Goal: Task Accomplishment & Management: Manage account settings

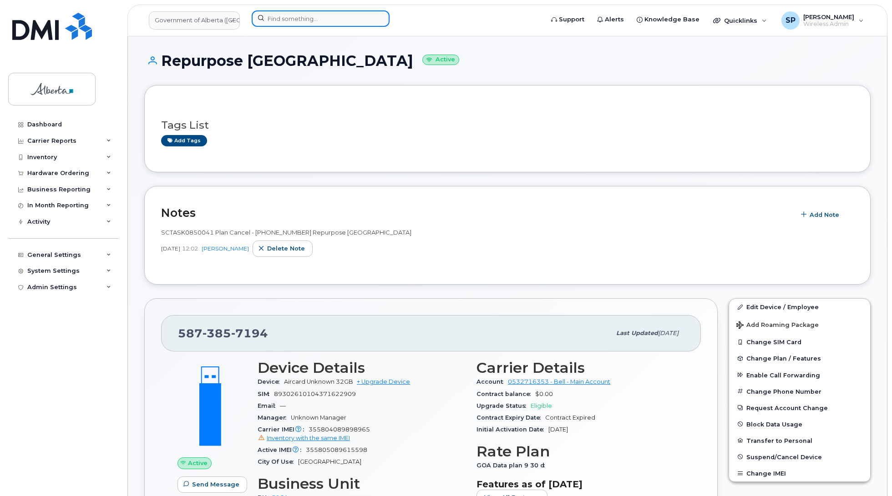
drag, startPoint x: 0, startPoint y: 0, endPoint x: 277, endPoint y: 20, distance: 277.3
click at [277, 20] on input at bounding box center [321, 18] width 138 height 16
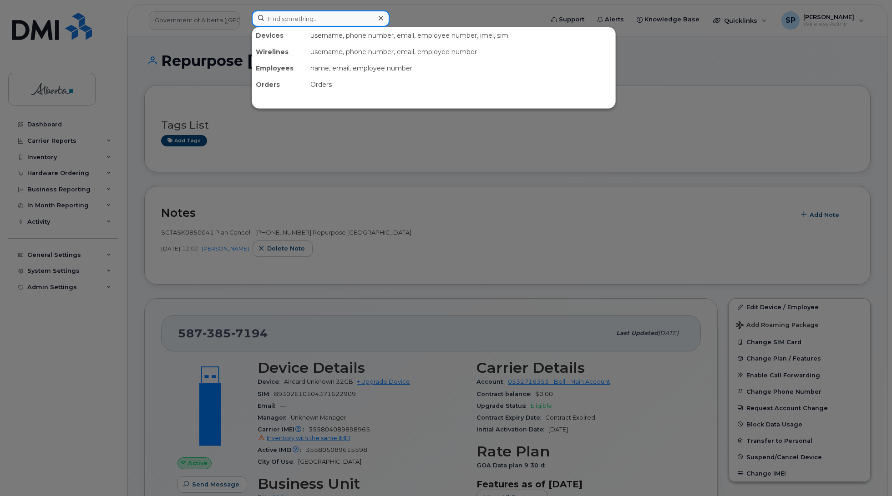
paste input "7802014185"
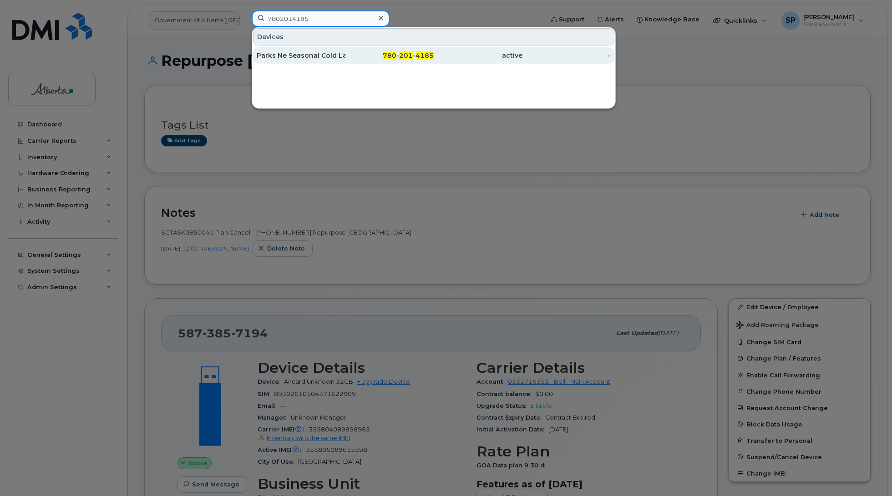
type input "7802014185"
click at [280, 58] on div "Parks Ne Seasonal Cold Lake Pp" at bounding box center [301, 55] width 89 height 9
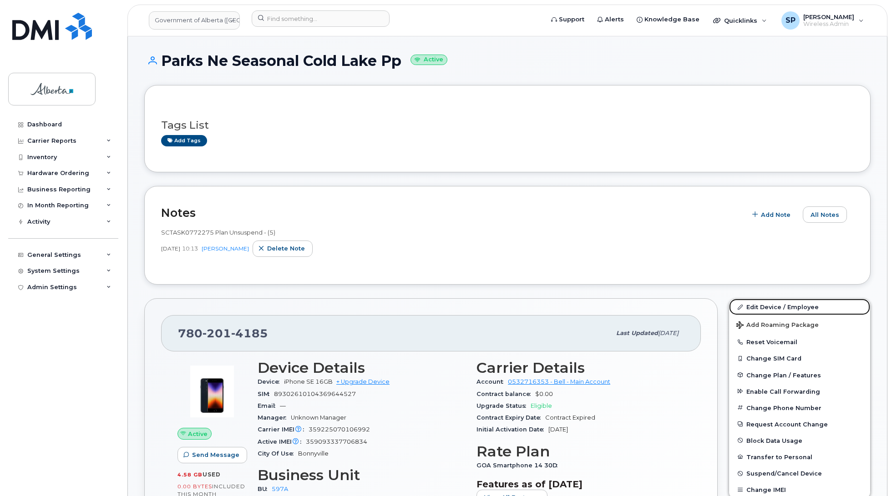
drag, startPoint x: 763, startPoint y: 308, endPoint x: 709, endPoint y: 308, distance: 54.1
click at [763, 308] on link "Edit Device / Employee" at bounding box center [799, 307] width 141 height 16
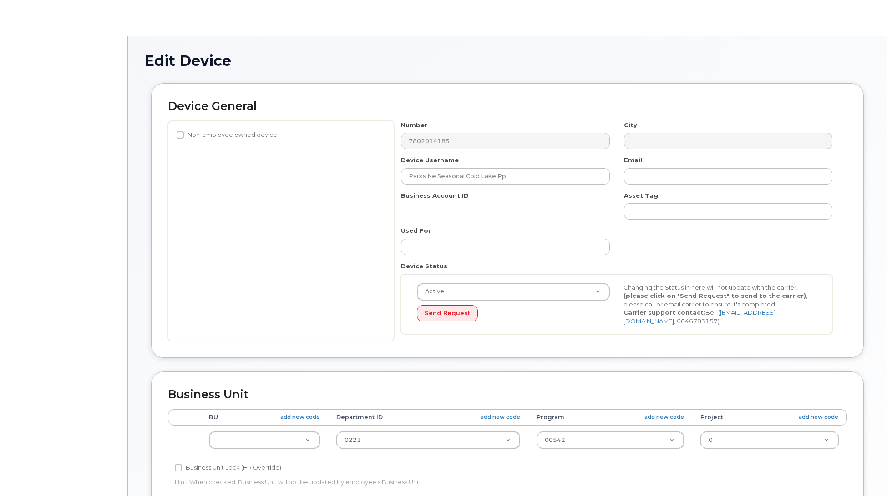
select select "4797726"
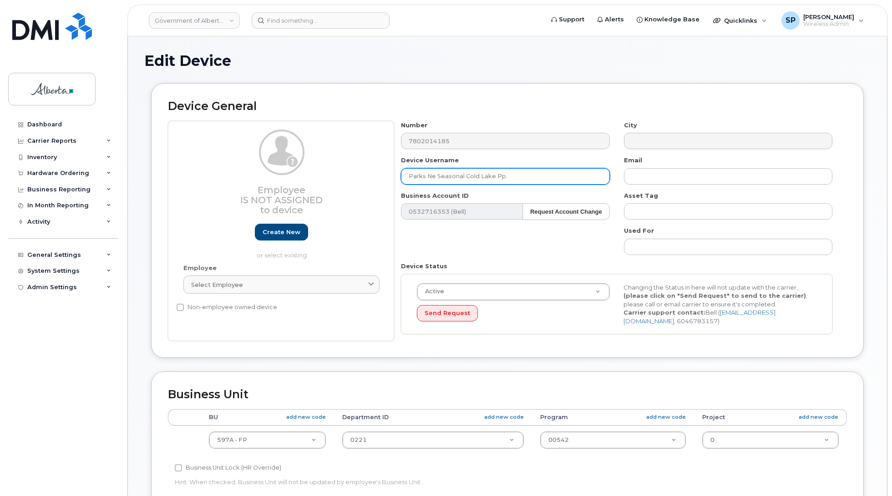
drag, startPoint x: 504, startPoint y: 174, endPoint x: 289, endPoint y: 208, distance: 217.4
click at [289, 208] on div "Employee Is not assigned to device Create new or select existing Employee Selec…" at bounding box center [507, 231] width 679 height 221
paste input "Ranger Garner"
type input "Ranger Garner"
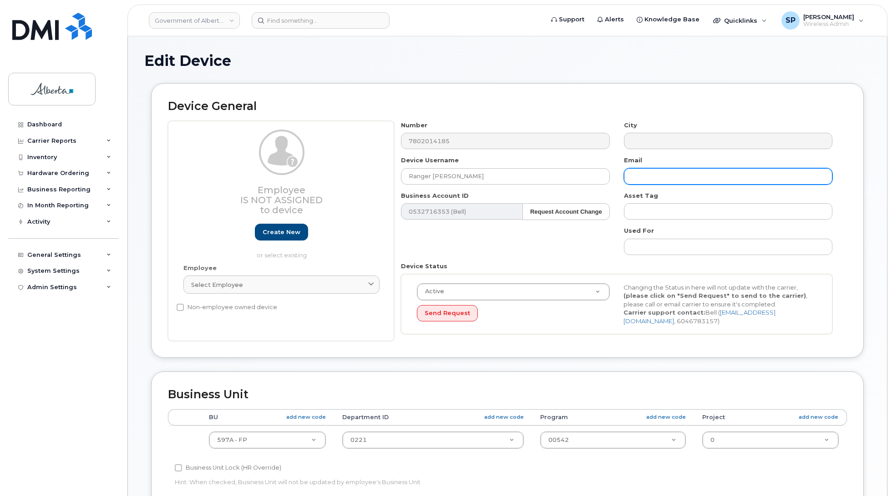
click at [647, 174] on input "text" at bounding box center [728, 176] width 208 height 16
paste input "[PERSON_NAME][EMAIL_ADDRESS][PERSON_NAME][DOMAIN_NAME]"
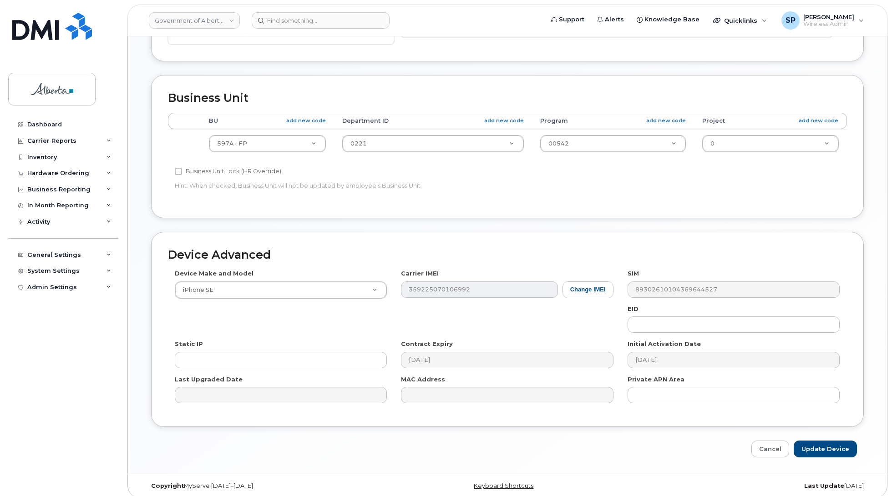
scroll to position [303, 0]
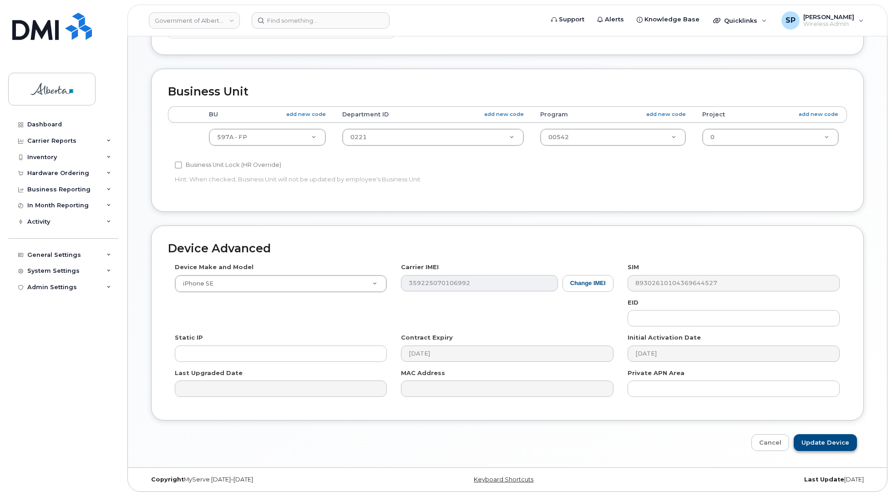
type input "[PERSON_NAME][EMAIL_ADDRESS][PERSON_NAME][DOMAIN_NAME]"
drag, startPoint x: 826, startPoint y: 444, endPoint x: 771, endPoint y: 447, distance: 54.7
click at [826, 444] on input "Update Device" at bounding box center [824, 442] width 63 height 17
type input "Saving..."
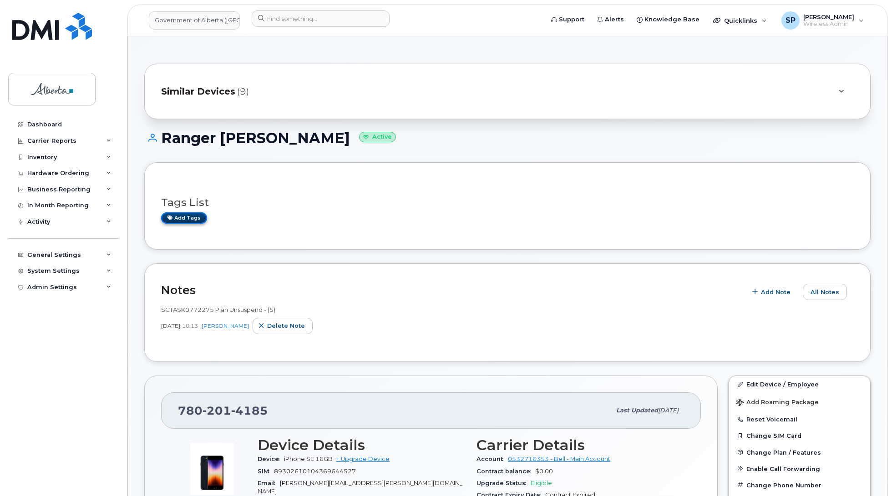
click at [189, 220] on link "Add tags" at bounding box center [184, 217] width 46 height 11
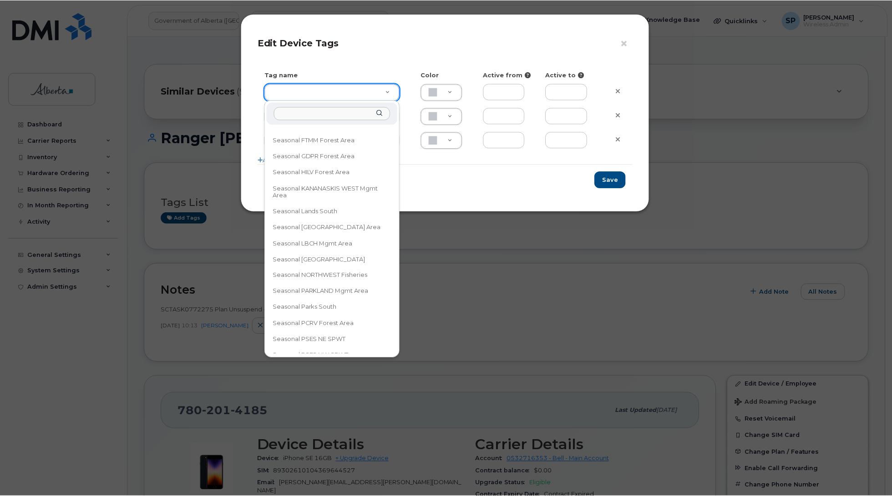
scroll to position [403, 0]
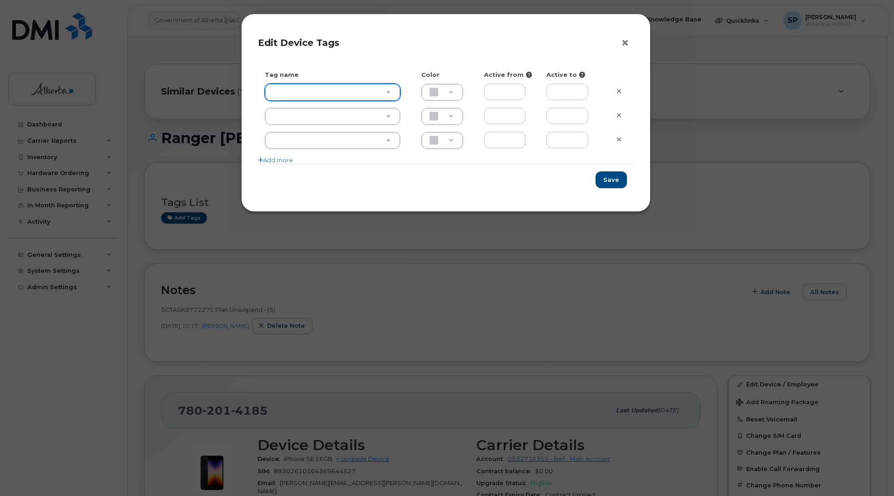
click at [628, 44] on button "×" at bounding box center [627, 43] width 13 height 14
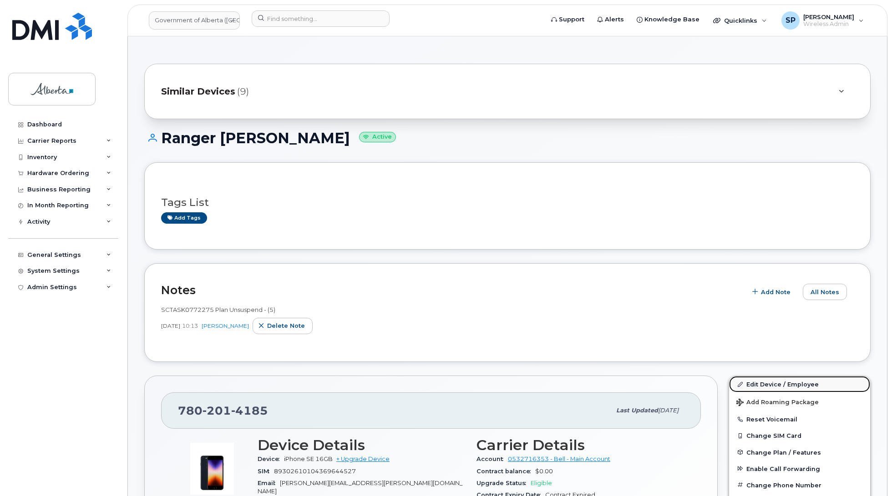
click at [756, 384] on link "Edit Device / Employee" at bounding box center [799, 384] width 141 height 16
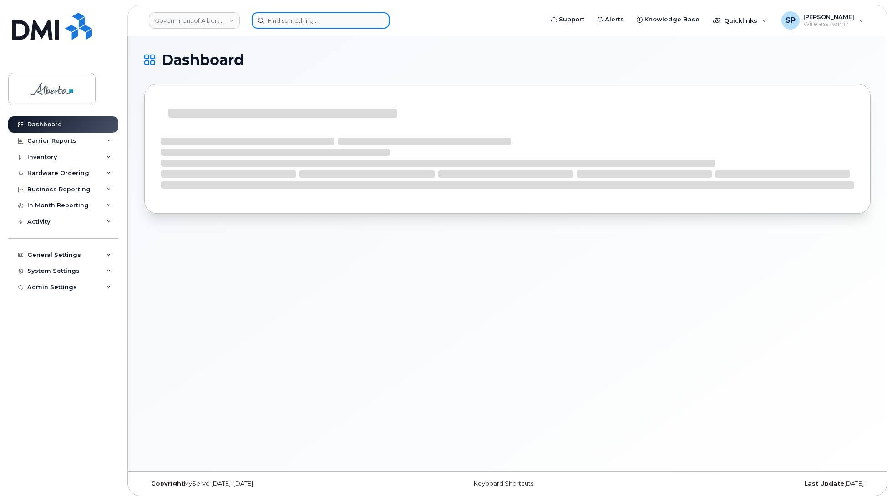
click at [326, 20] on input at bounding box center [321, 20] width 138 height 16
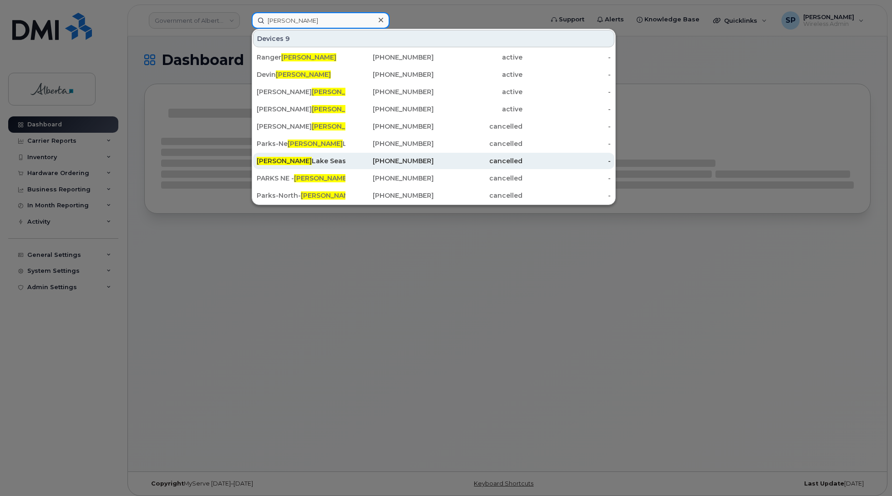
type input "Garner"
click at [308, 162] on div "Garner Lake Seasonal Msw" at bounding box center [301, 160] width 89 height 9
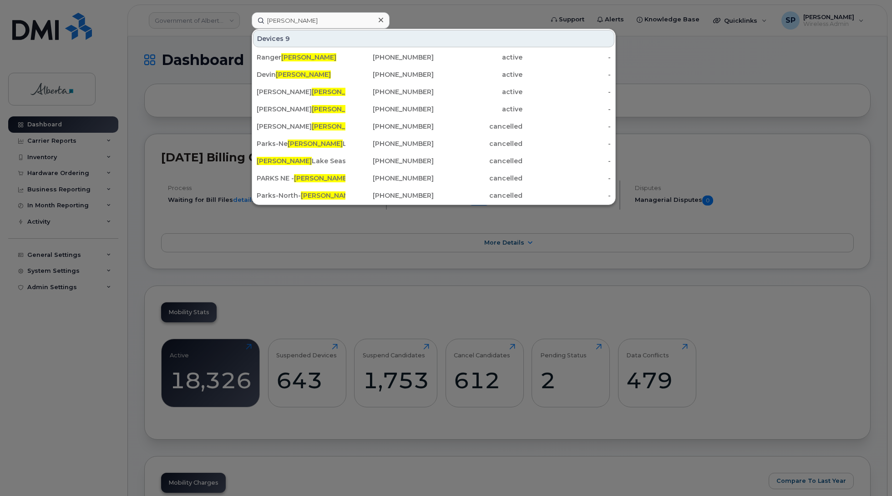
click at [692, 55] on div at bounding box center [446, 248] width 892 height 496
click at [314, 22] on input "Garner" at bounding box center [321, 20] width 138 height 16
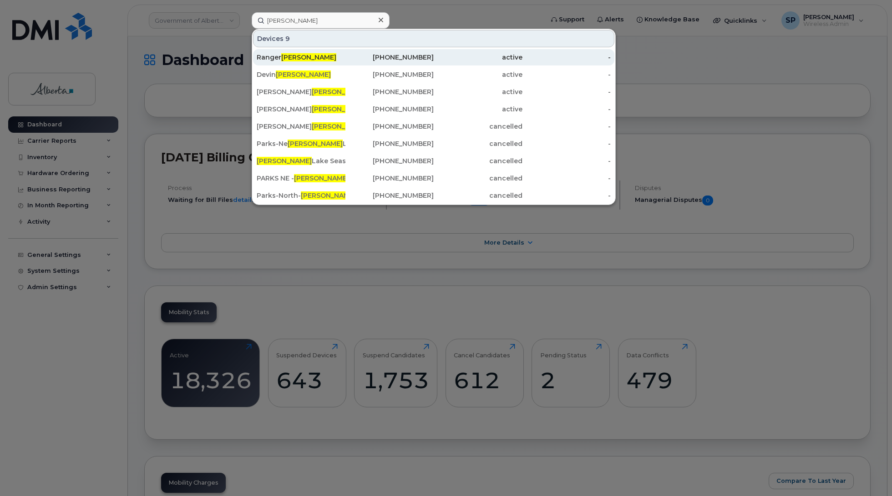
click at [298, 57] on span "Garner" at bounding box center [308, 57] width 55 height 8
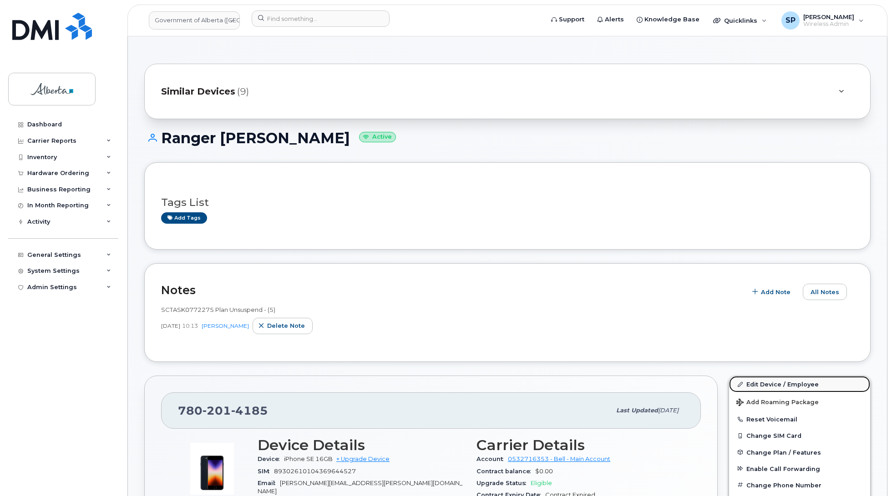
click at [757, 383] on link "Edit Device / Employee" at bounding box center [799, 384] width 141 height 16
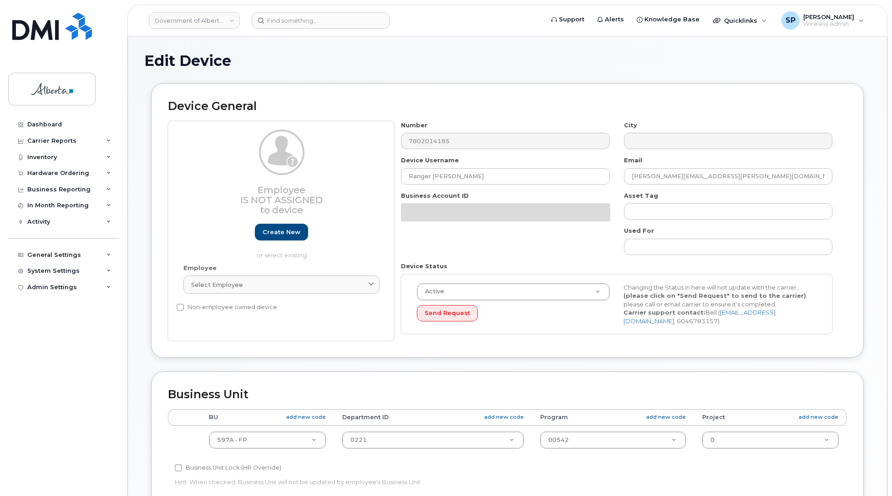
select select "4797726"
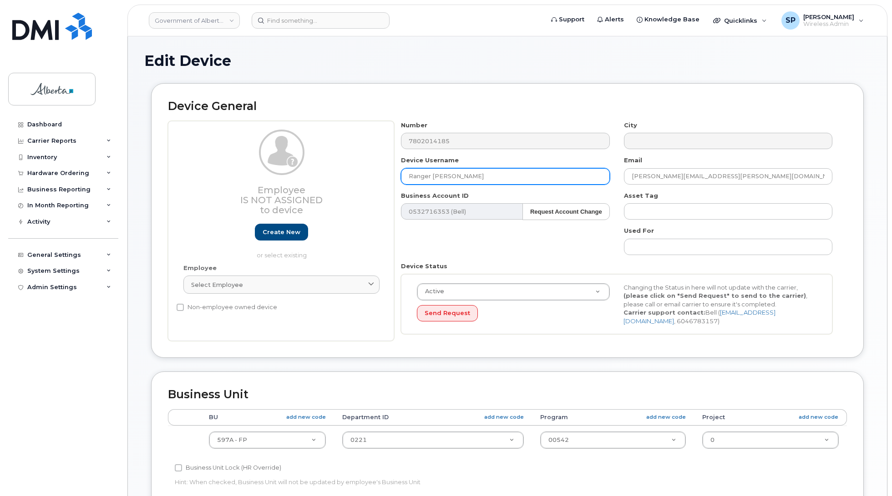
click at [469, 177] on input "Ranger Garner" at bounding box center [505, 176] width 208 height 16
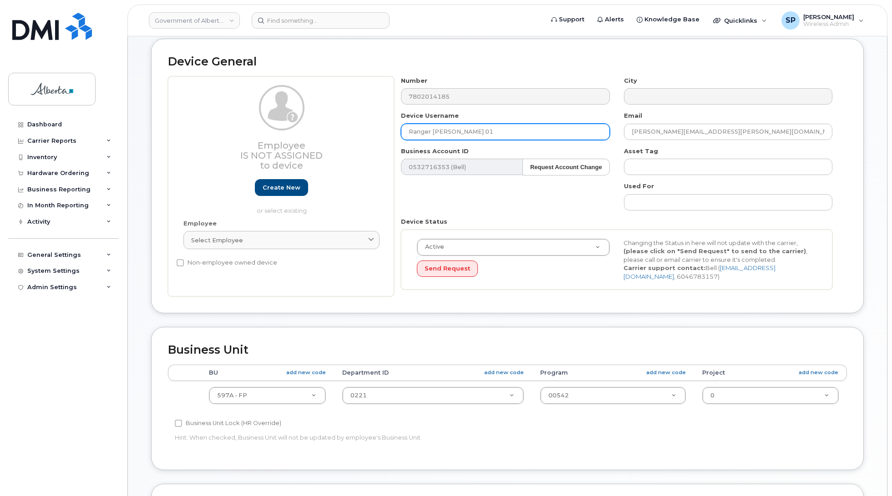
scroll to position [305, 0]
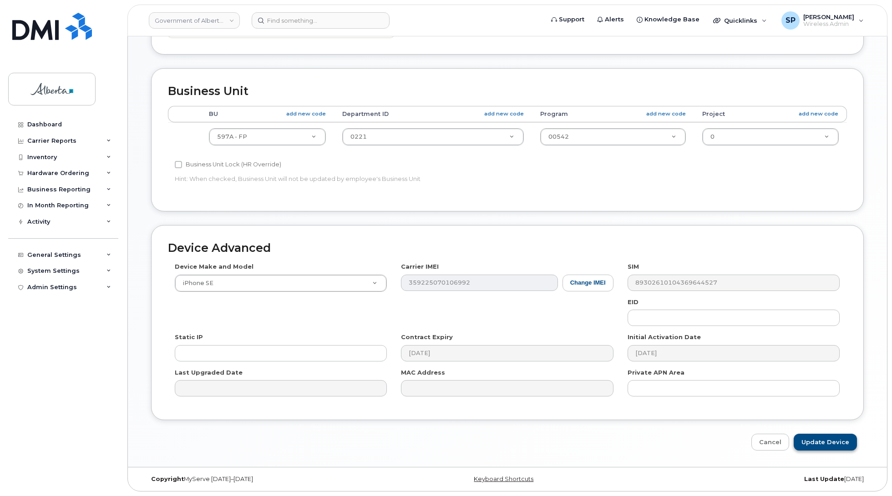
type input "Ranger Garner 01"
click at [825, 441] on input "Update Device" at bounding box center [824, 442] width 63 height 17
type input "Saving..."
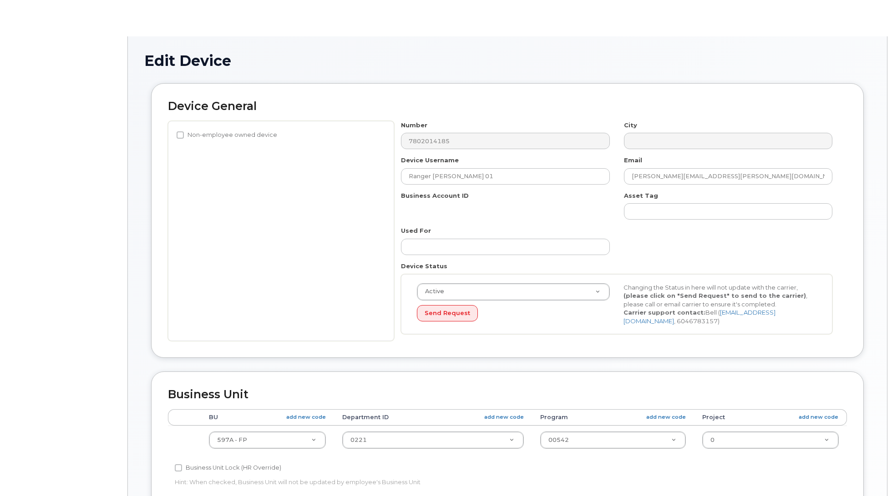
select select "4797726"
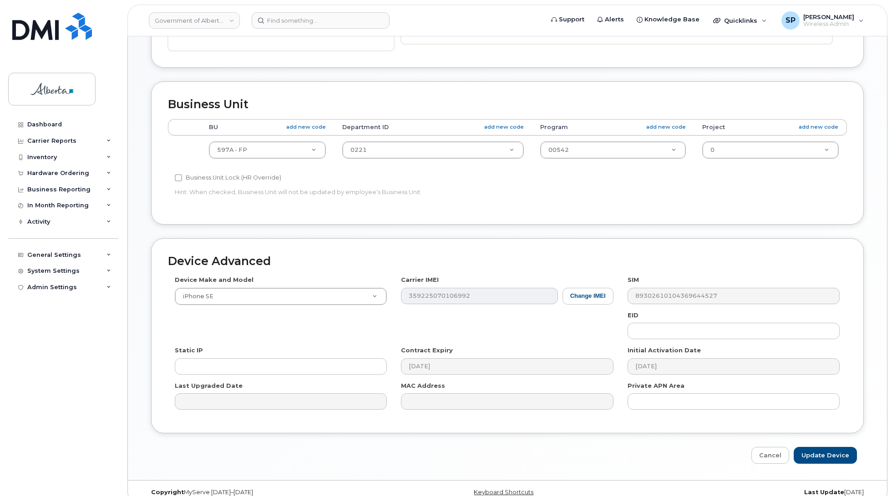
scroll to position [293, 0]
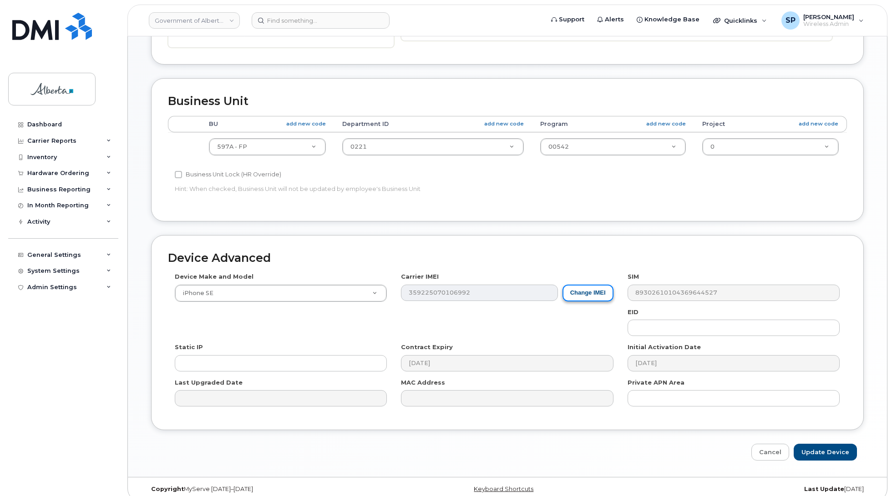
click at [576, 296] on button "Change IMEI" at bounding box center [587, 293] width 51 height 17
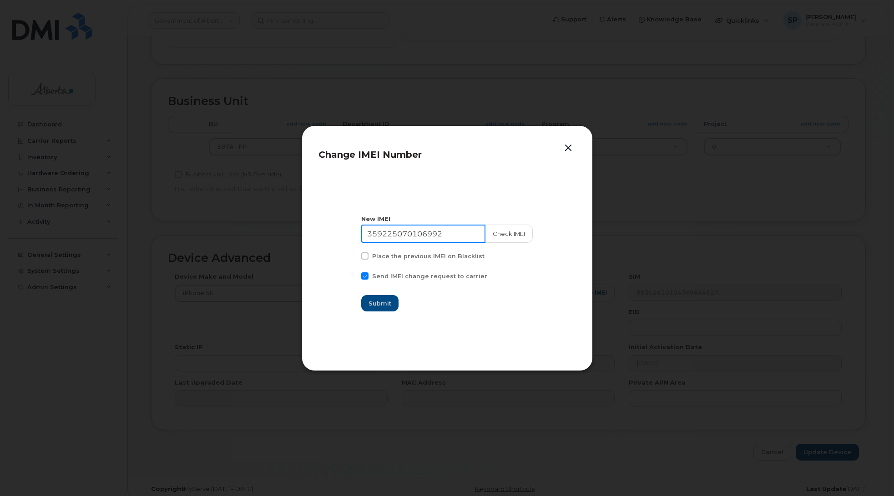
drag, startPoint x: 453, startPoint y: 232, endPoint x: 329, endPoint y: 237, distance: 123.8
click at [329, 237] on section "New IMEI 359225070106992 Check IMEI Place the previous IMEI on Blacklist Send I…" at bounding box center [446, 263] width 257 height 182
paste input "359093337706834"
click at [515, 232] on button "Check IMEI" at bounding box center [508, 234] width 48 height 18
click at [459, 233] on input "359093337706834" at bounding box center [423, 234] width 124 height 18
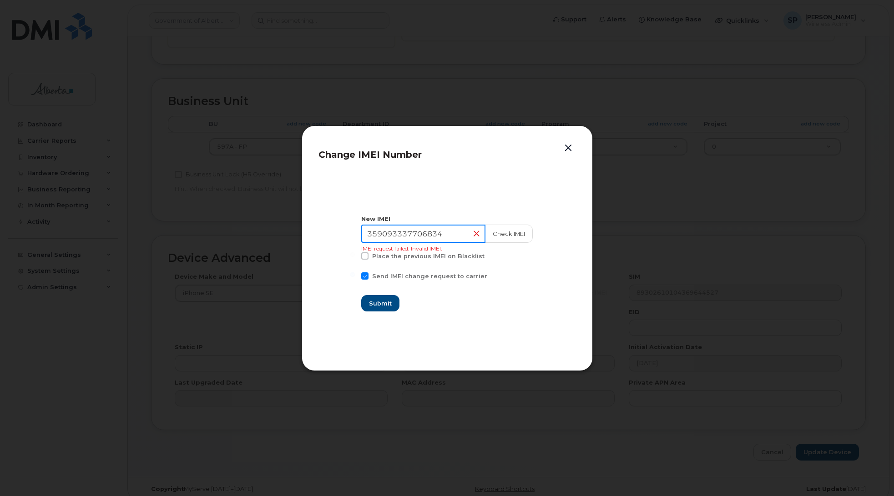
click at [367, 235] on input "359093337706834" at bounding box center [423, 234] width 124 height 18
type input "359093337706834"
click at [492, 233] on button "Check IMEI" at bounding box center [508, 234] width 48 height 18
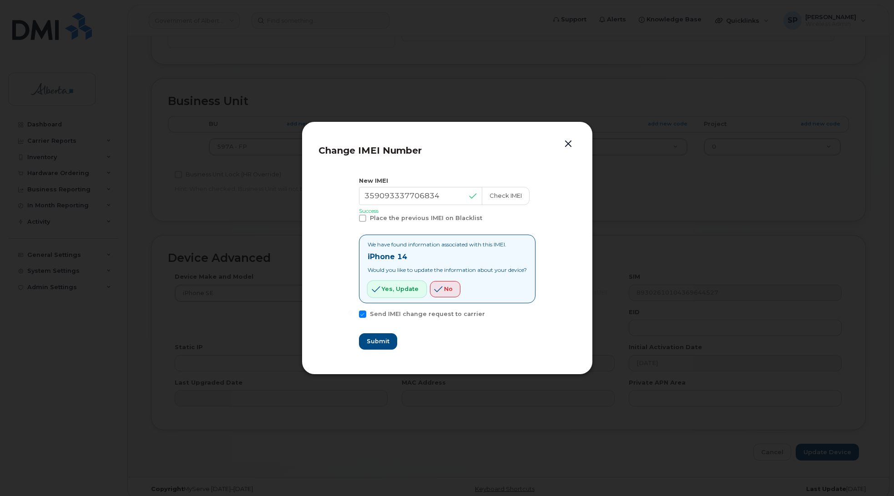
click at [407, 286] on span "Yes, update" at bounding box center [400, 289] width 37 height 9
click at [374, 342] on span "Submit" at bounding box center [377, 341] width 23 height 9
type input "359093337706834"
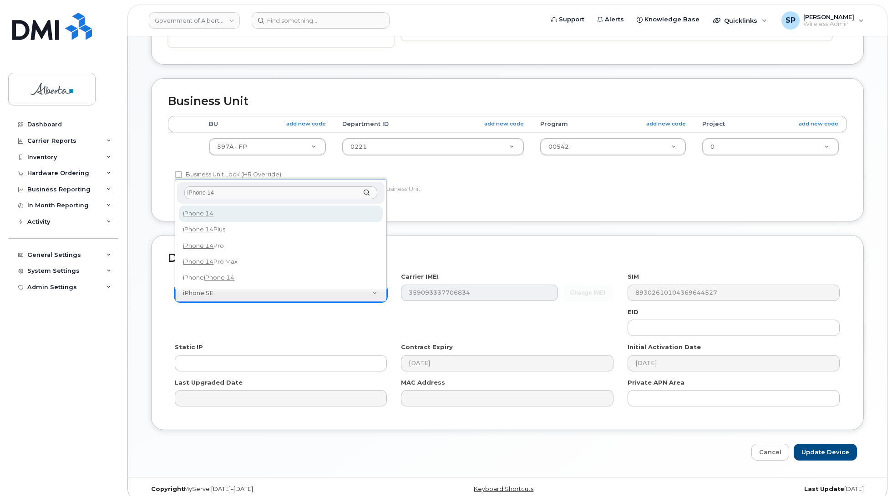
type input "iPhone 14"
select select "2778"
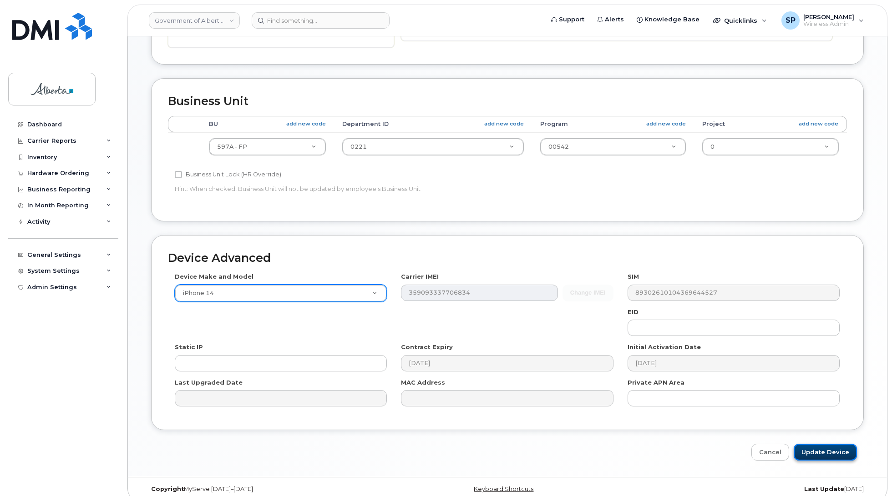
click at [817, 455] on input "Update Device" at bounding box center [824, 452] width 63 height 17
type input "Saving..."
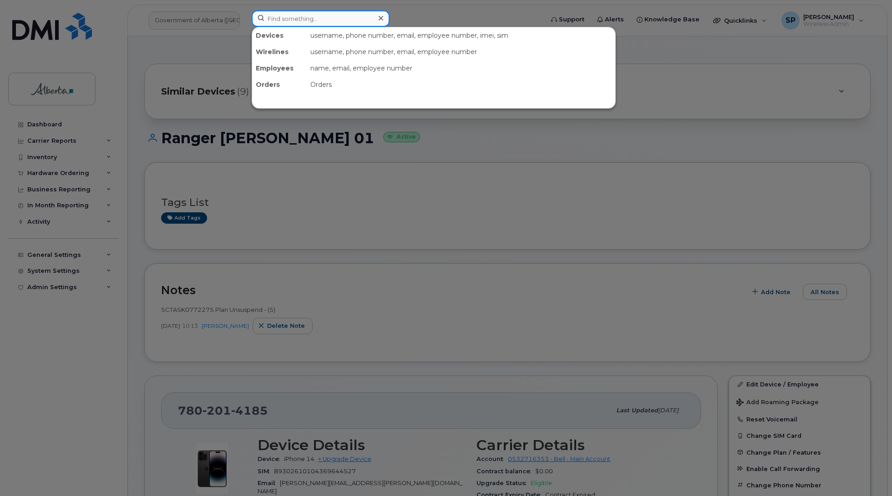
click at [267, 19] on input at bounding box center [321, 18] width 138 height 16
paste input "5873857196"
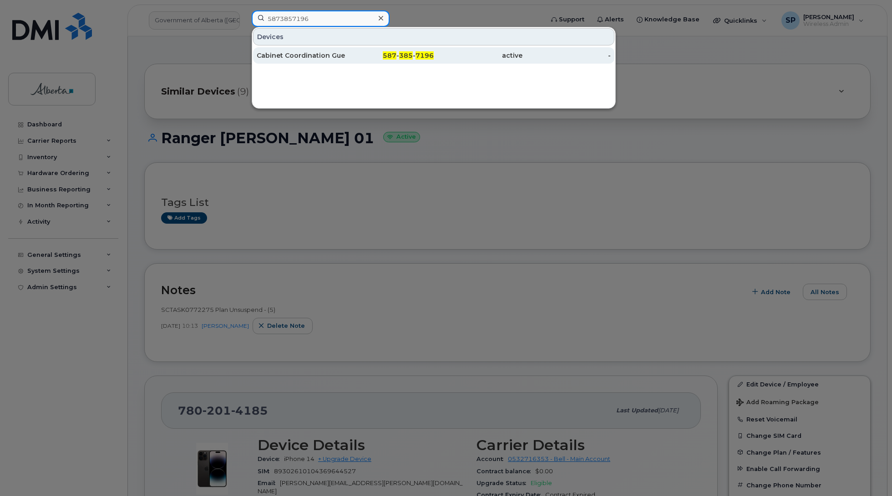
type input "5873857196"
click at [301, 58] on div "Cabinet Coordination Guest 03" at bounding box center [301, 55] width 89 height 9
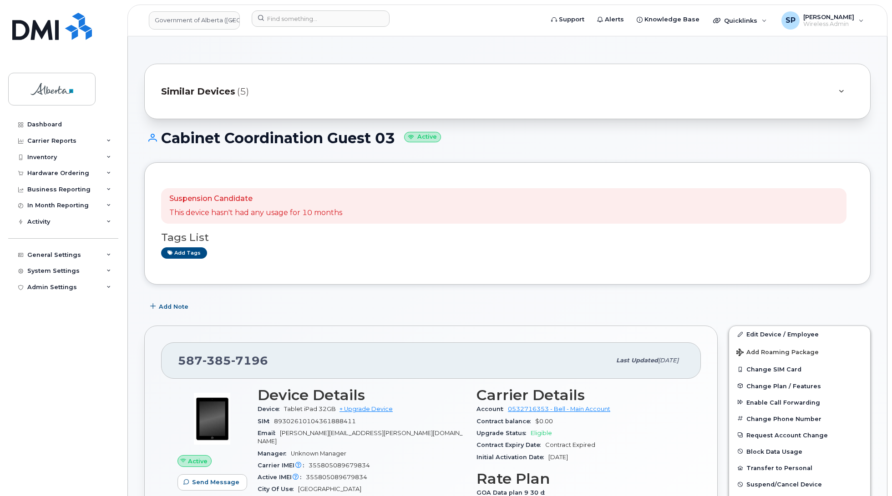
drag, startPoint x: 397, startPoint y: 137, endPoint x: 164, endPoint y: 146, distance: 233.1
click at [164, 146] on div "Cabinet Coordination Guest 03 Active" at bounding box center [507, 146] width 726 height 32
copy h1 "Cabinet Coordination Guest 03"
click at [176, 305] on span "Add Note" at bounding box center [174, 307] width 30 height 9
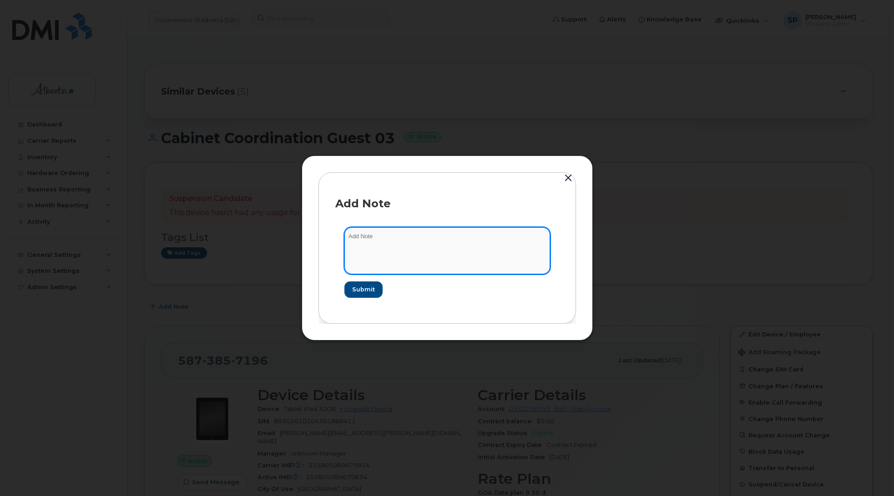
click at [380, 249] on textarea at bounding box center [447, 250] width 206 height 46
paste textarea "SCTASK0850041 Plan Cancel - (5) 5873857196 Repurpose Edmonton. Previous user Ca…"
type textarea "SCTASK0850041 Plan Cancel - (5) 5873857196 Repurpose Edmonton. Previous user Ca…"
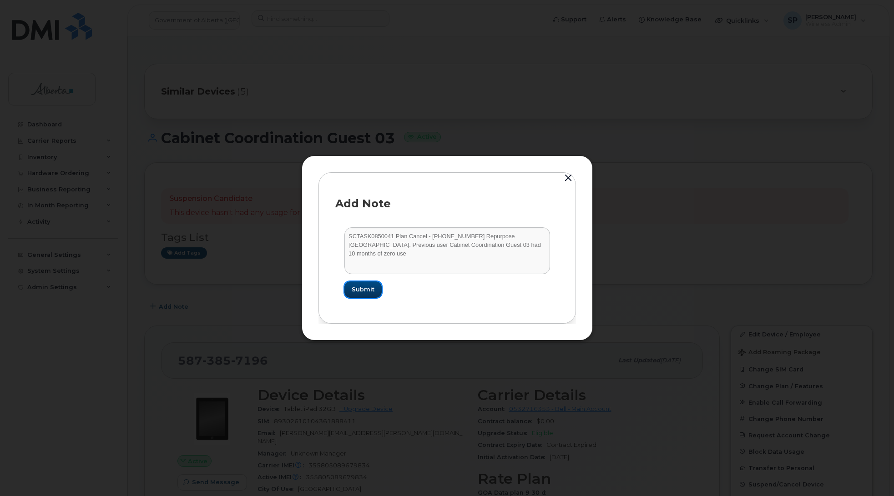
click at [362, 292] on span "Submit" at bounding box center [363, 289] width 23 height 9
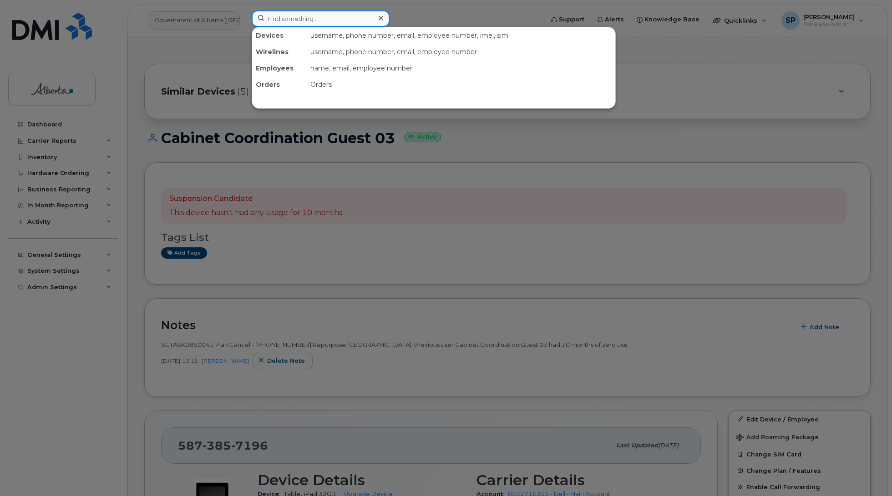
click at [272, 23] on input at bounding box center [321, 18] width 138 height 16
paste input "5873857197"
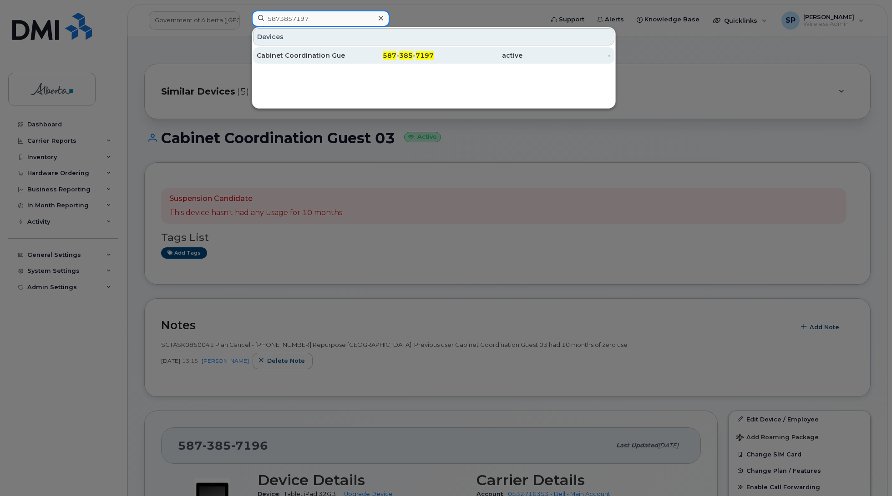
type input "5873857197"
click at [278, 57] on div "Cabinet Coordination Guest 04" at bounding box center [301, 55] width 89 height 9
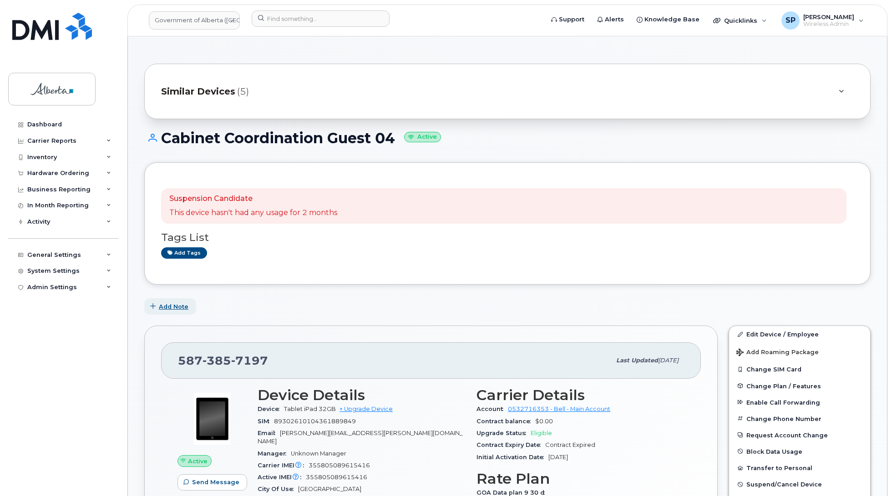
click at [176, 308] on span "Add Note" at bounding box center [174, 307] width 30 height 9
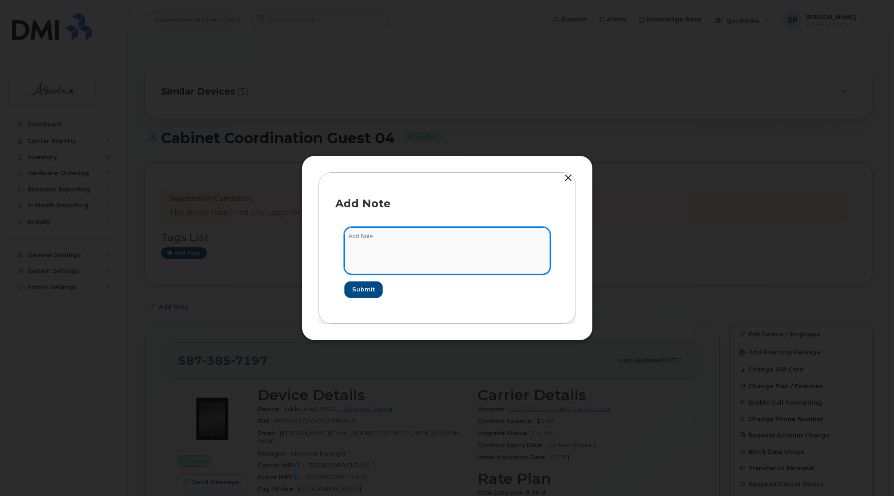
click at [395, 254] on textarea at bounding box center [447, 250] width 206 height 46
paste textarea "SCTASK0850041 Plan Cancel - (5) 5873857197 Repurpose Edmonton. Previous user Ca…"
type textarea "SCTASK0850041 Plan Cancel - (5) 5873857197 Repurpose Edmonton. Previous user Ca…"
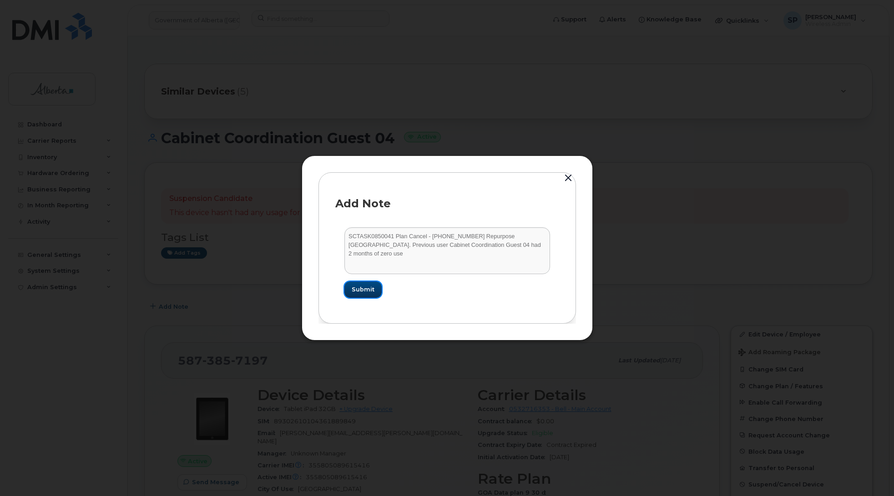
click at [371, 289] on span "Submit" at bounding box center [363, 289] width 23 height 9
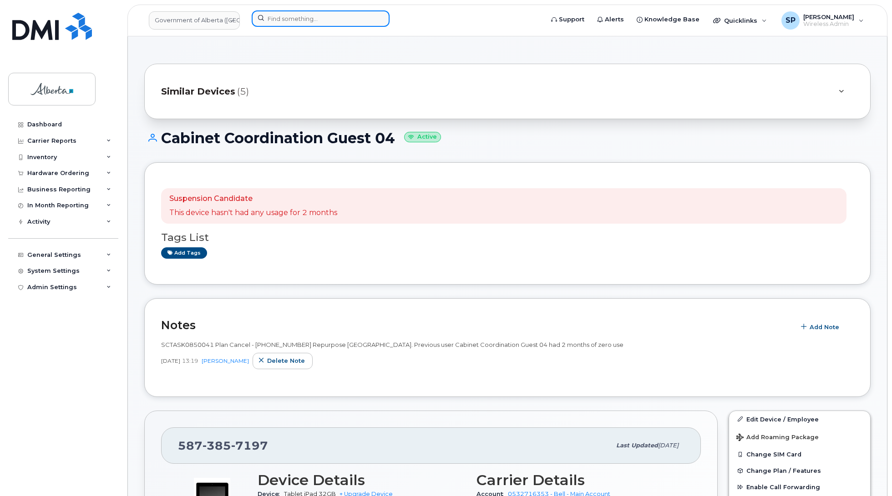
click at [308, 18] on input at bounding box center [321, 18] width 138 height 16
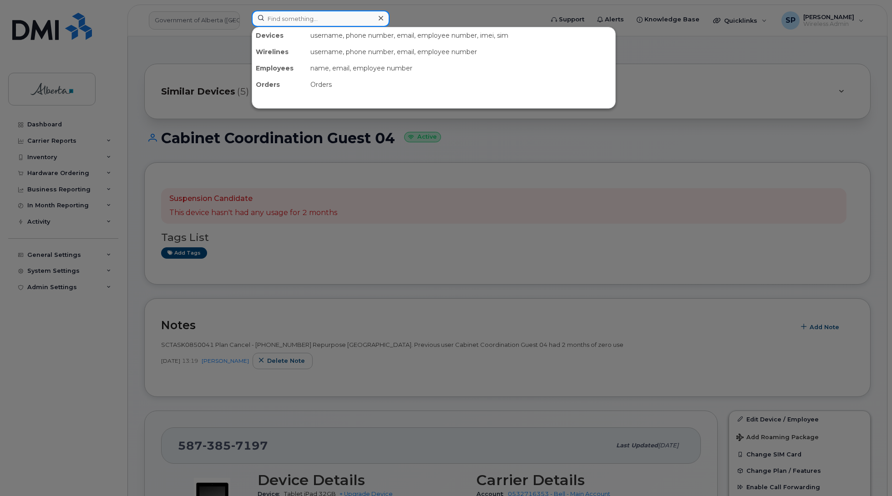
paste input "5873857305"
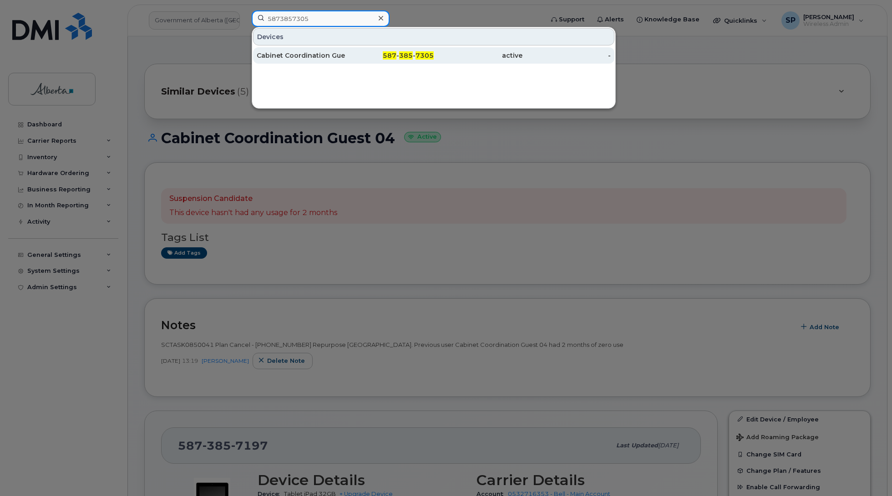
type input "5873857305"
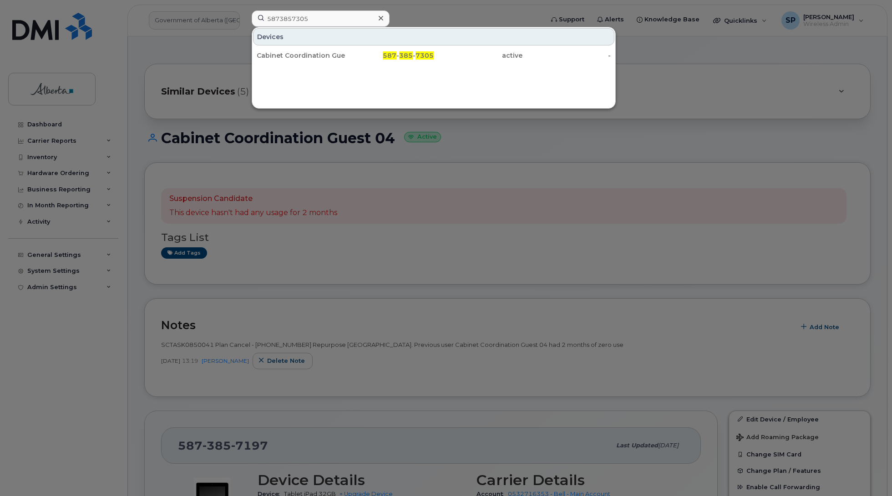
drag, startPoint x: 320, startPoint y: 56, endPoint x: 292, endPoint y: 64, distance: 29.4
click at [320, 56] on div "Cabinet Coordination Guest 02" at bounding box center [301, 55] width 89 height 9
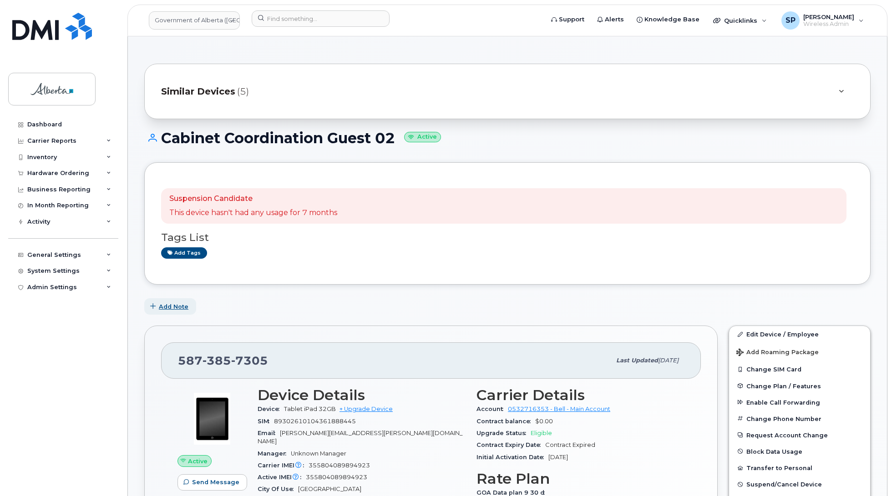
click at [173, 306] on span "Add Note" at bounding box center [174, 307] width 30 height 9
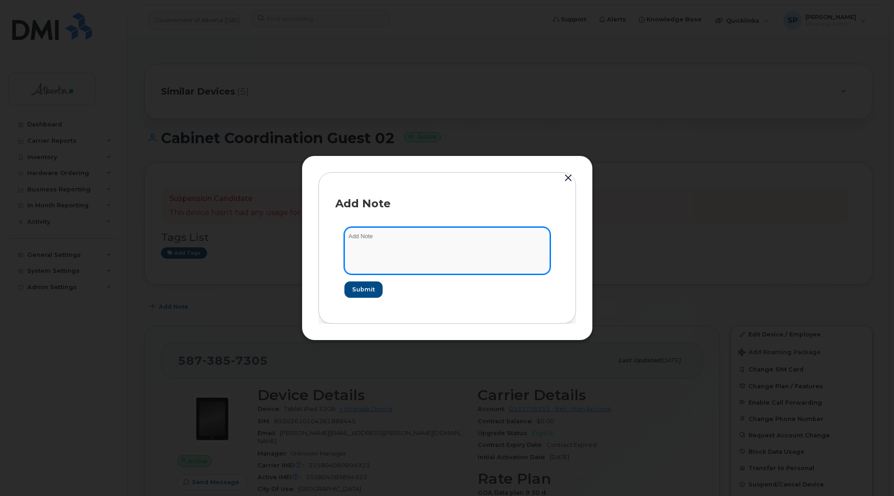
click at [398, 247] on textarea at bounding box center [447, 250] width 206 height 46
paste textarea "SCTASK0850041 Plan Cancel - (5) 5873857305 Repurpose Edmonton. Previous user Ca…"
type textarea "SCTASK0850041 Plan Cancel - (5) 5873857305 Repurpose Edmonton. Previous user Ca…"
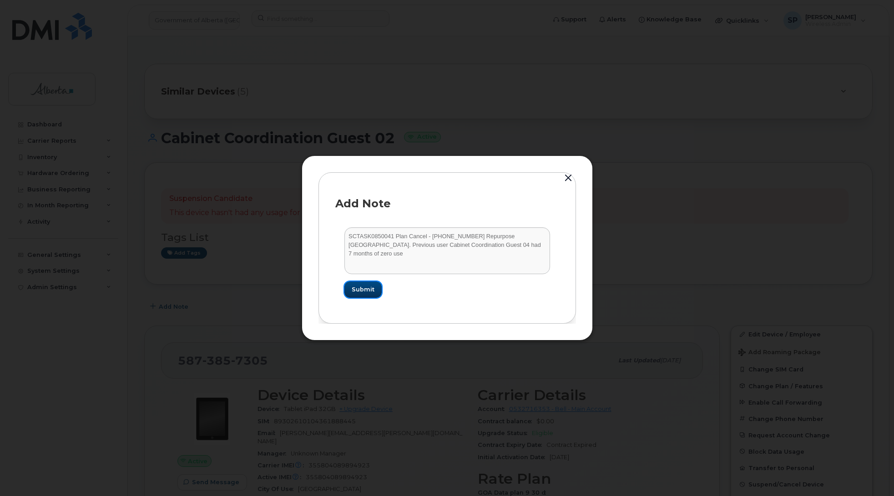
click at [360, 292] on span "Submit" at bounding box center [363, 289] width 23 height 9
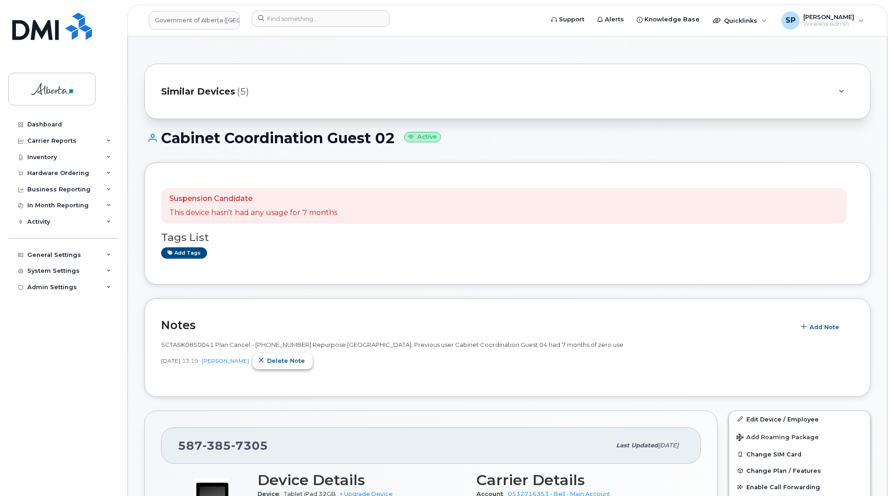
click at [305, 361] on span "Delete note" at bounding box center [286, 361] width 38 height 9
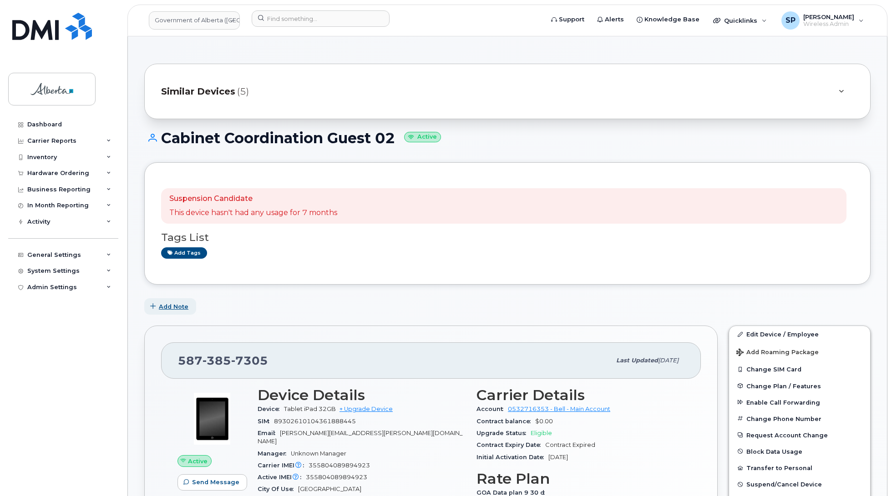
click at [180, 306] on span "Add Note" at bounding box center [174, 307] width 30 height 9
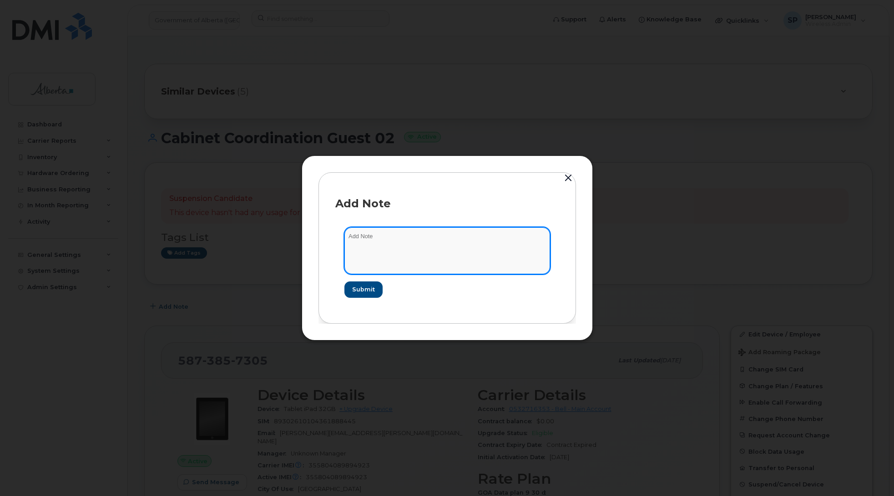
click at [404, 253] on textarea at bounding box center [447, 250] width 206 height 46
paste textarea "SCTASK0850041 Plan Cancel - [PHONE_NUMBER] Repurpose [GEOGRAPHIC_DATA]. Previou…"
type textarea "SCTASK0850041 Plan Cancel - [PHONE_NUMBER] Repurpose [GEOGRAPHIC_DATA]. Previou…"
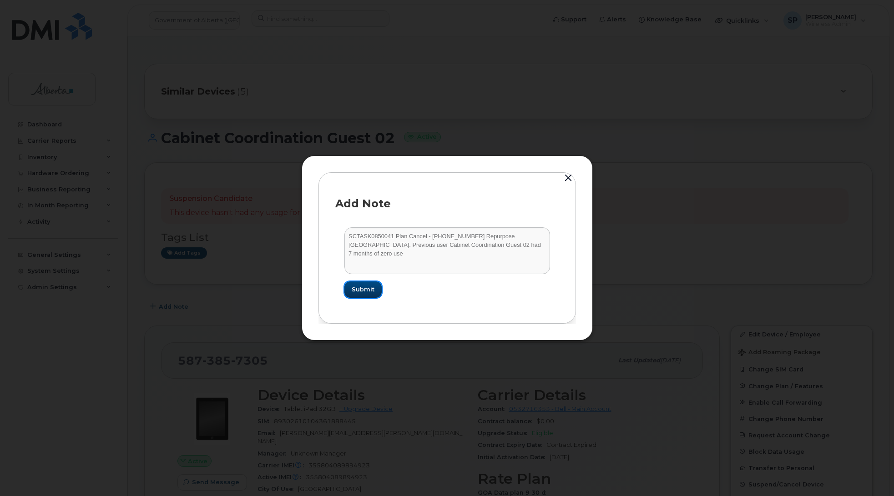
click at [365, 290] on span "Submit" at bounding box center [363, 289] width 23 height 9
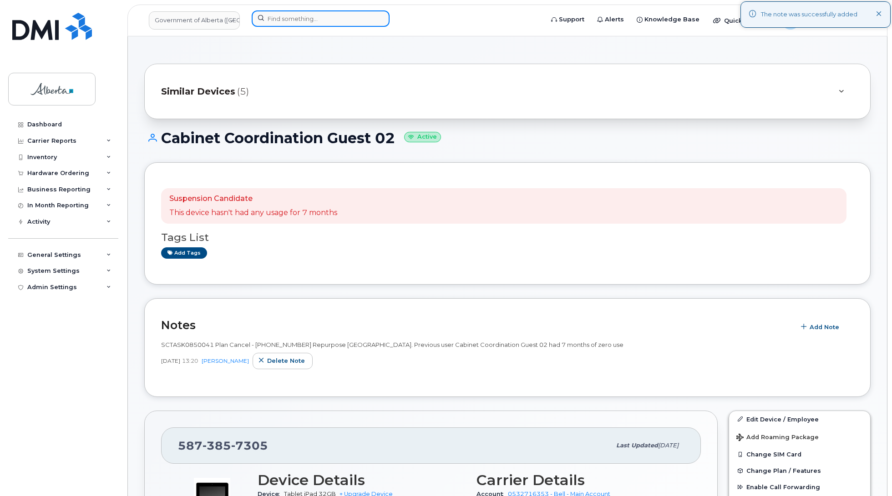
click at [319, 23] on input at bounding box center [321, 18] width 138 height 16
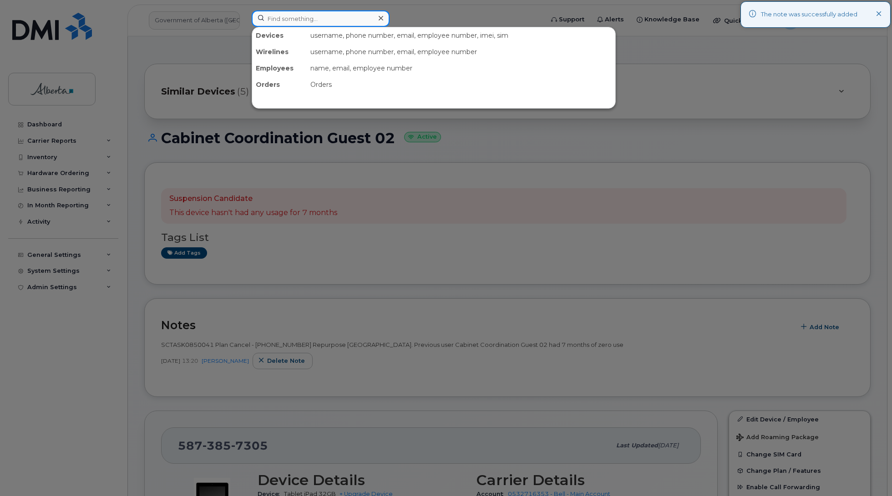
paste input "5873857306"
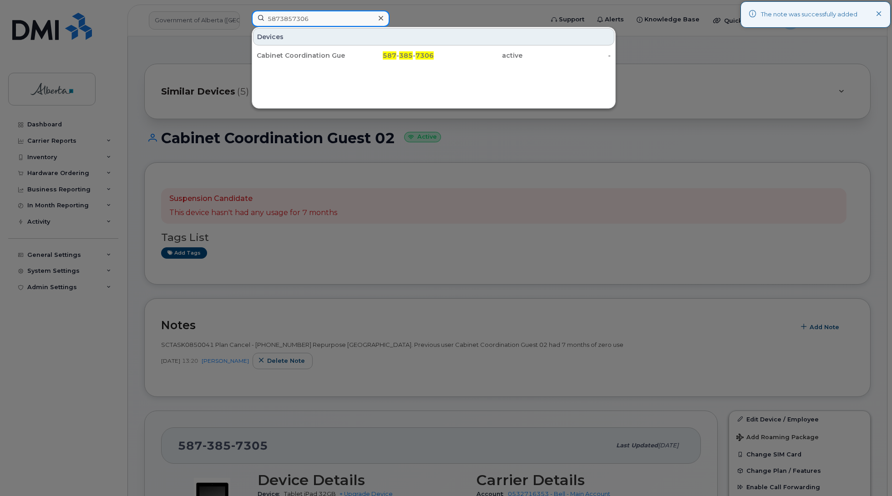
type input "5873857306"
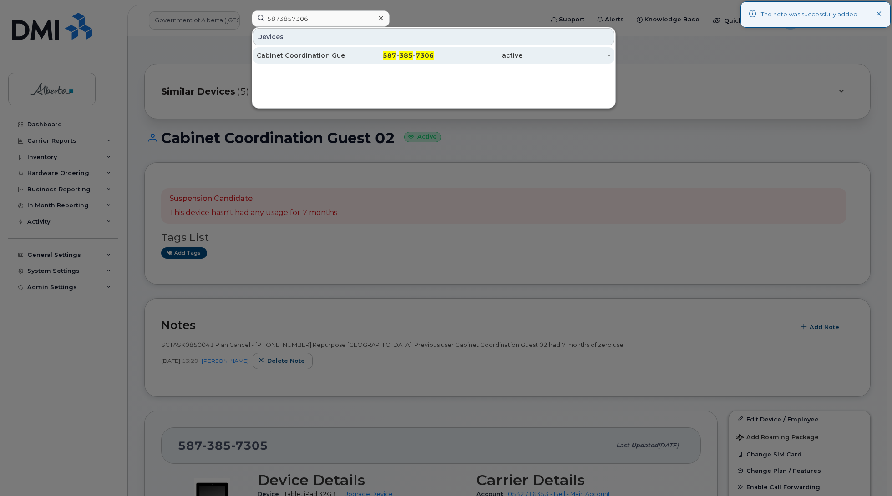
click at [293, 51] on div "Cabinet Coordination Guest 01" at bounding box center [301, 55] width 89 height 9
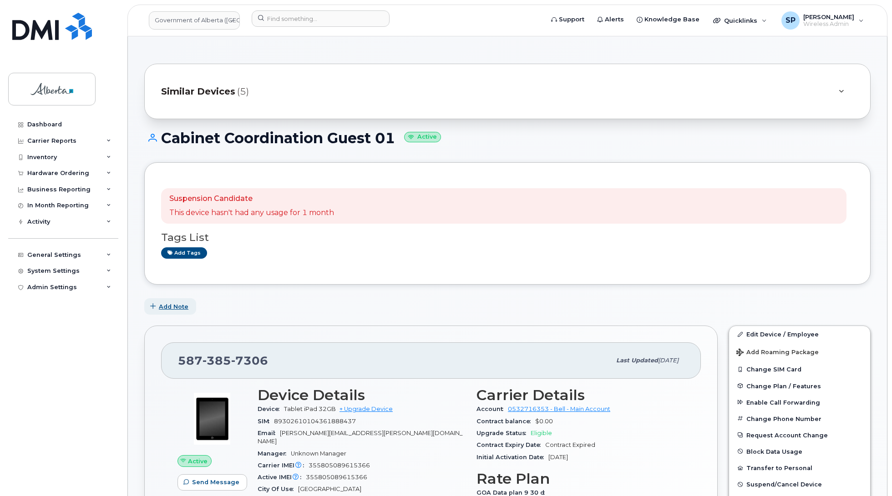
click at [181, 308] on span "Add Note" at bounding box center [174, 307] width 30 height 9
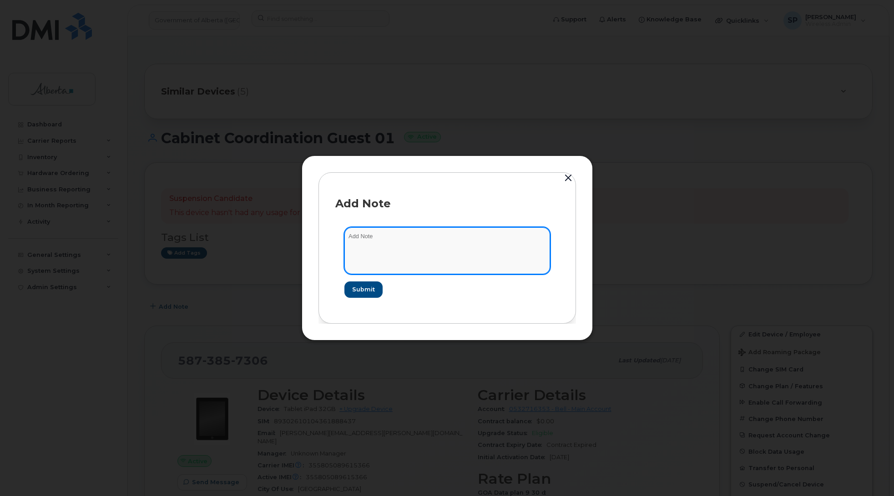
click at [406, 255] on textarea at bounding box center [447, 250] width 206 height 46
paste textarea "SCTASK0850041 Plan Cancel - [PHONE_NUMBER] Repurpose [GEOGRAPHIC_DATA]."
type textarea "SCTASK0850041 Plan Cancel - [PHONE_NUMBER] Repurpose [GEOGRAPHIC_DATA]."
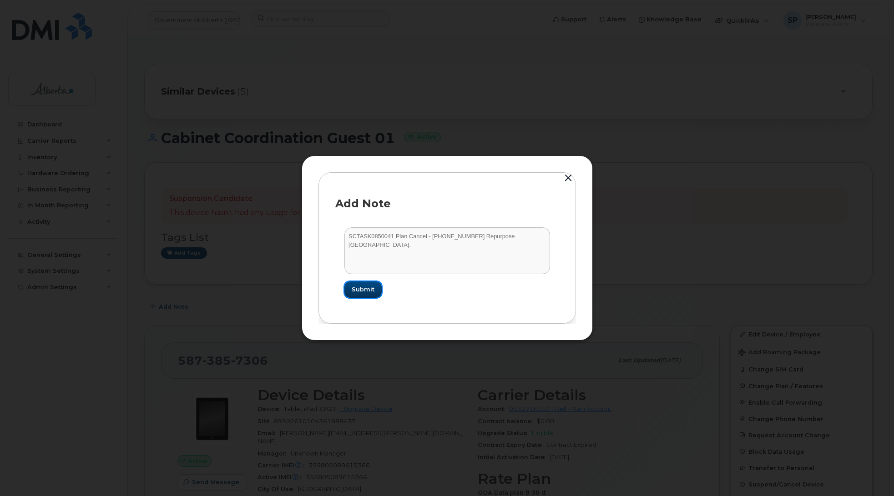
click at [366, 292] on span "Submit" at bounding box center [363, 289] width 23 height 9
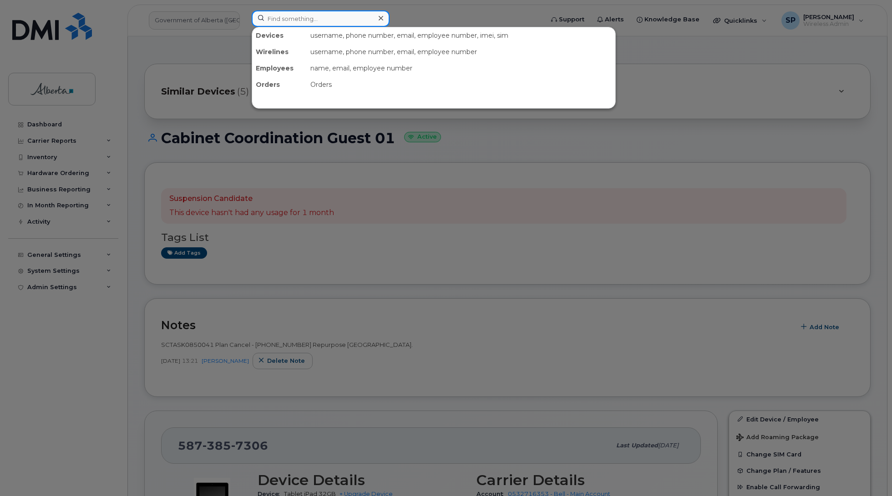
click at [299, 14] on input at bounding box center [321, 18] width 138 height 16
paste input "5873857194"
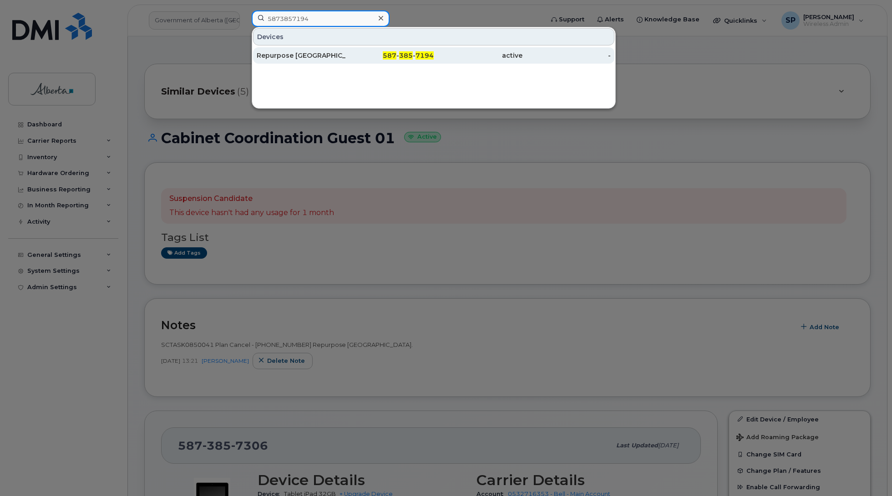
type input "5873857194"
click at [300, 57] on div "Repurpose [GEOGRAPHIC_DATA]" at bounding box center [301, 55] width 89 height 9
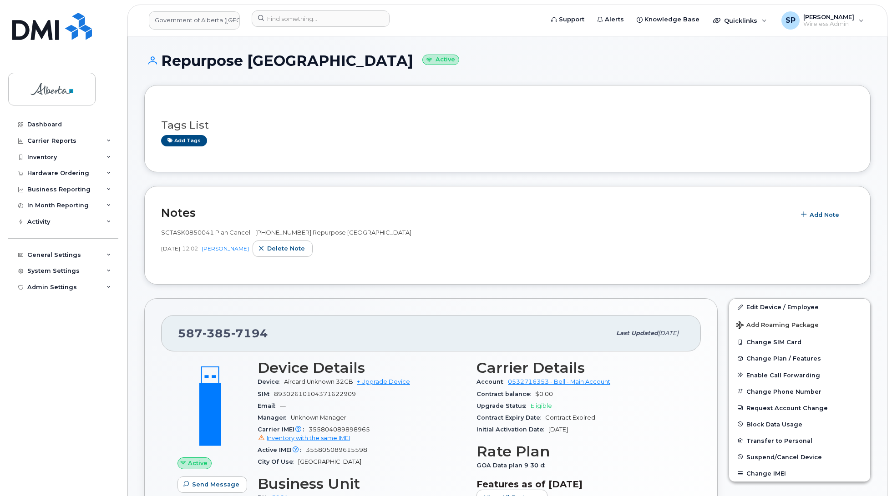
scroll to position [153, 0]
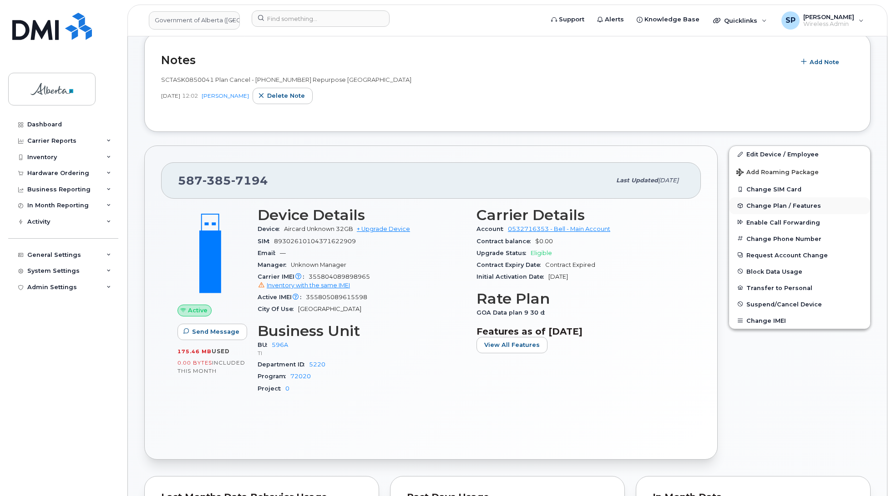
click at [774, 206] on span "Change Plan / Features" at bounding box center [783, 205] width 75 height 7
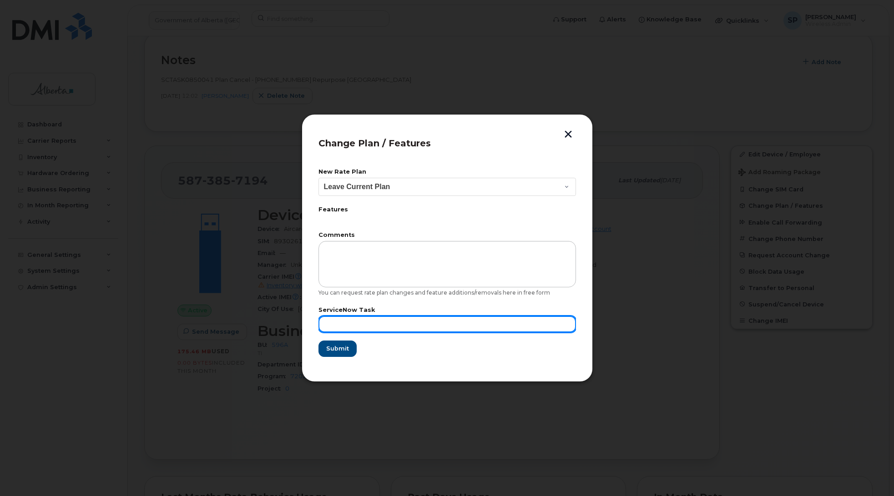
click at [385, 321] on input "text" at bounding box center [446, 324] width 257 height 16
paste input "SCTASK0850041"
type input "SCTASK0850041"
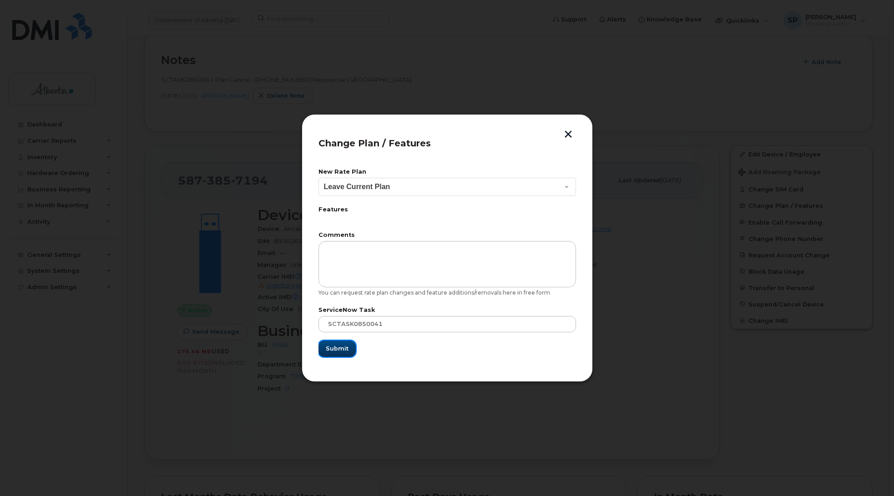
click at [334, 353] on button "Submit" at bounding box center [336, 349] width 37 height 16
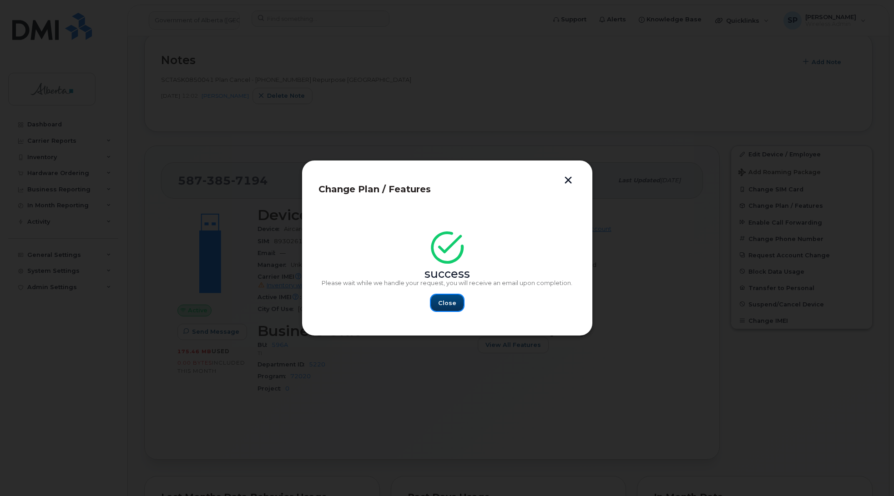
click at [444, 306] on span "Close" at bounding box center [447, 303] width 18 height 9
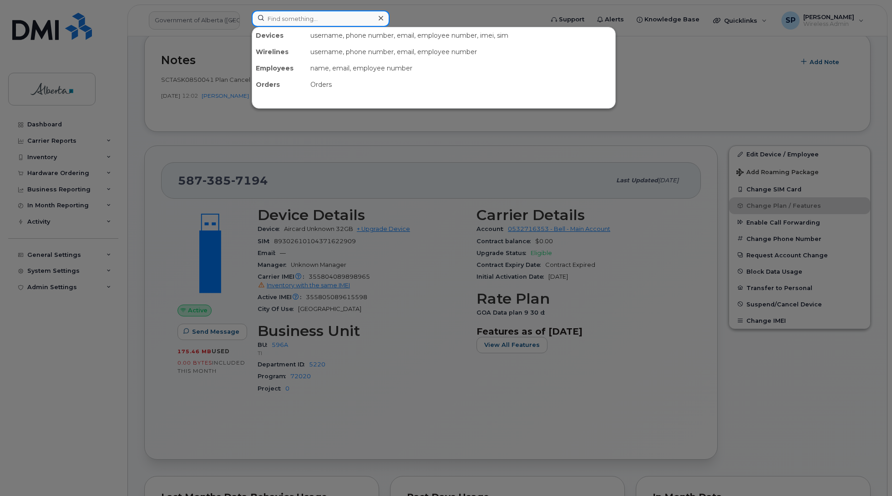
click at [332, 13] on input at bounding box center [321, 18] width 138 height 16
paste input "5873857196"
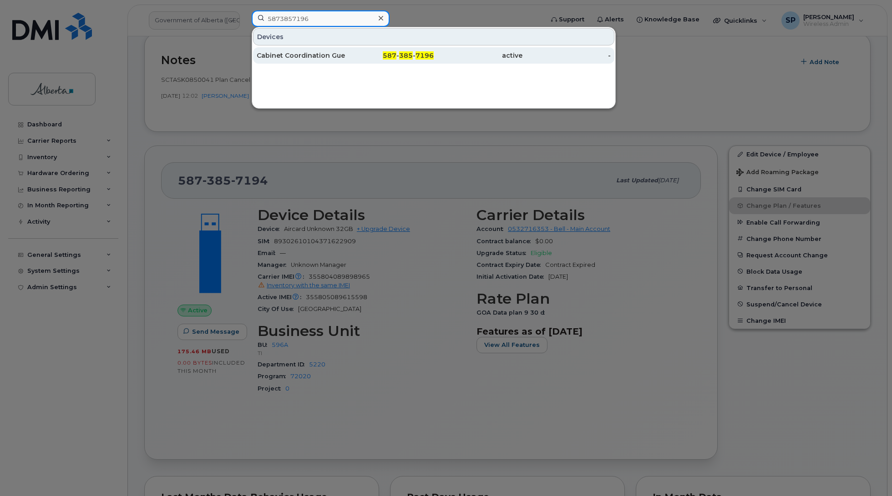
type input "5873857196"
click at [298, 58] on div "Cabinet Coordination Guest 03" at bounding box center [301, 55] width 89 height 9
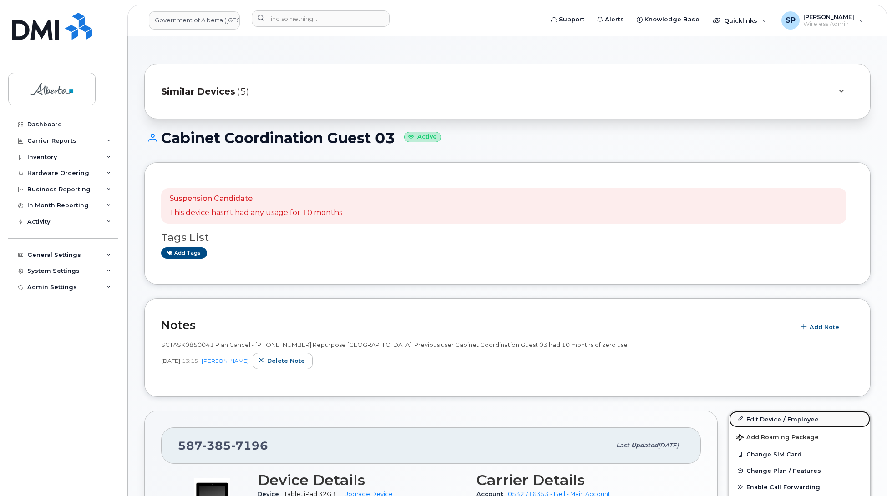
click at [767, 422] on link "Edit Device / Employee" at bounding box center [799, 419] width 141 height 16
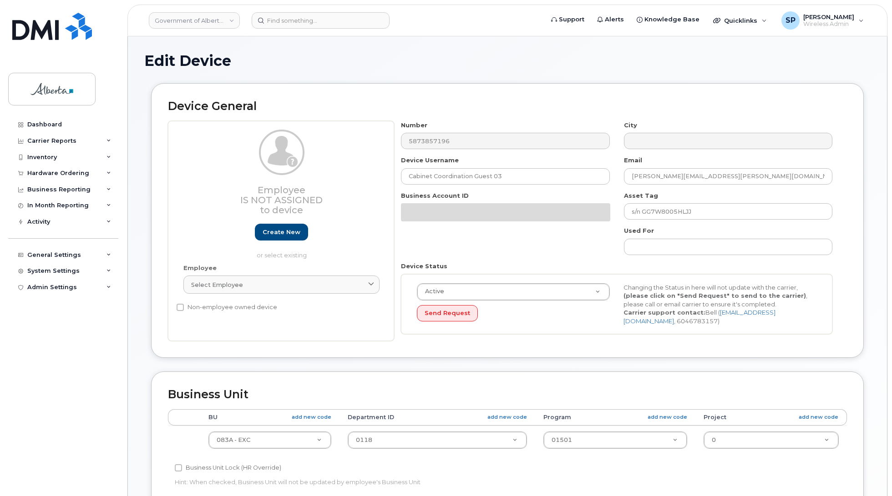
select select "4733126"
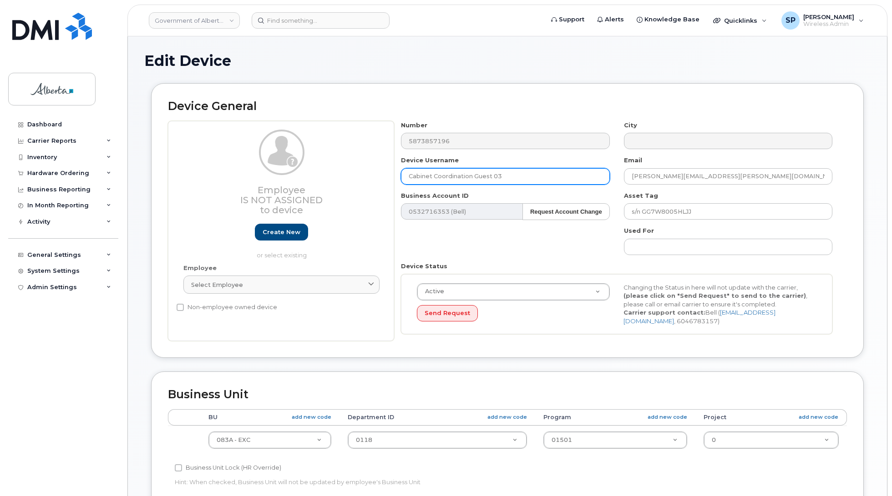
drag, startPoint x: 504, startPoint y: 177, endPoint x: 353, endPoint y: 192, distance: 151.2
click at [353, 192] on div "Employee Is not assigned to device Create new or select existing Employee Selec…" at bounding box center [507, 231] width 679 height 221
type input "Repurpose [GEOGRAPHIC_DATA]"
drag, startPoint x: 717, startPoint y: 177, endPoint x: 601, endPoint y: 178, distance: 115.6
click at [601, 178] on div "Number 5873857196 City Device Username Repurpose [GEOGRAPHIC_DATA] Email [PERSO…" at bounding box center [616, 231] width 445 height 221
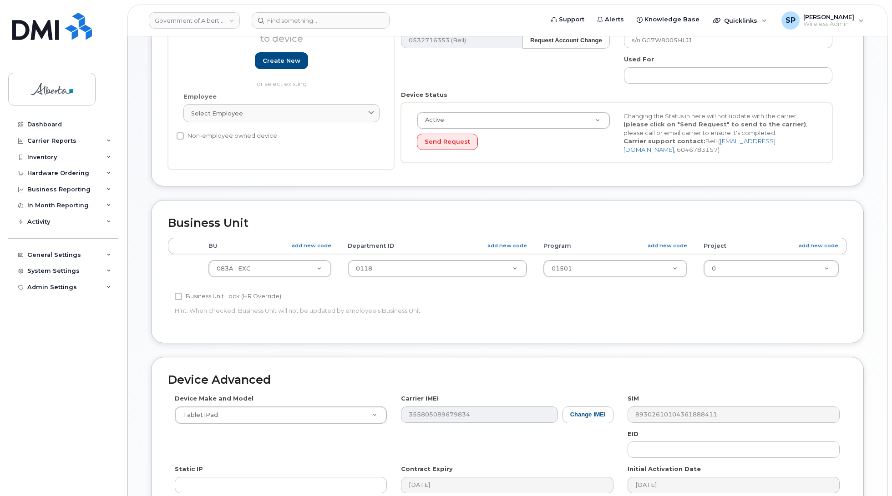
scroll to position [241, 0]
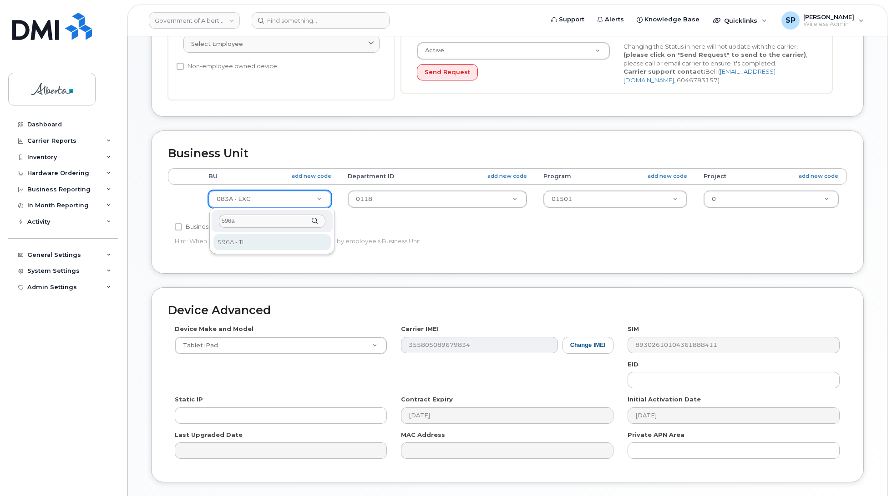
type input "596a"
select select "4797729"
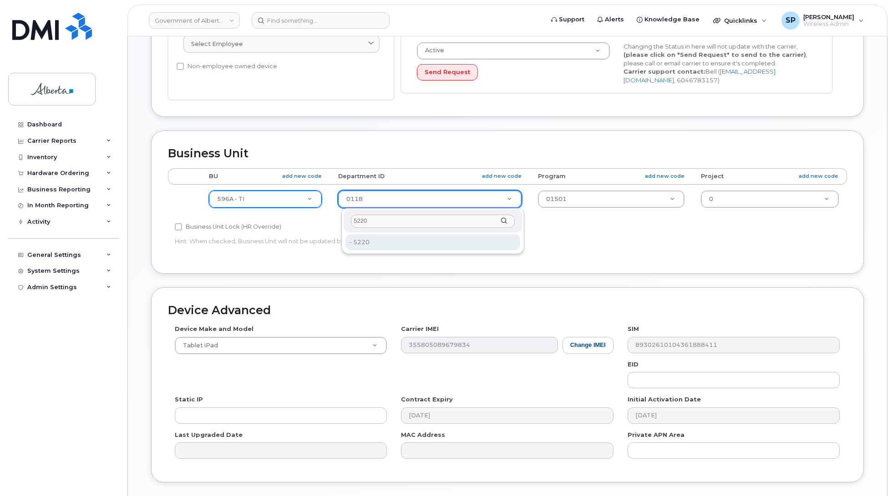
type input "5220"
type input "4802987"
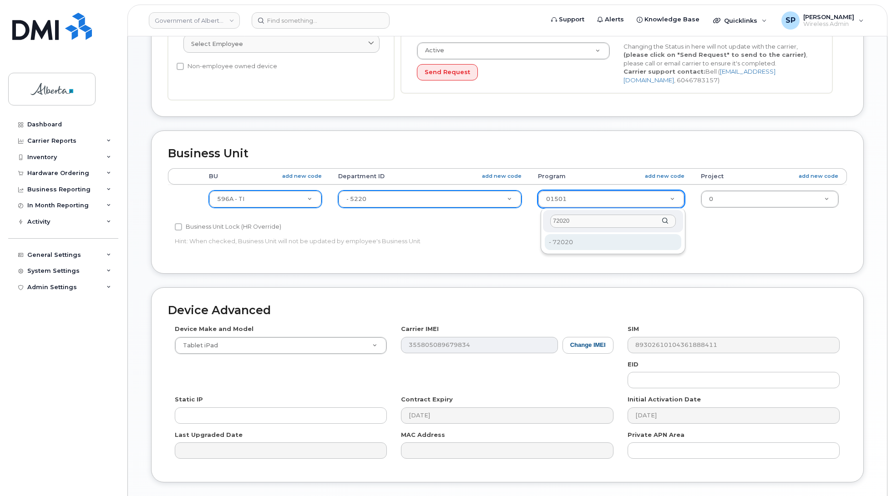
type input "72020"
type input "4803008"
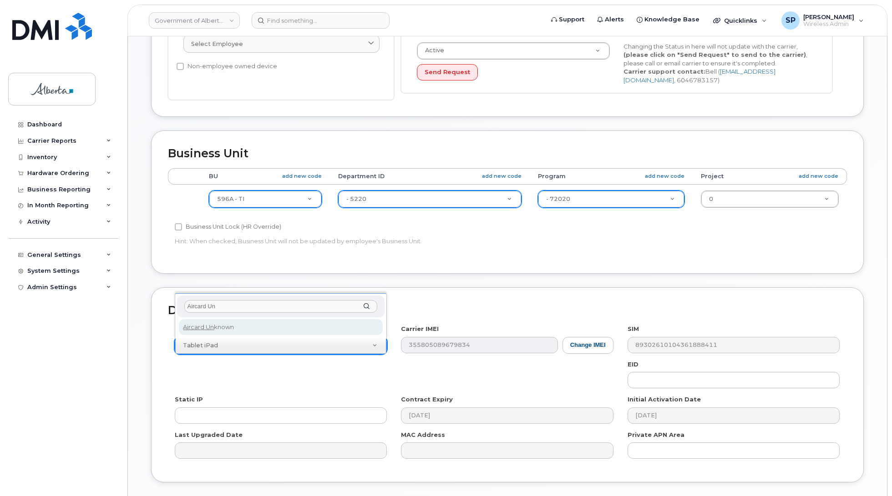
type input "Aircard Un"
select select "971"
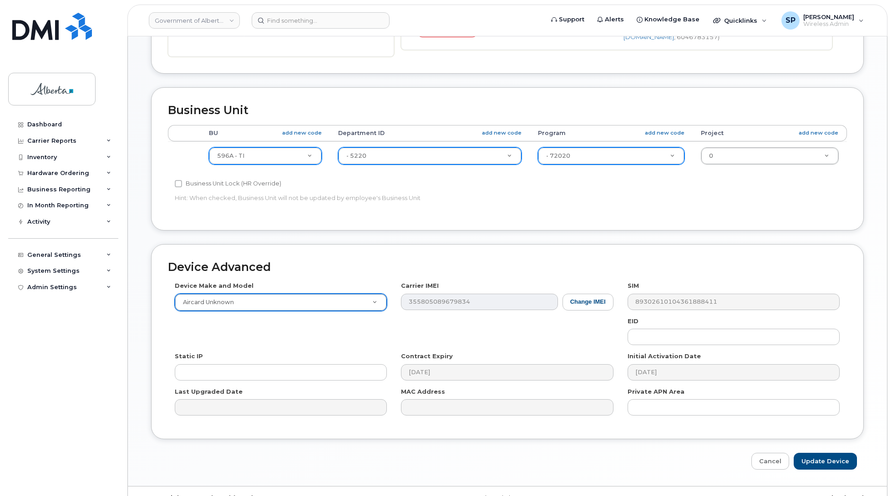
scroll to position [305, 0]
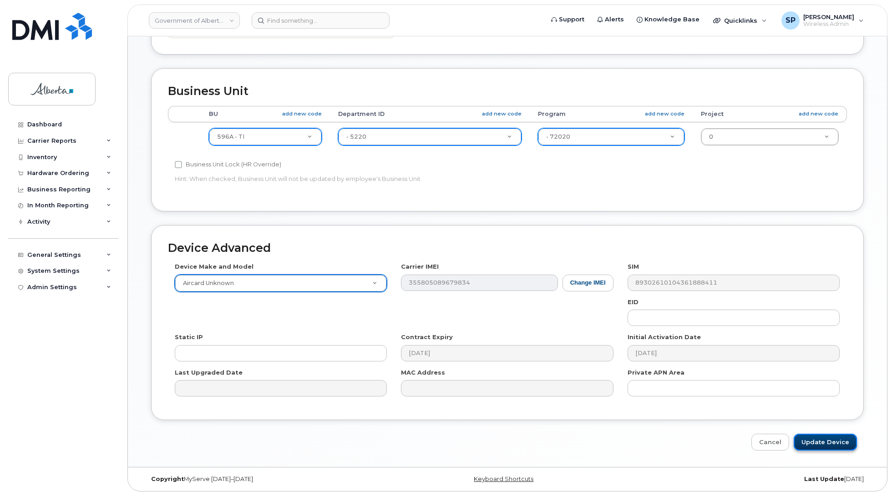
click at [831, 440] on input "Update Device" at bounding box center [824, 442] width 63 height 17
type input "Saving..."
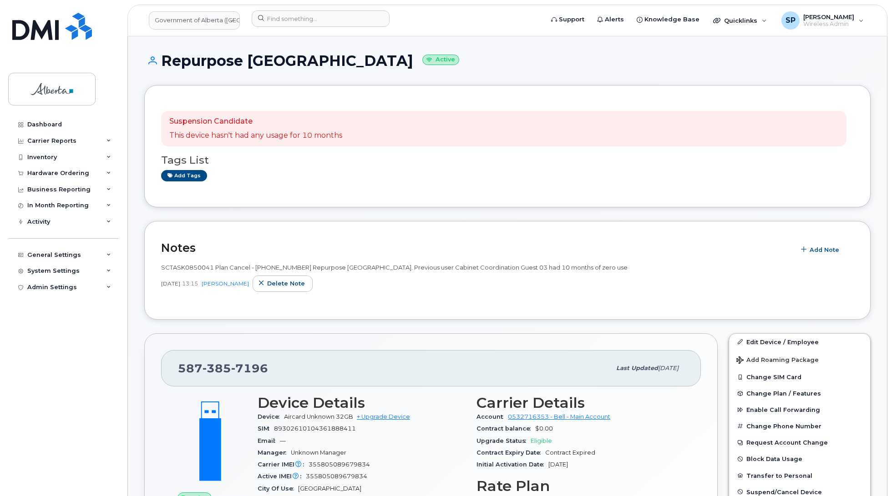
click at [821, 194] on div "Suspension Candidate This device hasn't had any usage for 10 months Tags List A…" at bounding box center [507, 146] width 726 height 122
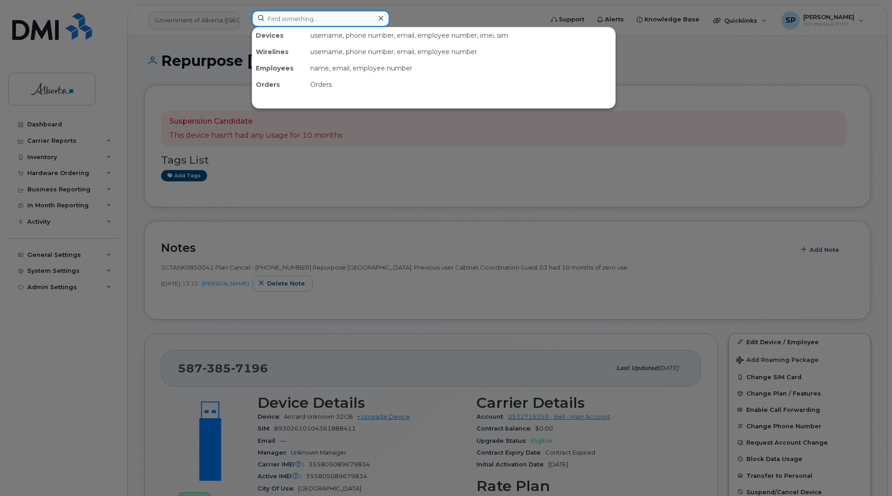
click at [273, 14] on input at bounding box center [321, 18] width 138 height 16
paste input "5873857197"
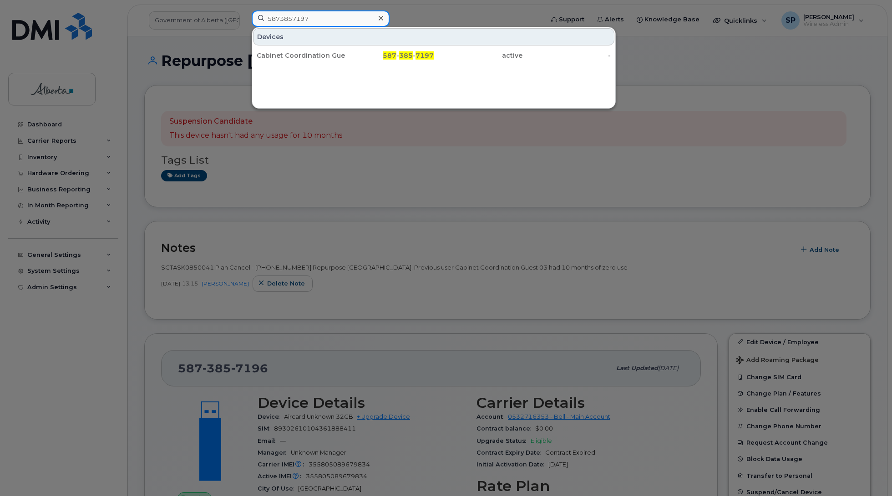
type input "5873857197"
click at [676, 60] on div at bounding box center [446, 248] width 892 height 496
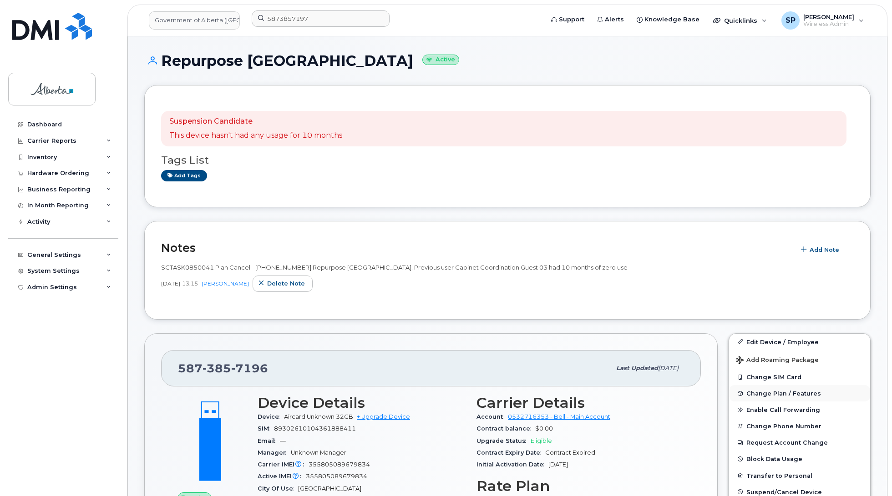
click at [782, 395] on span "Change Plan / Features" at bounding box center [783, 393] width 75 height 7
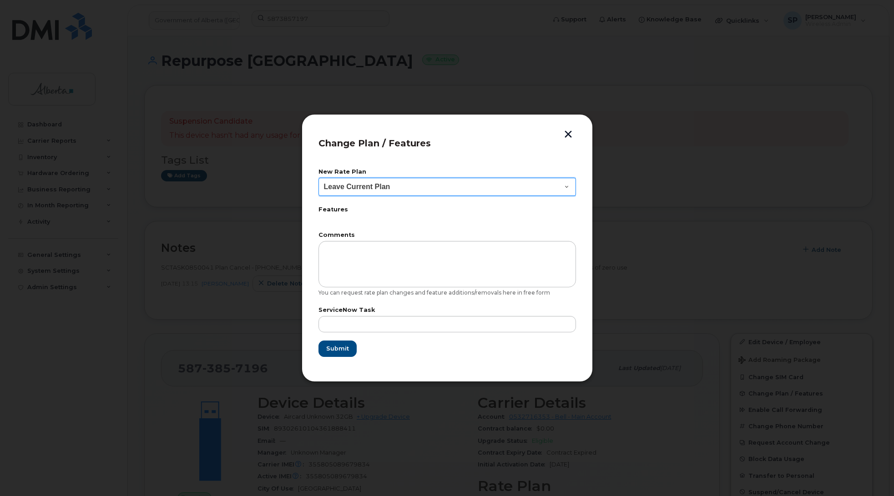
click at [392, 187] on select "Leave Current Plan GOA–Unlimited Data Plan 9" at bounding box center [446, 187] width 257 height 18
select select "1146991"
click at [318, 178] on select "Leave Current Plan GOA–Unlimited Data Plan 9" at bounding box center [446, 187] width 257 height 18
click at [570, 133] on button "button" at bounding box center [568, 136] width 14 height 10
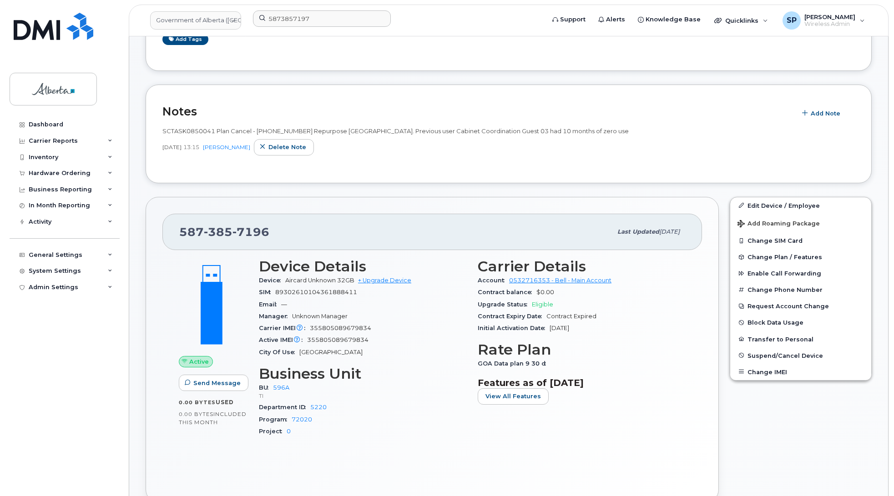
scroll to position [208, 0]
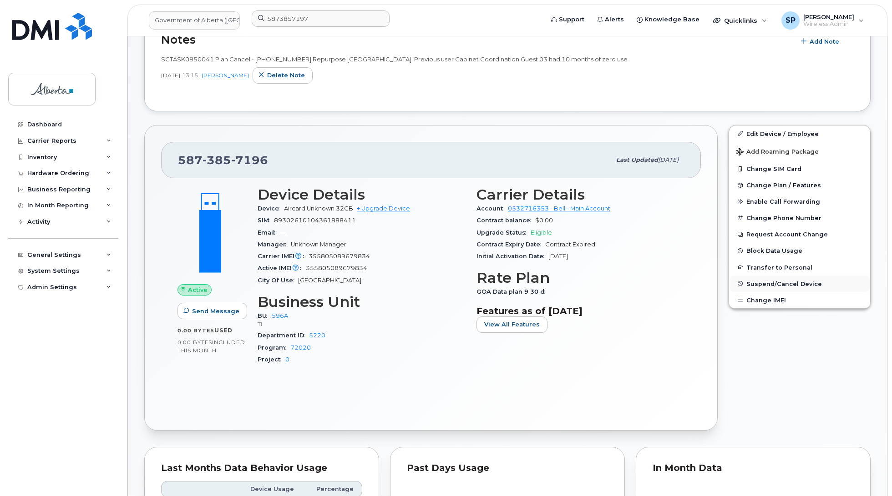
click at [772, 285] on span "Suspend/Cancel Device" at bounding box center [784, 283] width 76 height 7
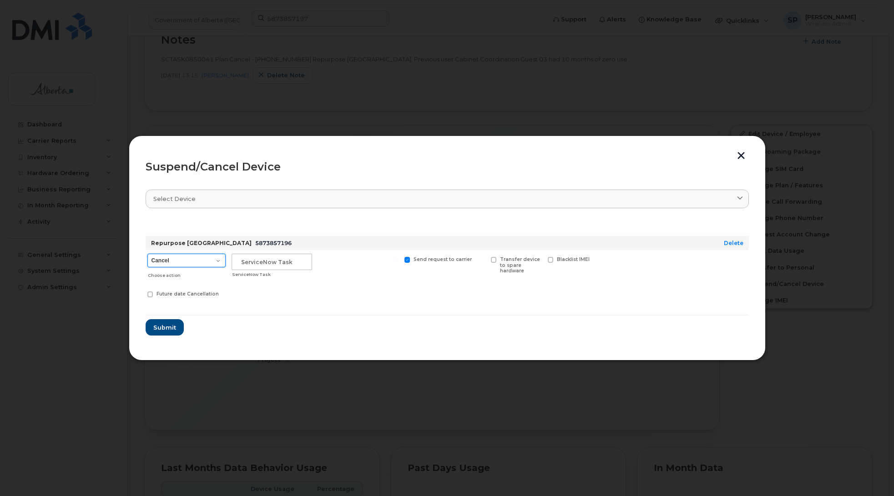
click at [196, 259] on select "Cancel Suspend - Extend Suspension Suspend - Reduced Rate Suspend - Lost Device…" at bounding box center [186, 261] width 78 height 14
select select "[object Object]"
click at [147, 254] on select "Cancel Suspend - Extend Suspension Suspend - Reduced Rate Suspend - Lost Device…" at bounding box center [186, 261] width 78 height 14
click at [270, 259] on input "text" at bounding box center [272, 262] width 81 height 16
paste input "SCTASK0850041"
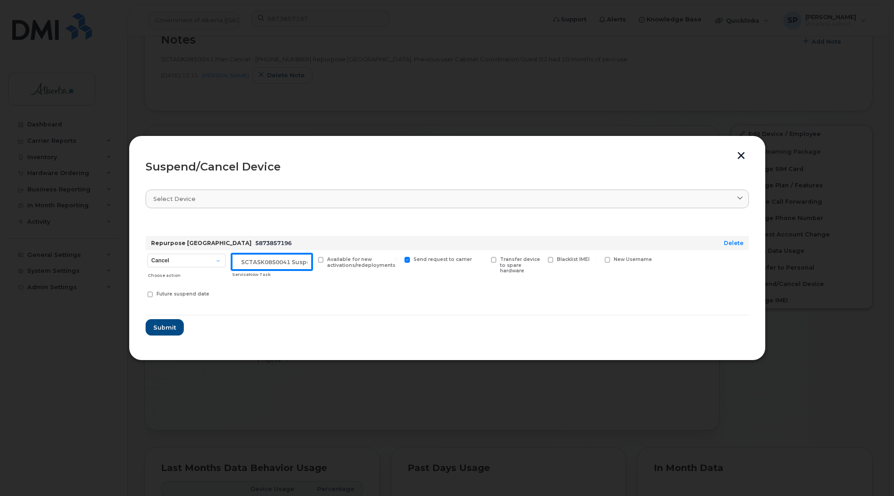
scroll to position [0, 8]
type input "SCTASK0850041 Suspend"
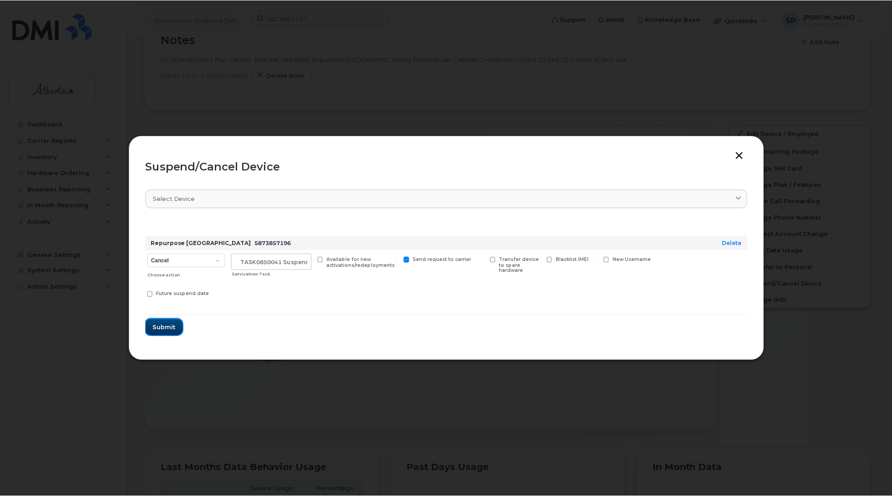
scroll to position [0, 0]
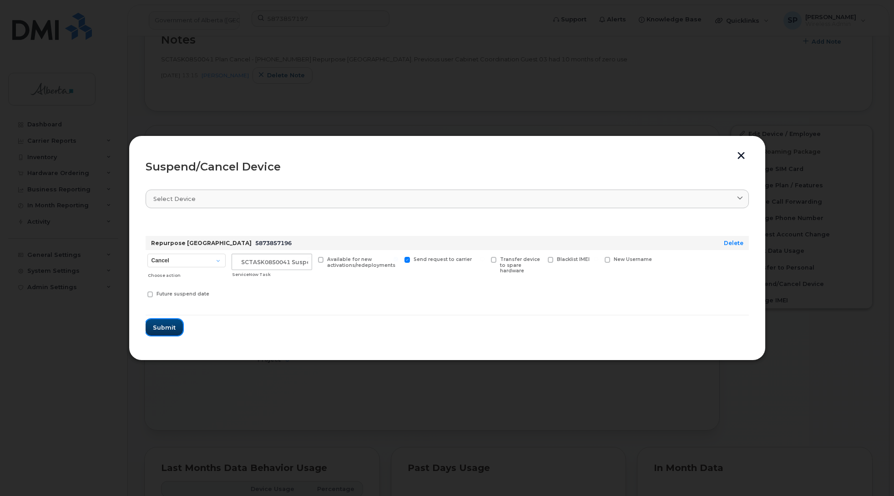
click at [161, 330] on span "Submit" at bounding box center [164, 327] width 23 height 9
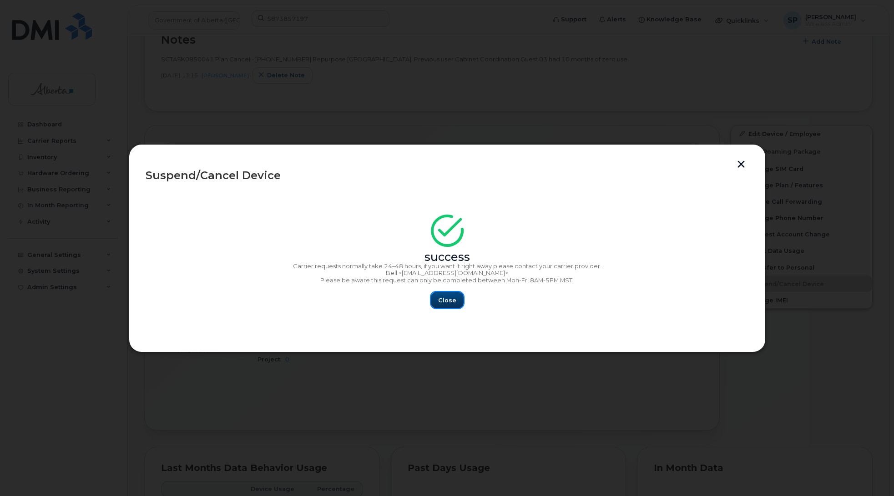
click at [455, 300] on button "Close" at bounding box center [447, 300] width 33 height 16
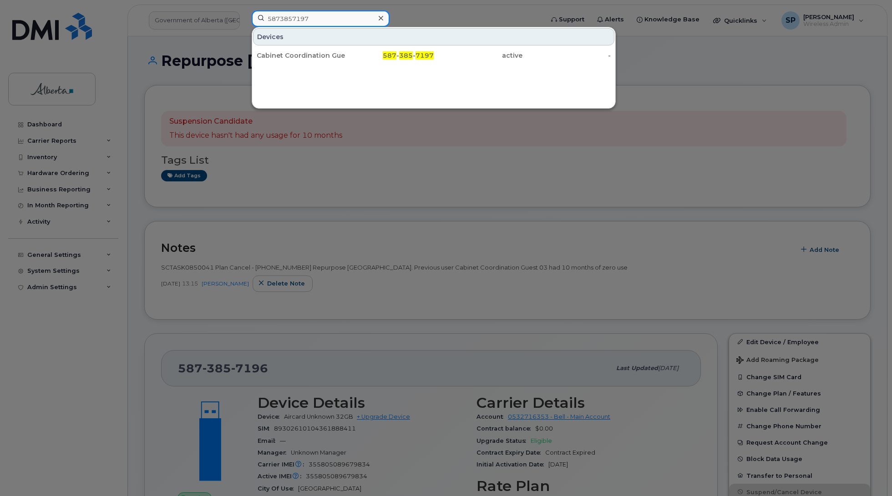
drag, startPoint x: 319, startPoint y: 20, endPoint x: 233, endPoint y: 29, distance: 86.8
click at [244, 29] on div "5873857197 Devices Cabinet Coordination Guest 04 587 - 385 - 7197 active -" at bounding box center [394, 20] width 300 height 20
paste input "6"
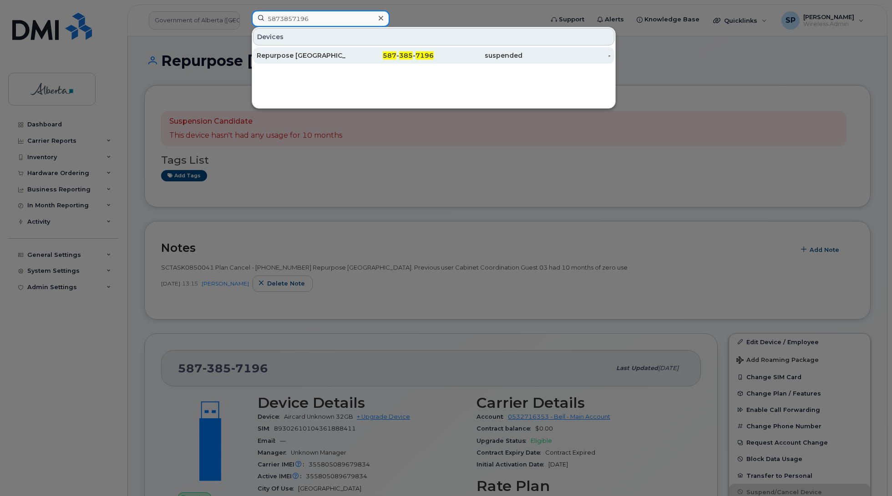
type input "5873857196"
click at [313, 53] on div "Repurpose [GEOGRAPHIC_DATA]" at bounding box center [301, 55] width 89 height 9
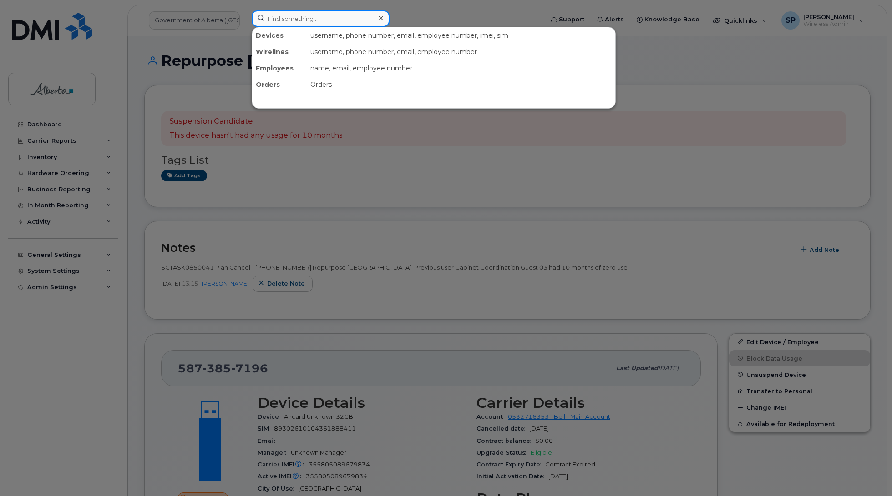
click at [283, 16] on input at bounding box center [321, 18] width 138 height 16
paste input "5873857194"
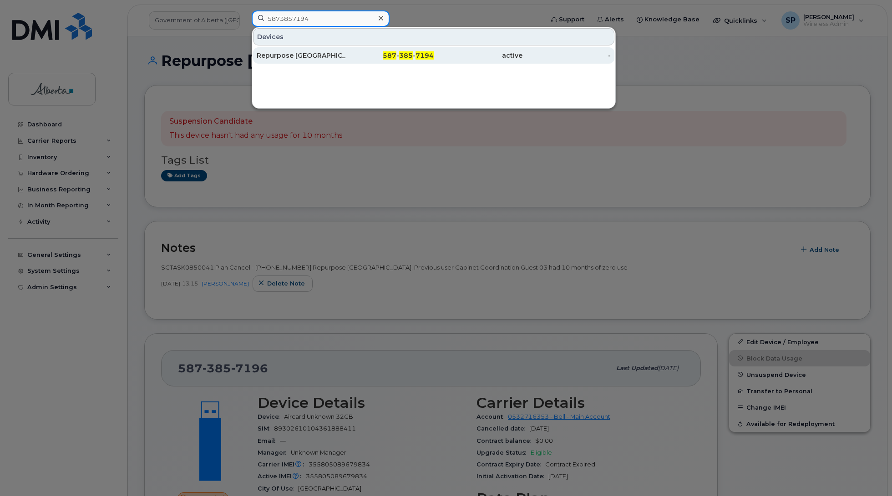
type input "5873857194"
click at [293, 59] on div "Repurpose [GEOGRAPHIC_DATA]" at bounding box center [301, 55] width 89 height 9
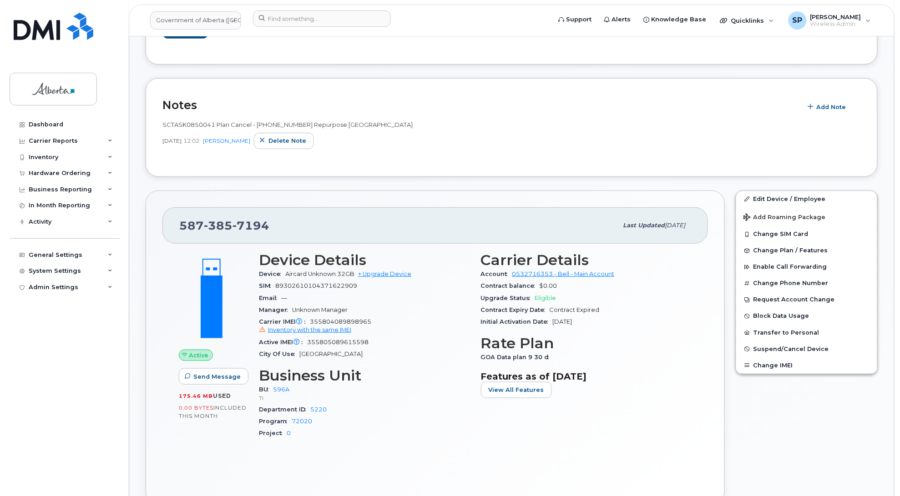
scroll to position [179, 0]
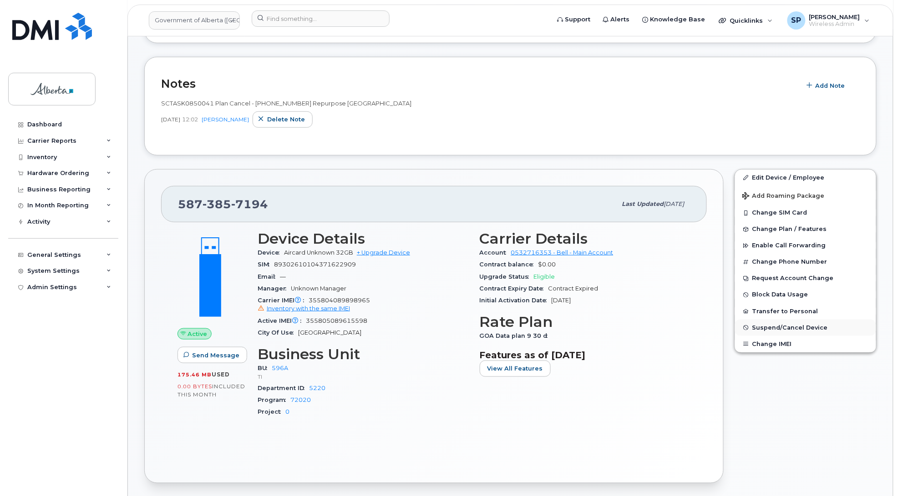
click at [772, 329] on span "Suspend/Cancel Device" at bounding box center [790, 327] width 76 height 7
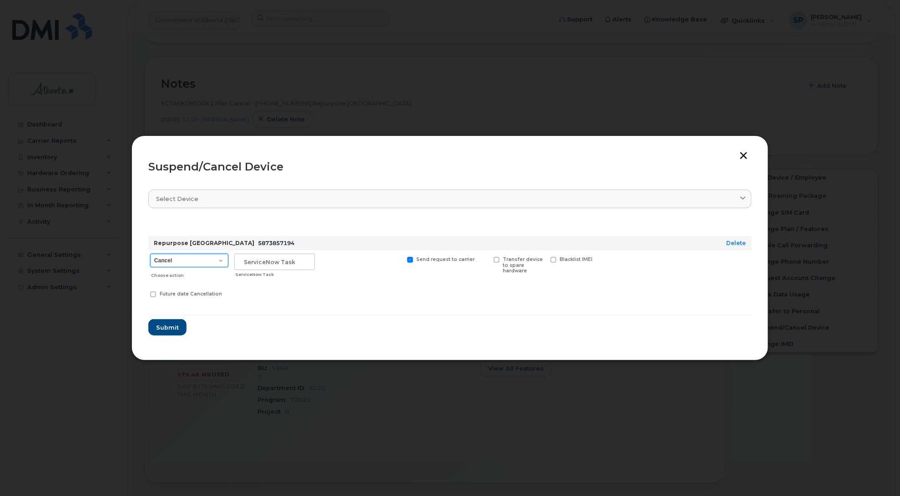
click at [189, 261] on select "Cancel Suspend - Extend Suspension Suspend - Reduced Rate Suspend - Lost Device…" at bounding box center [189, 261] width 78 height 14
select select "[object Object]"
click at [150, 254] on select "Cancel Suspend - Extend Suspension Suspend - Reduced Rate Suspend - Lost Device…" at bounding box center [189, 261] width 78 height 14
click at [267, 262] on input "text" at bounding box center [274, 262] width 81 height 16
paste input "SCTASK0850041"
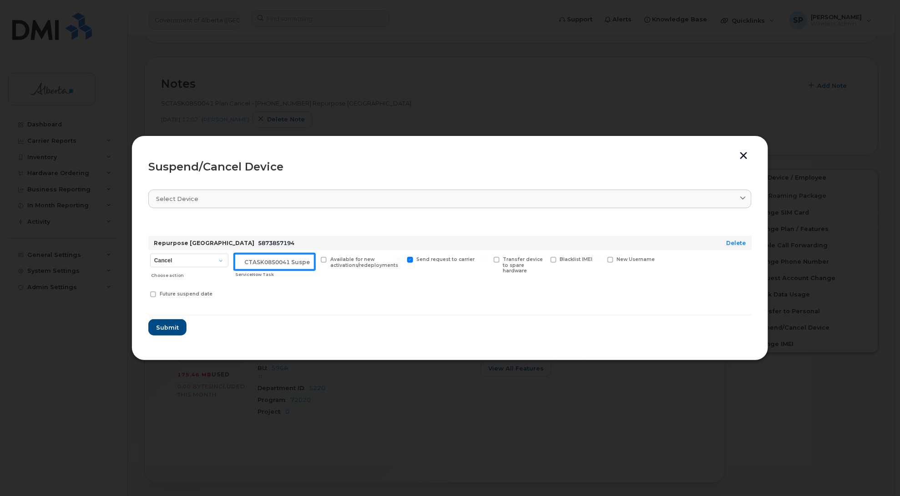
scroll to position [0, 8]
type input "SCTASK0850041 Suspend"
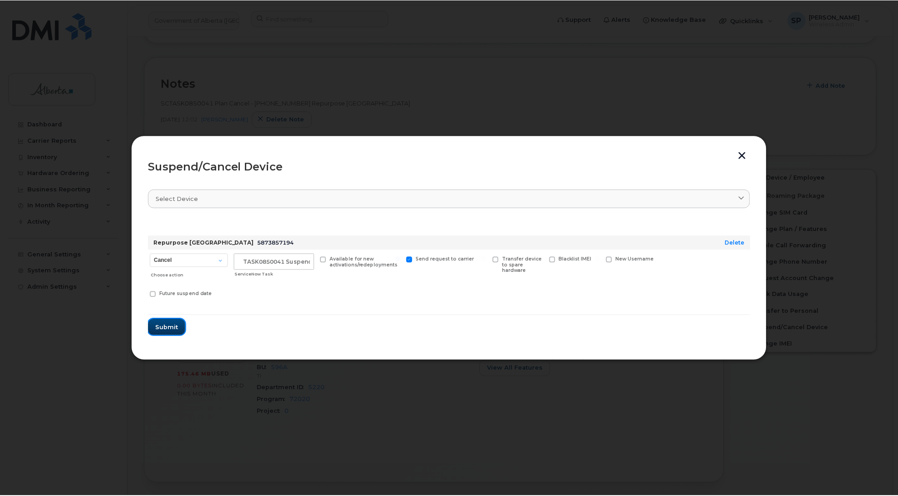
scroll to position [0, 0]
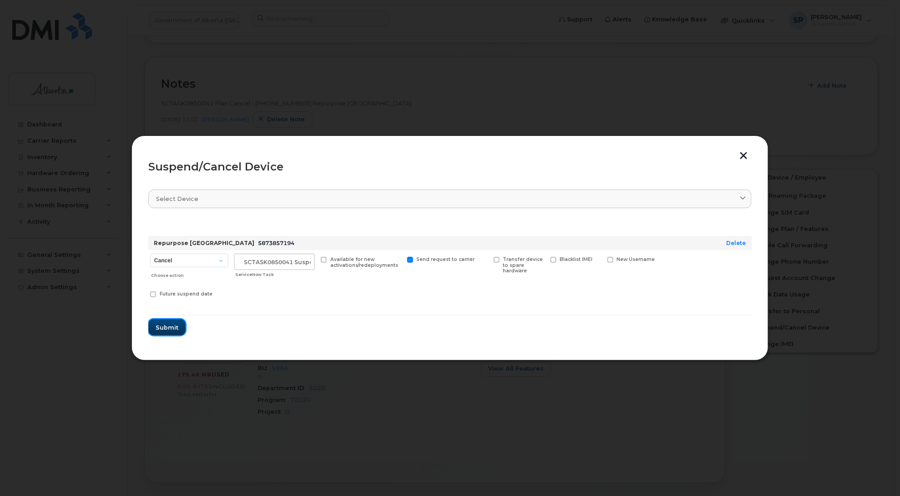
click at [174, 328] on span "Submit" at bounding box center [167, 327] width 23 height 9
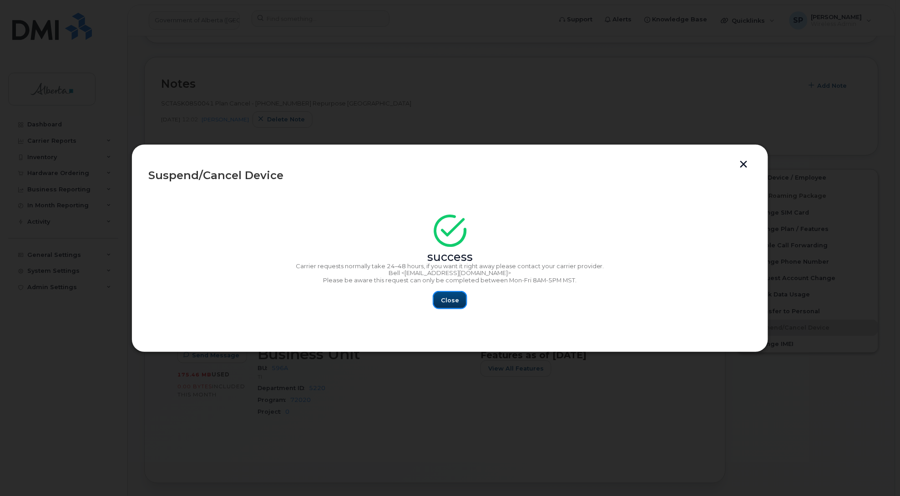
click at [444, 298] on span "Close" at bounding box center [450, 300] width 18 height 9
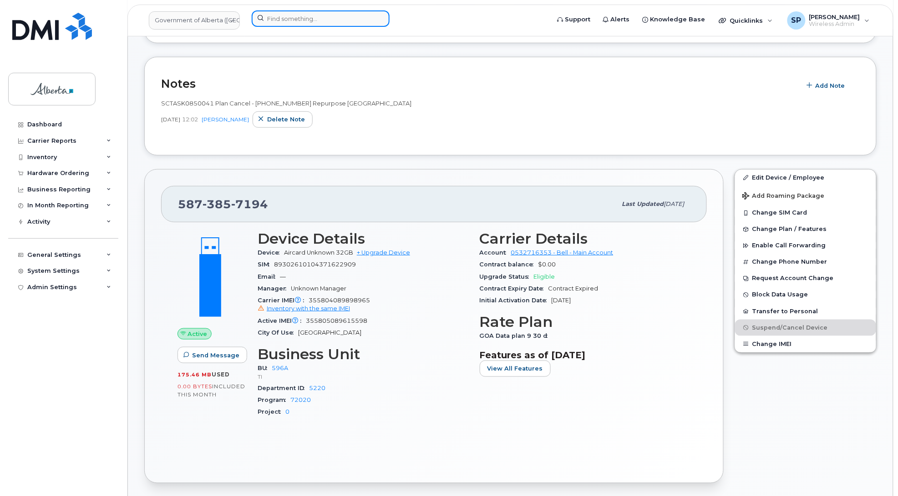
click at [315, 19] on input at bounding box center [321, 18] width 138 height 16
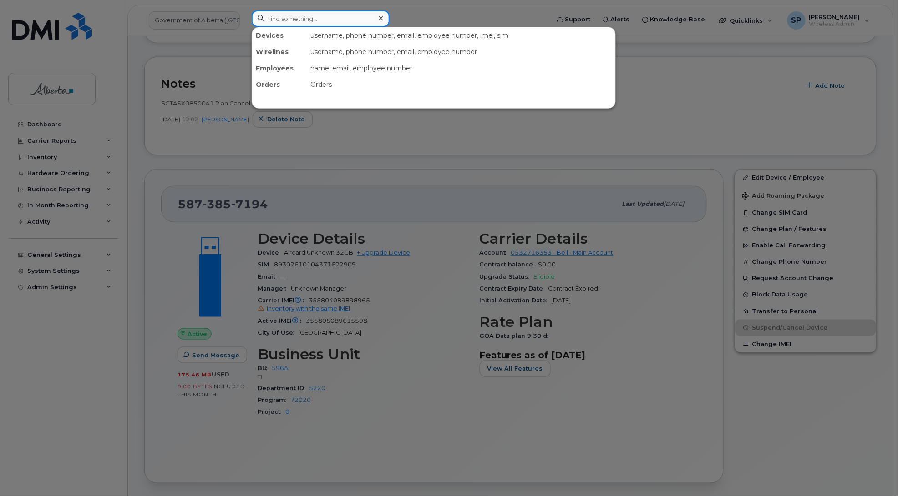
paste input "5873857305"
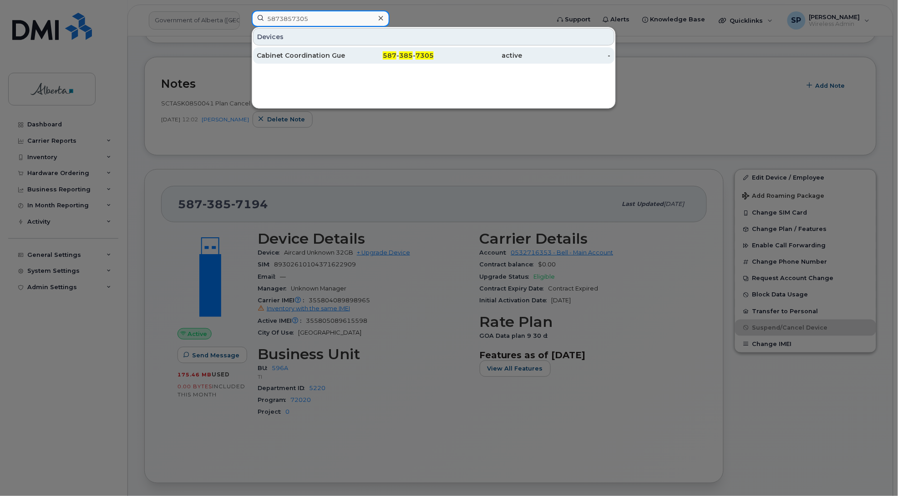
type input "5873857305"
click at [310, 55] on div "Cabinet Coordination Guest 02" at bounding box center [301, 55] width 89 height 9
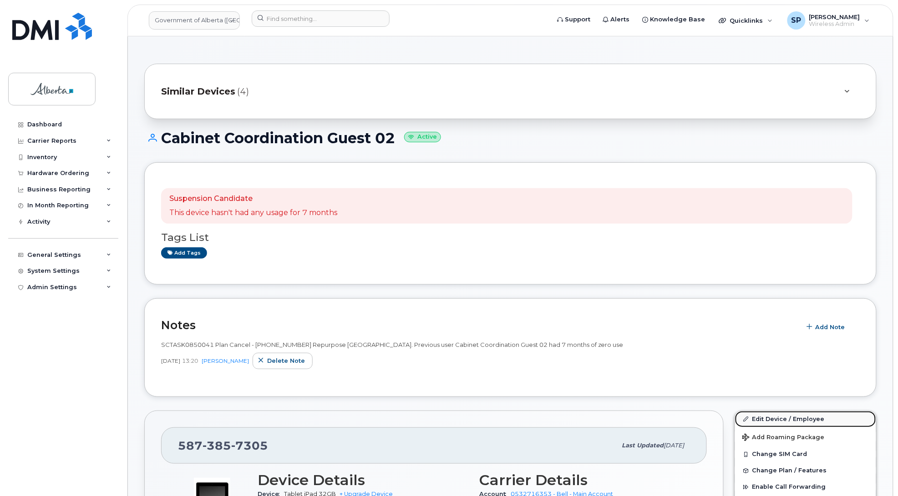
click at [759, 420] on link "Edit Device / Employee" at bounding box center [805, 419] width 141 height 16
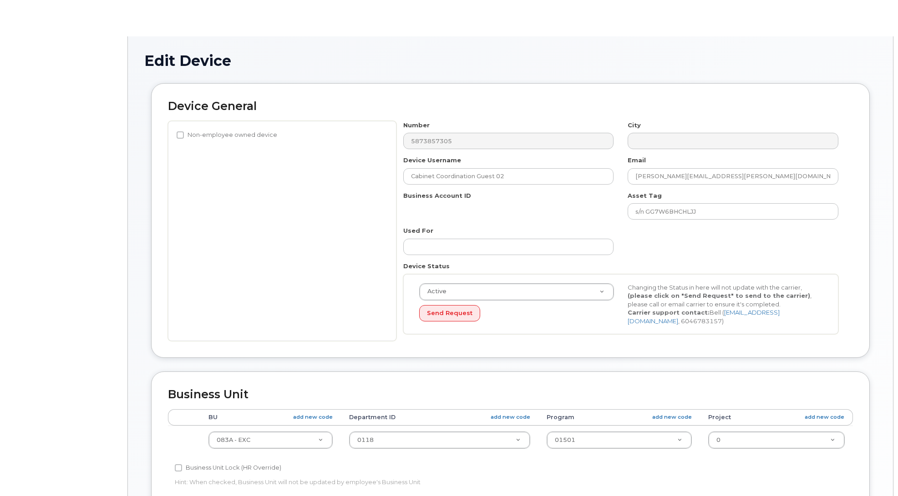
select select "4733126"
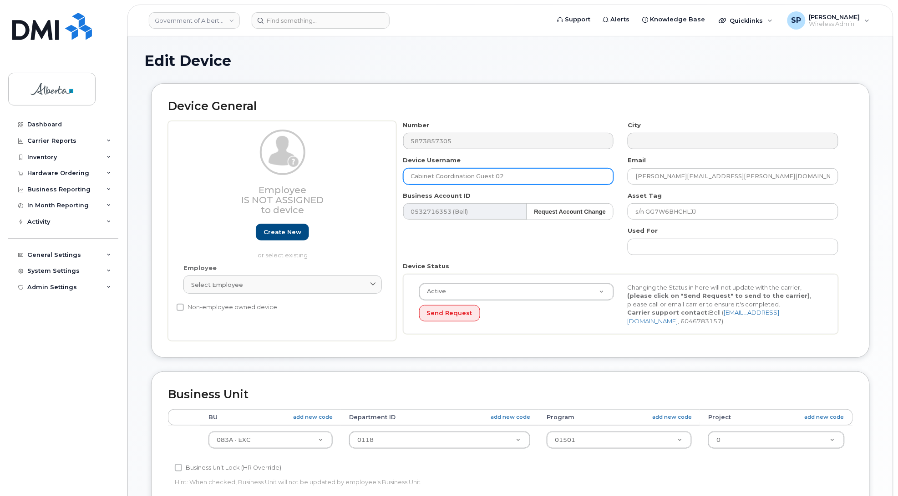
drag, startPoint x: 501, startPoint y: 174, endPoint x: 392, endPoint y: 175, distance: 109.2
click at [392, 175] on div "Employee Is not assigned to device Create new or select existing Employee Selec…" at bounding box center [510, 231] width 685 height 221
type input "Repurpose [GEOGRAPHIC_DATA]"
drag, startPoint x: 730, startPoint y: 174, endPoint x: 608, endPoint y: 182, distance: 122.6
click at [608, 182] on div "Number 5873857305 City Device Username Repurpose Edmonton Email Ashlea.Anthony@…" at bounding box center [620, 231] width 449 height 221
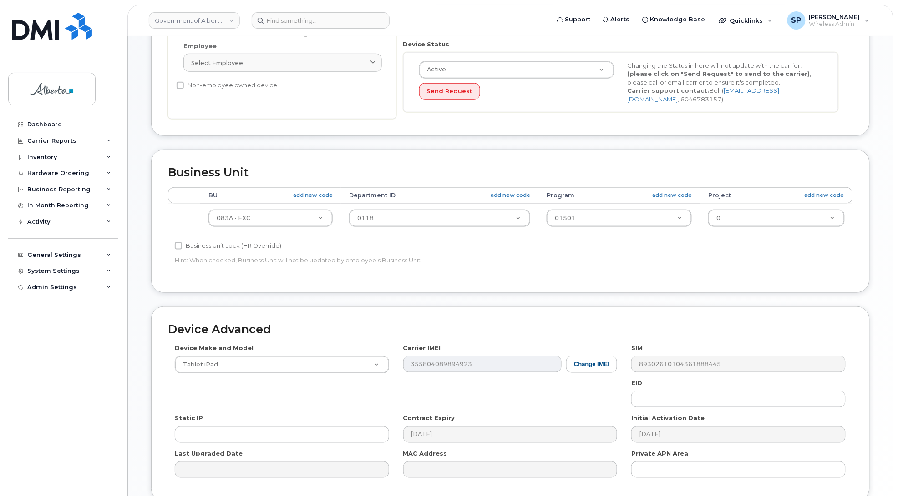
scroll to position [249, 0]
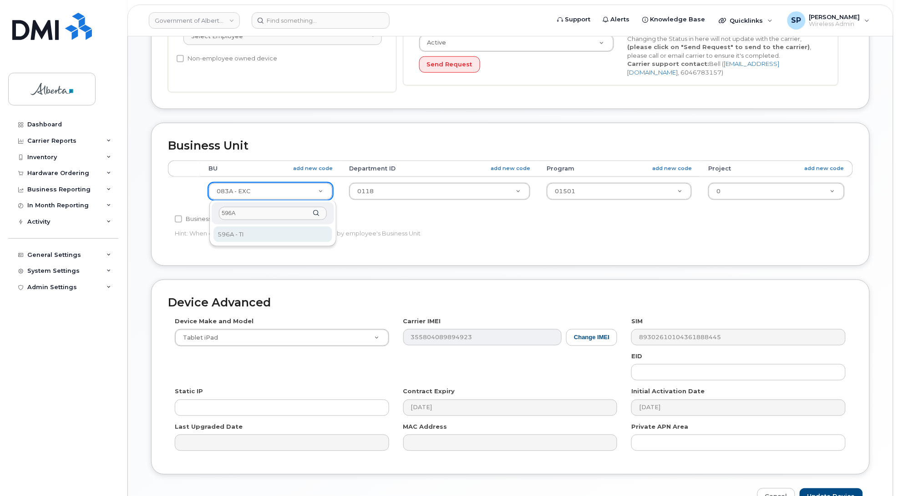
type input "596A"
select select "4797729"
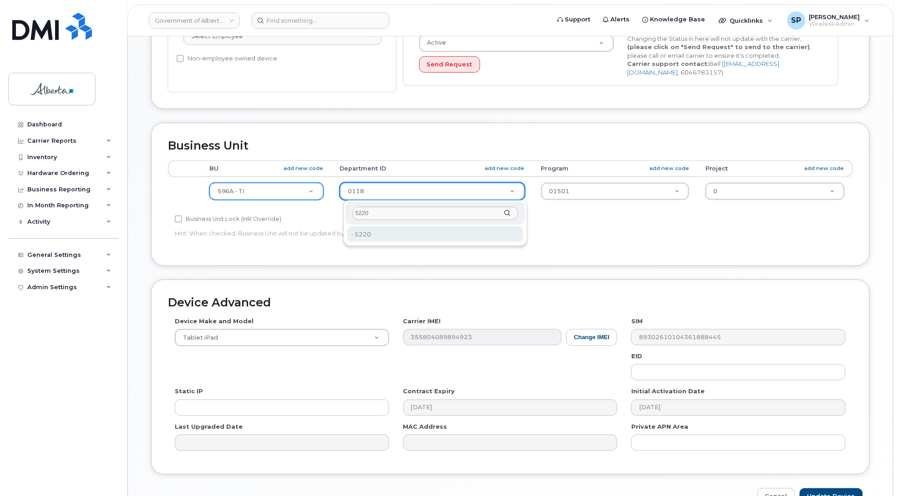
type input "5220"
type input "4802987"
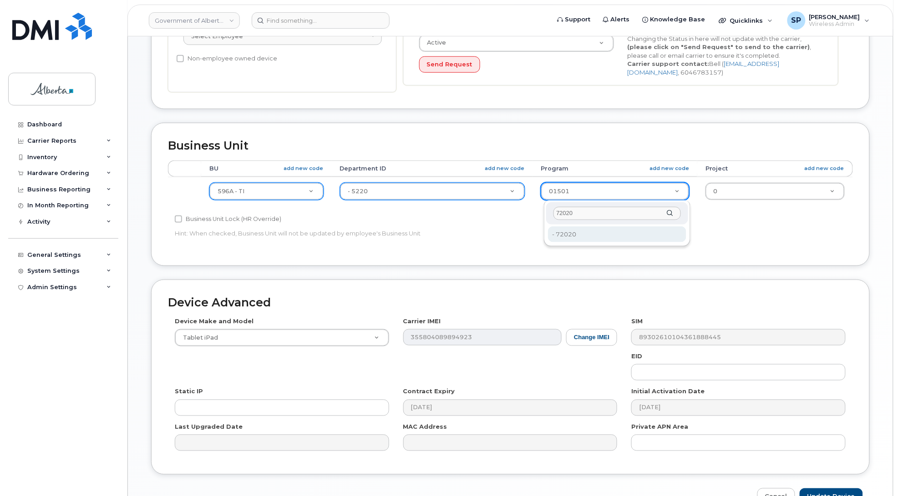
type input "72020"
type input "4803008"
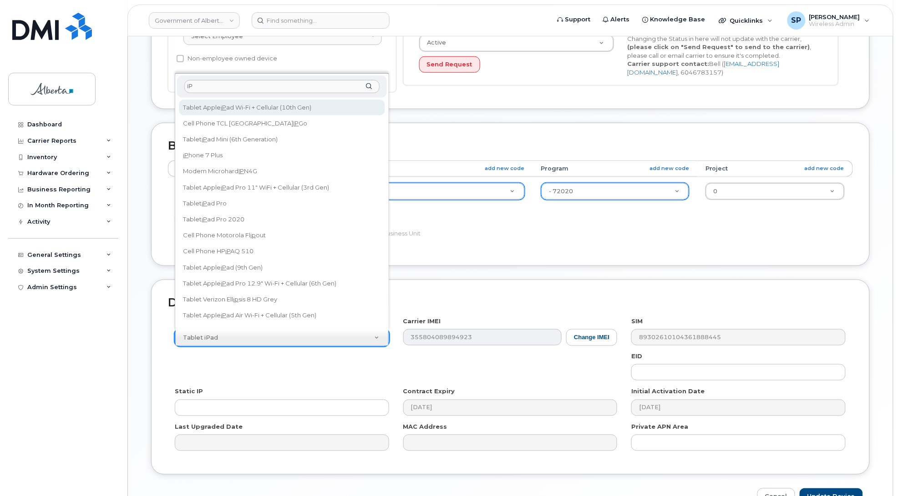
type input "i"
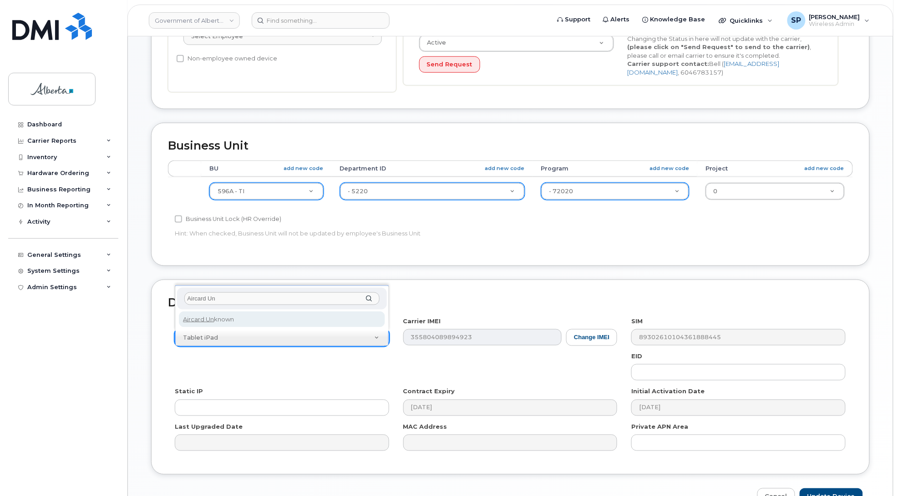
type input "Aircard Un"
select select "971"
type input "iPhone Un"
select select "185"
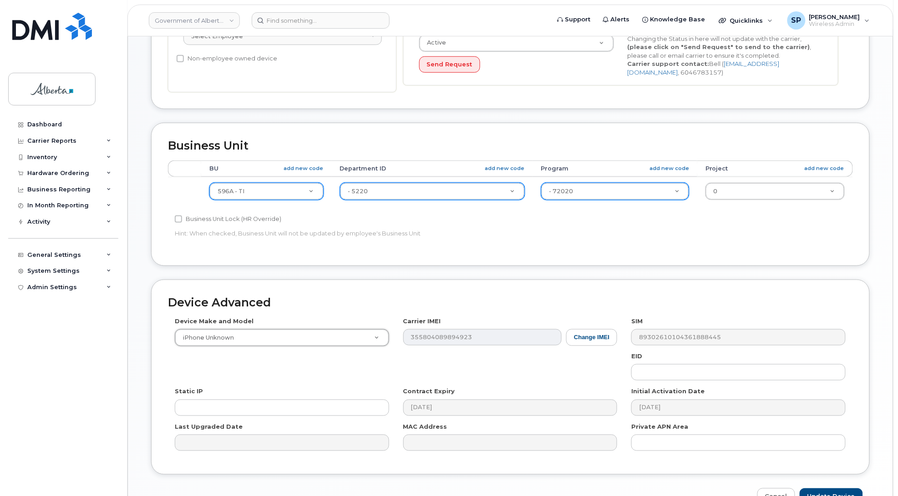
scroll to position [305, 0]
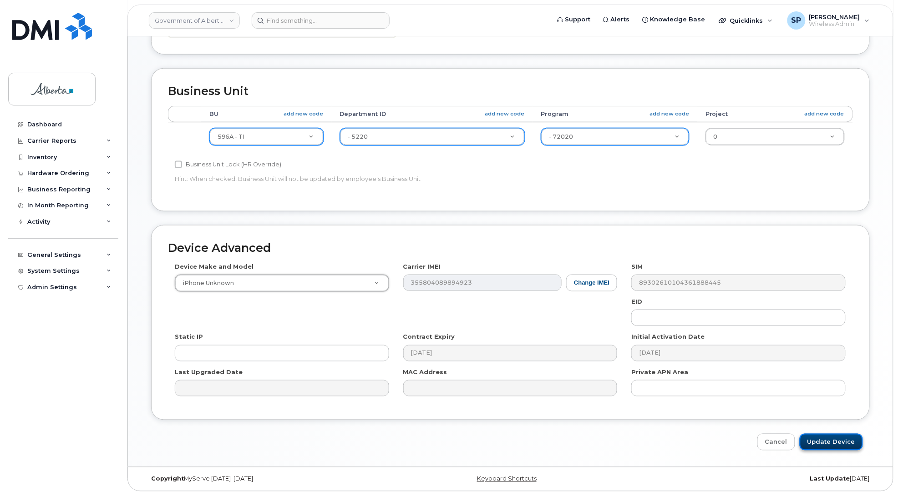
click at [835, 444] on input "Update Device" at bounding box center [830, 442] width 63 height 17
type input "Saving..."
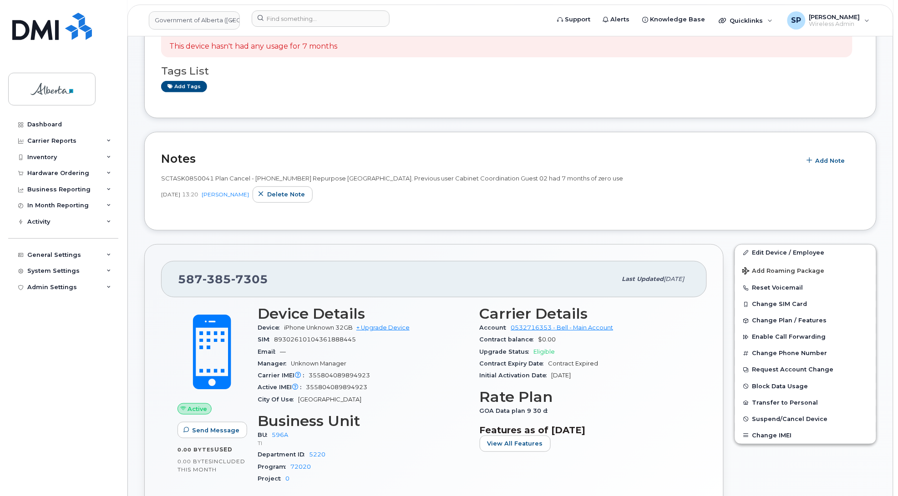
scroll to position [166, 0]
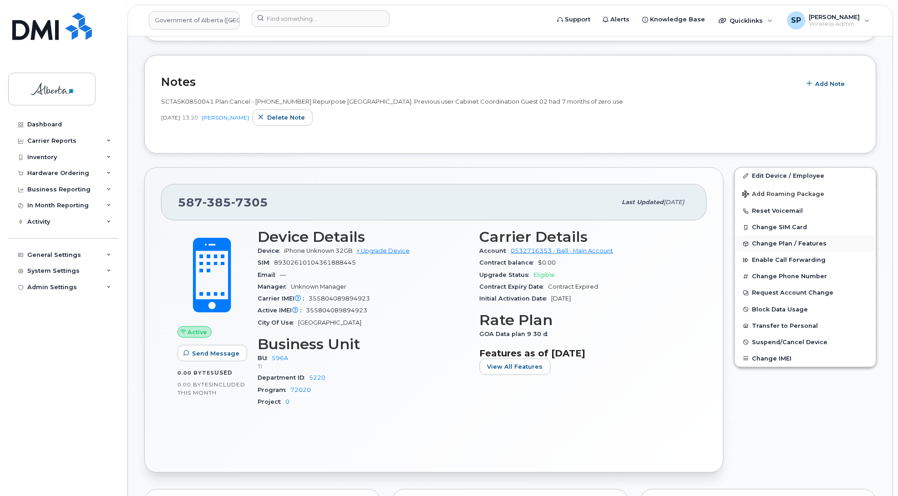
click at [769, 242] on span "Change Plan / Features" at bounding box center [789, 244] width 75 height 7
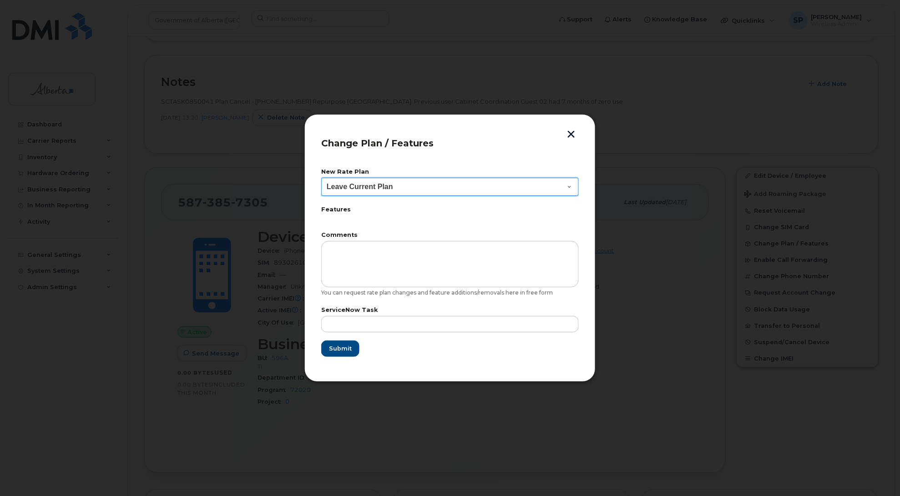
click at [373, 187] on select "Leave Current Plan GOA - Voice Plan 5 GOA Smartphone 14 30D GOA Unlimited Smart…" at bounding box center [449, 187] width 257 height 18
select select "2483362"
click at [321, 178] on select "Leave Current Plan GOA - Voice Plan 5 GOA Smartphone 14 30D GOA Unlimited Smart…" at bounding box center [449, 187] width 257 height 18
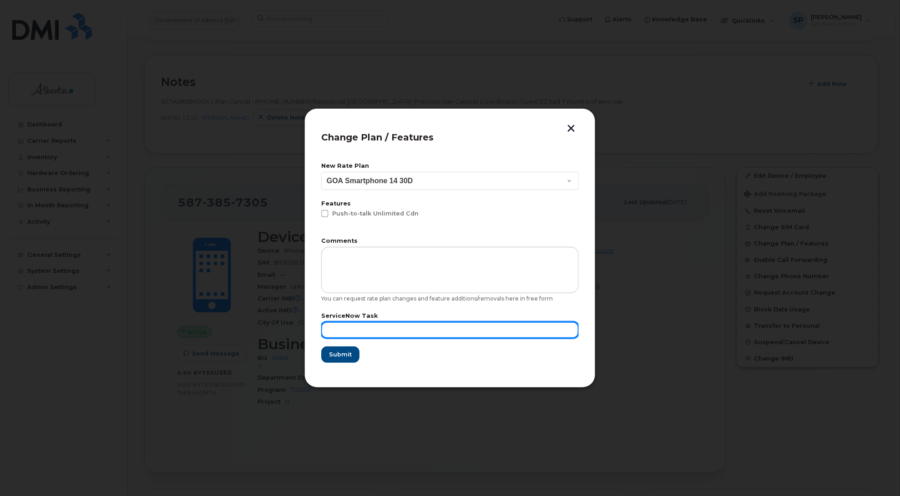
click at [374, 328] on input "text" at bounding box center [449, 330] width 257 height 16
paste input "SCTASK0850041"
type input "SCTASK0850041"
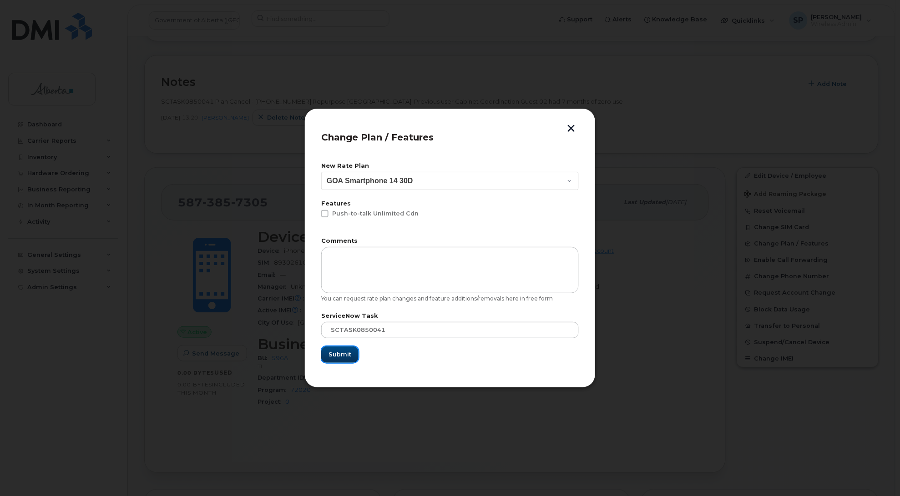
click at [346, 355] on span "Submit" at bounding box center [339, 354] width 23 height 9
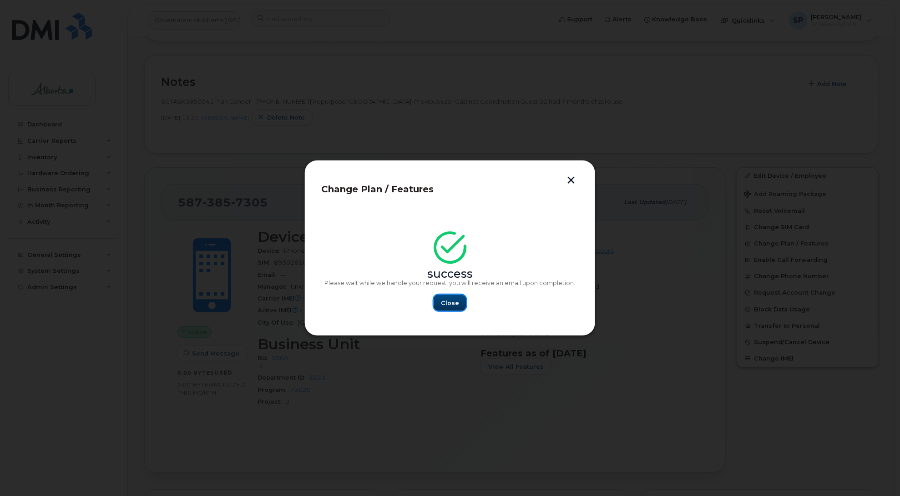
click at [453, 307] on span "Close" at bounding box center [450, 303] width 18 height 9
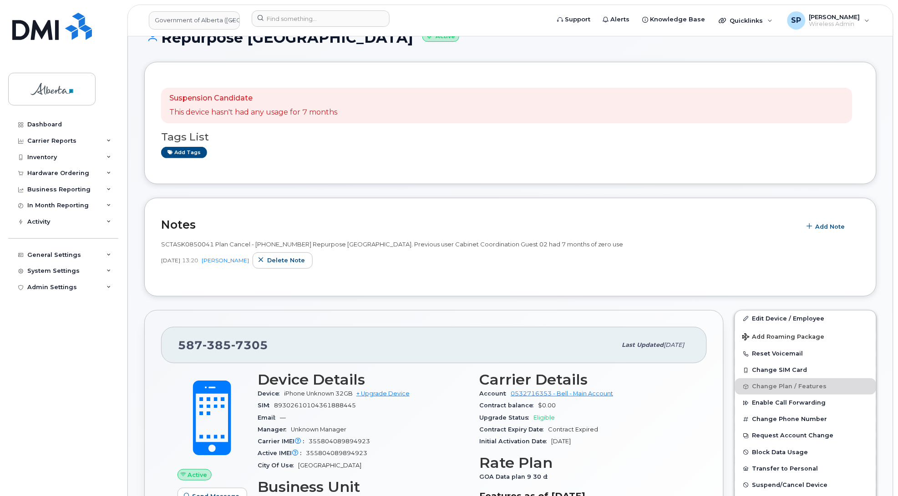
scroll to position [0, 0]
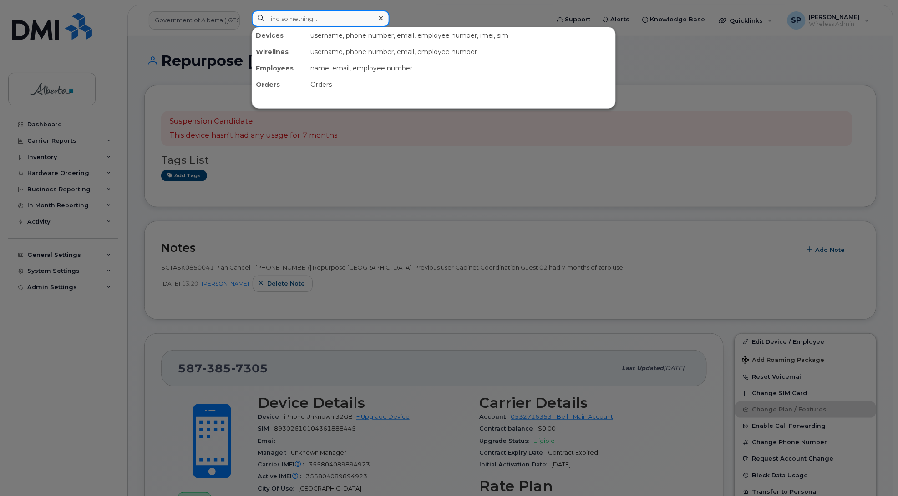
click at [299, 18] on input at bounding box center [321, 18] width 138 height 16
paste input "5873857306"
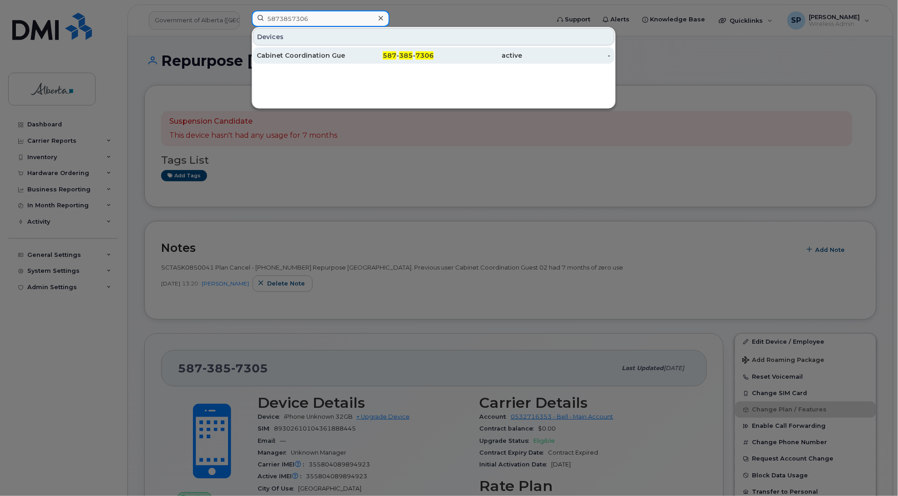
type input "5873857306"
click at [313, 55] on div "Cabinet Coordination Guest 01" at bounding box center [301, 55] width 89 height 9
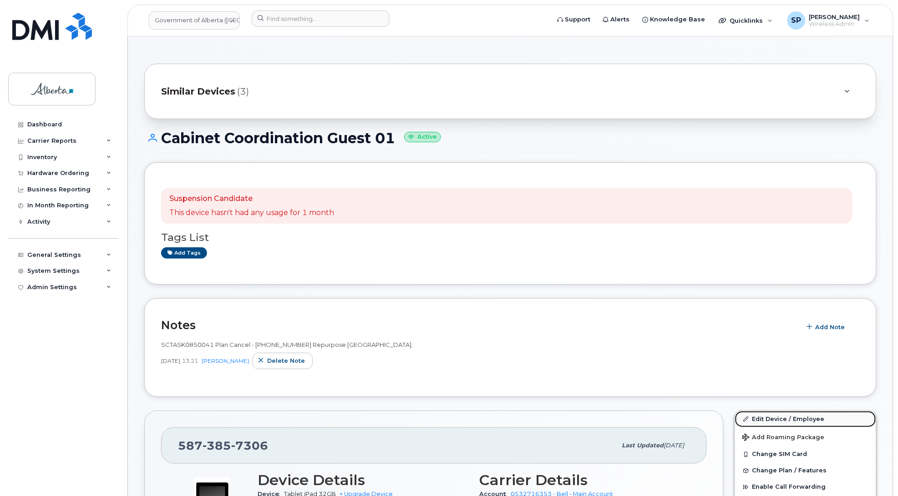
click at [781, 421] on link "Edit Device / Employee" at bounding box center [805, 419] width 141 height 16
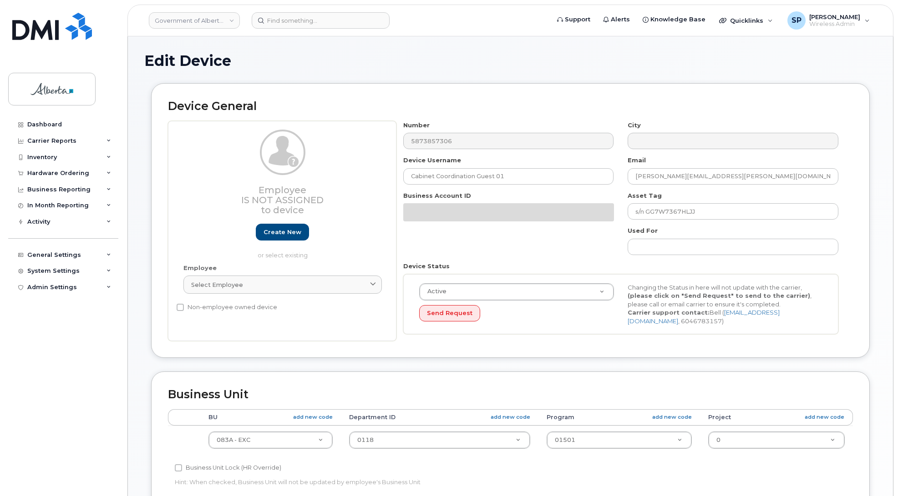
select select "4733126"
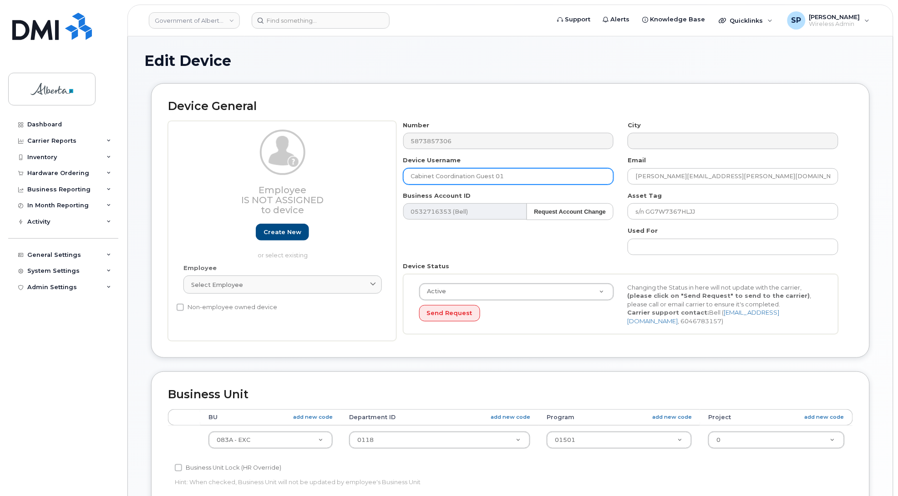
drag, startPoint x: 506, startPoint y: 174, endPoint x: 340, endPoint y: 187, distance: 167.0
click at [340, 187] on div "Employee Is not assigned to device Create new or select existing Employee Selec…" at bounding box center [510, 231] width 685 height 221
type input "Repurpose [GEOGRAPHIC_DATA]"
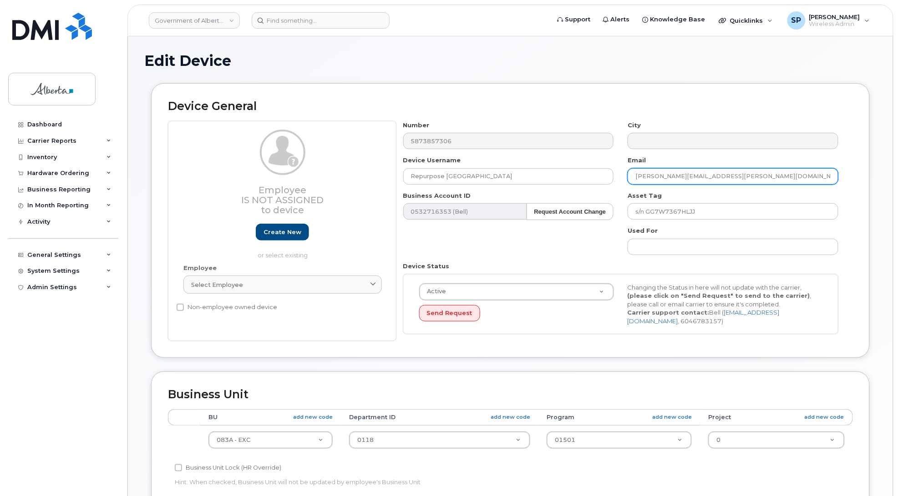
drag, startPoint x: 743, startPoint y: 176, endPoint x: 632, endPoint y: 190, distance: 111.4
click at [632, 190] on div "Number 5873857306 City Device Username Repurpose Edmonton Email Ashlea.Anthony@…" at bounding box center [620, 231] width 449 height 221
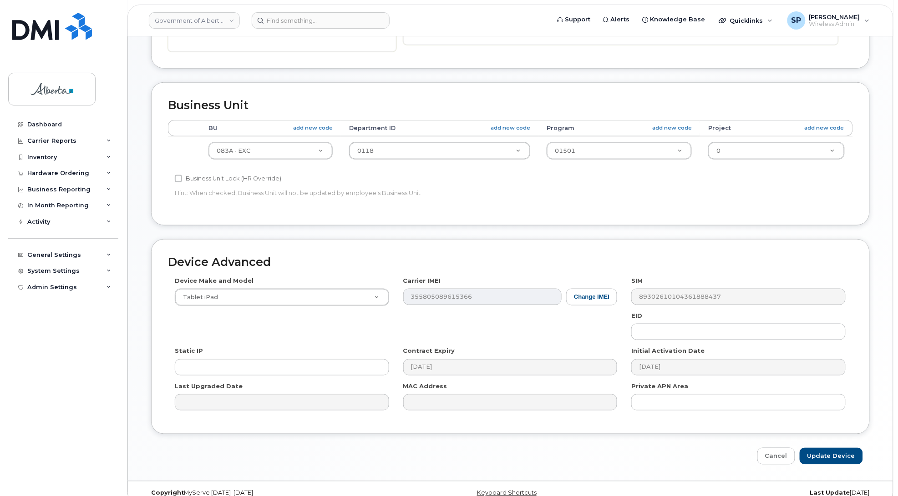
scroll to position [293, 0]
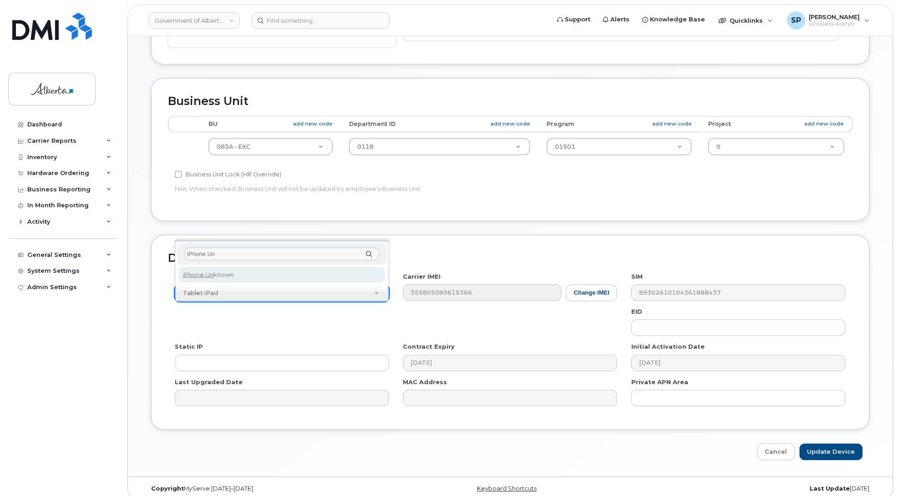
type input "iPhone Un"
select select "185"
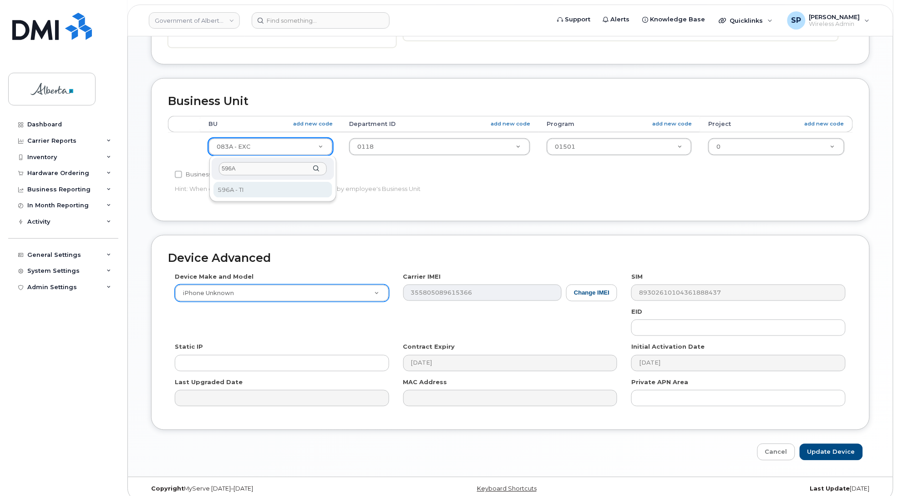
type input "596A"
select select "4797729"
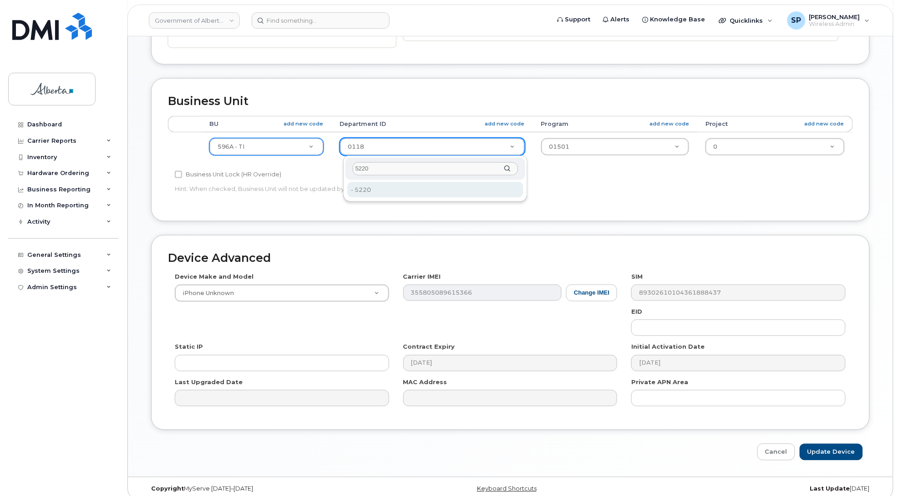
type input "5220"
type input "4802987"
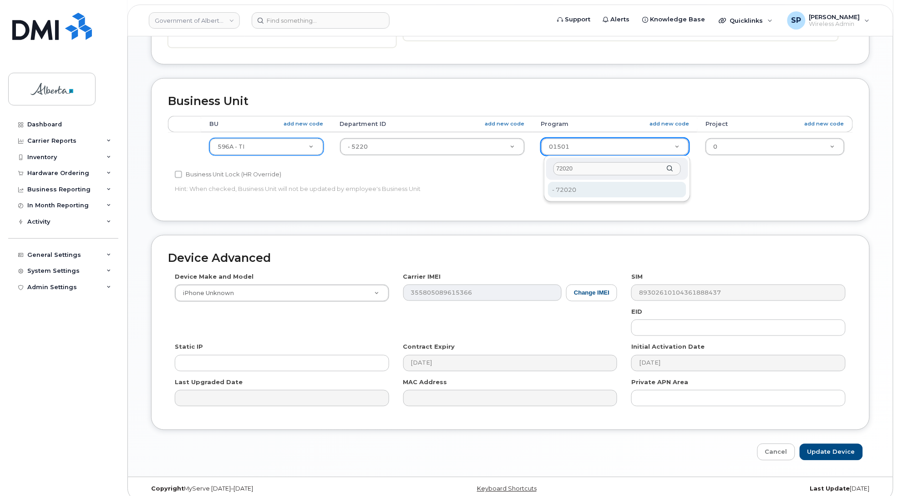
type input "72020"
type input "4803008"
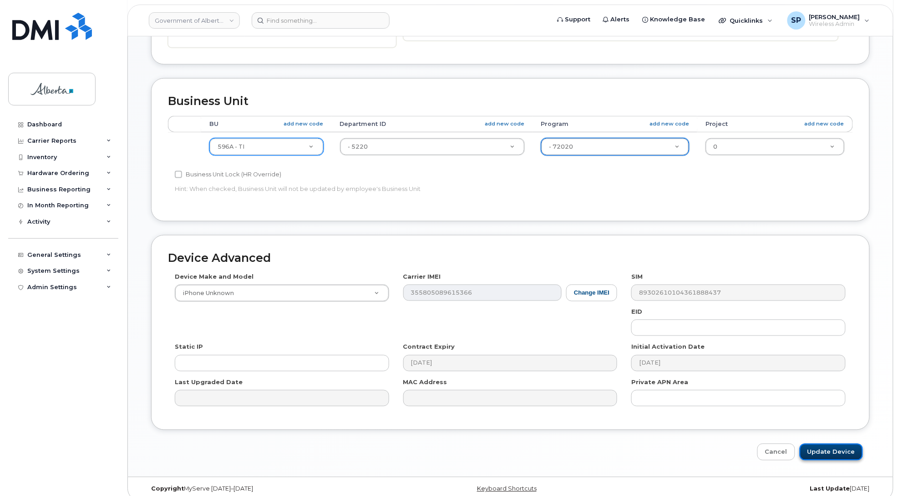
click at [829, 453] on input "Update Device" at bounding box center [830, 452] width 63 height 17
type input "Saving..."
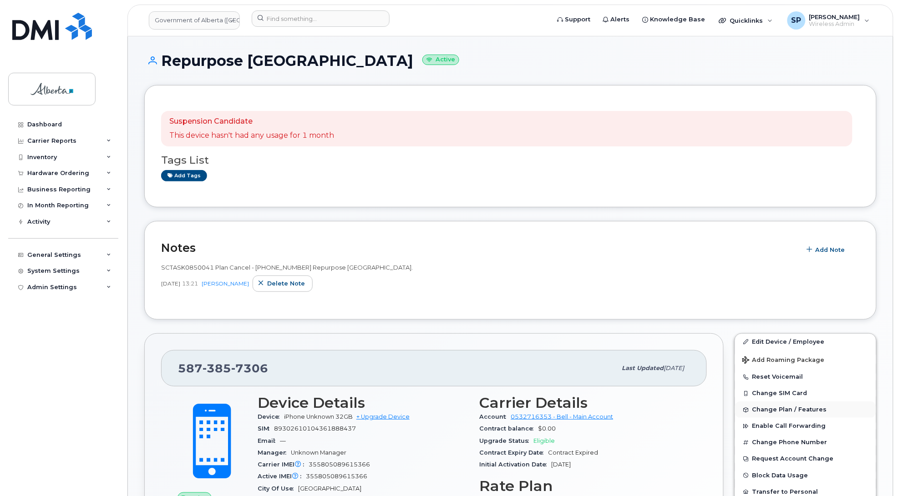
click at [791, 412] on span "Change Plan / Features" at bounding box center [789, 410] width 75 height 7
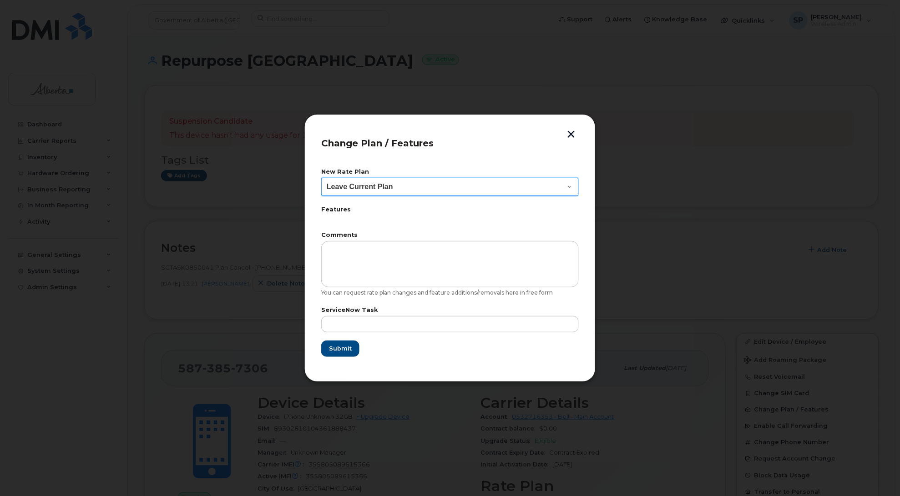
click at [373, 182] on select "Leave Current Plan GOA - Voice Plan 5 GOA Smartphone 14 30D GOA Unlimited Smart…" at bounding box center [449, 187] width 257 height 18
select select "2483362"
click at [320, 178] on select "Leave Current Plan GOA - Voice Plan 5 GOA Smartphone 14 30D GOA Unlimited Smart…" at bounding box center [448, 187] width 257 height 18
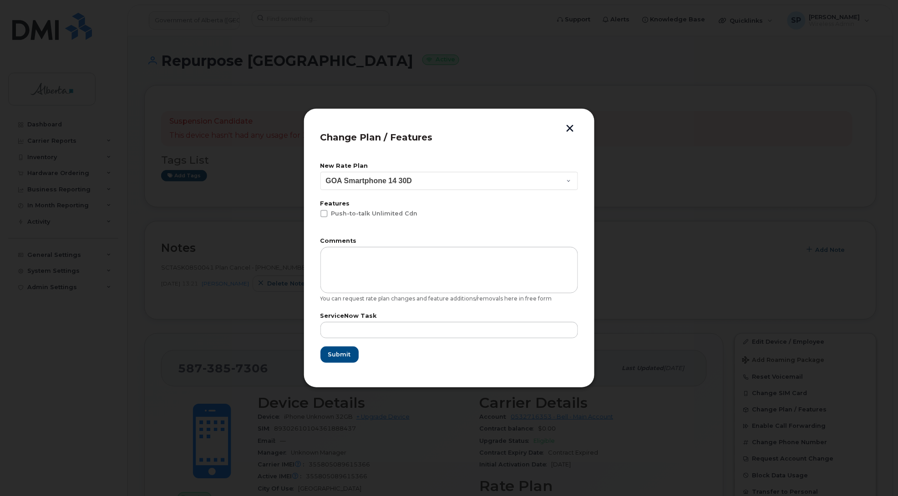
click at [842, 237] on div at bounding box center [449, 248] width 898 height 496
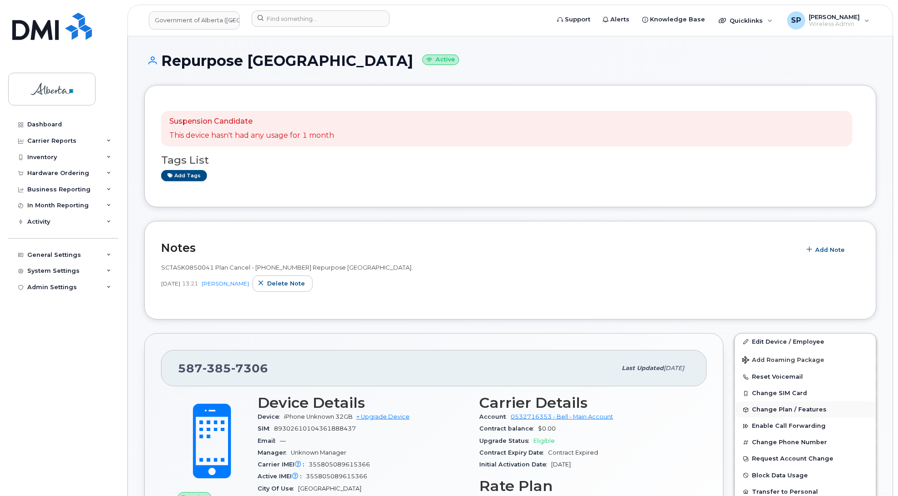
click at [786, 411] on span "Change Plan / Features" at bounding box center [789, 410] width 75 height 7
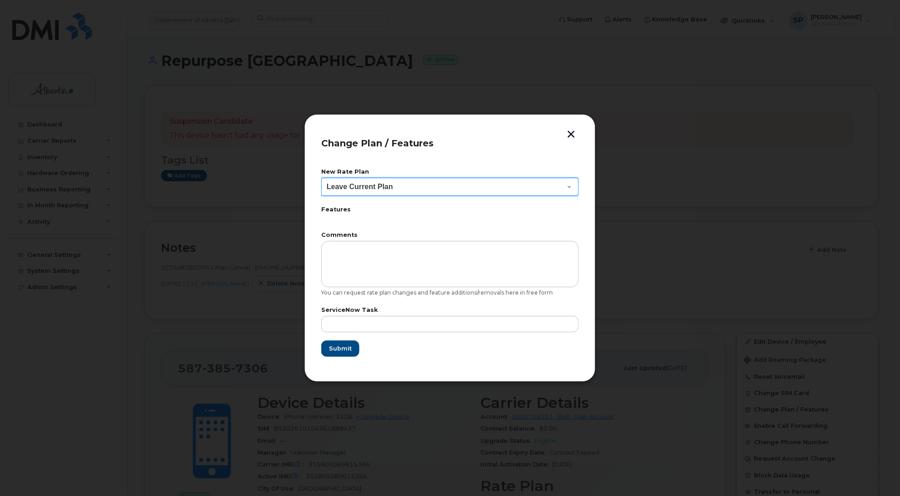
click at [376, 187] on select "Leave Current Plan GOA - Voice Plan 5 GOA Smartphone 14 30D GOA Unlimited Smart…" at bounding box center [449, 187] width 257 height 18
select select "2483362"
click at [321, 178] on select "Leave Current Plan GOA - Voice Plan 5 GOA Smartphone 14 30D GOA Unlimited Smart…" at bounding box center [449, 187] width 257 height 18
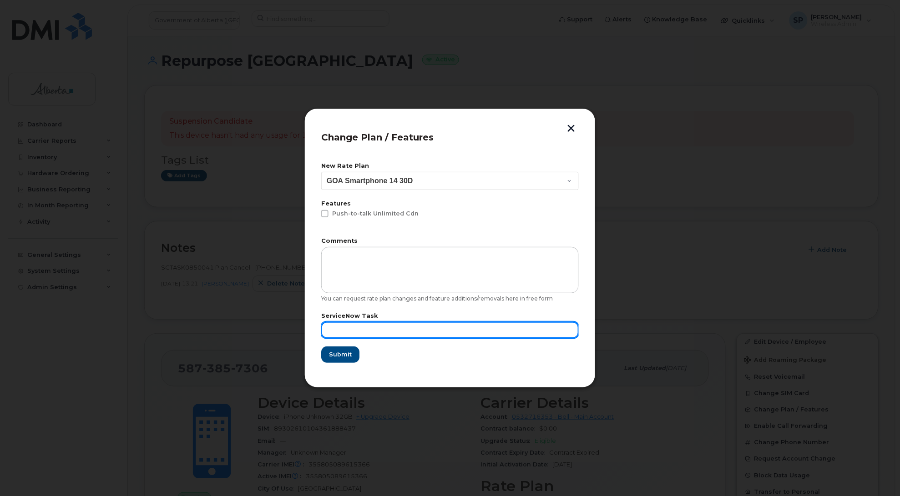
click at [347, 326] on input "text" at bounding box center [449, 330] width 257 height 16
paste input "SCTASK0850041"
type input "SCTASK0850041"
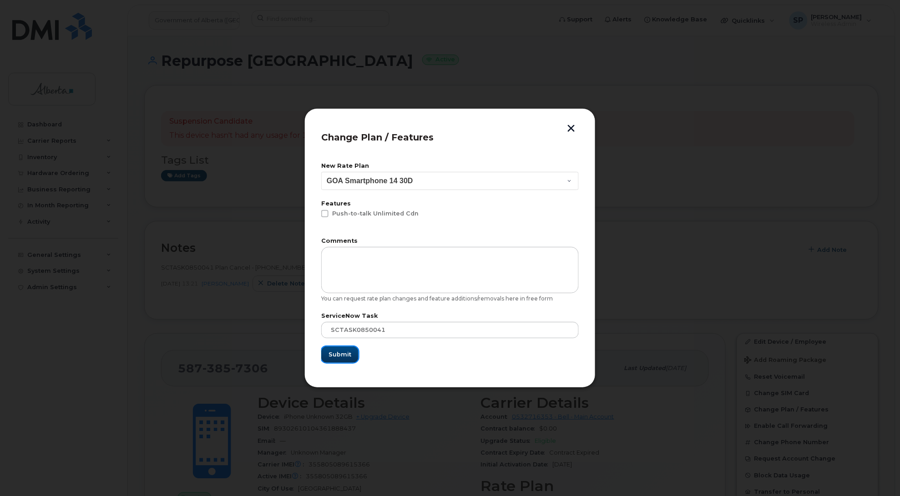
click at [343, 357] on span "Submit" at bounding box center [339, 354] width 23 height 9
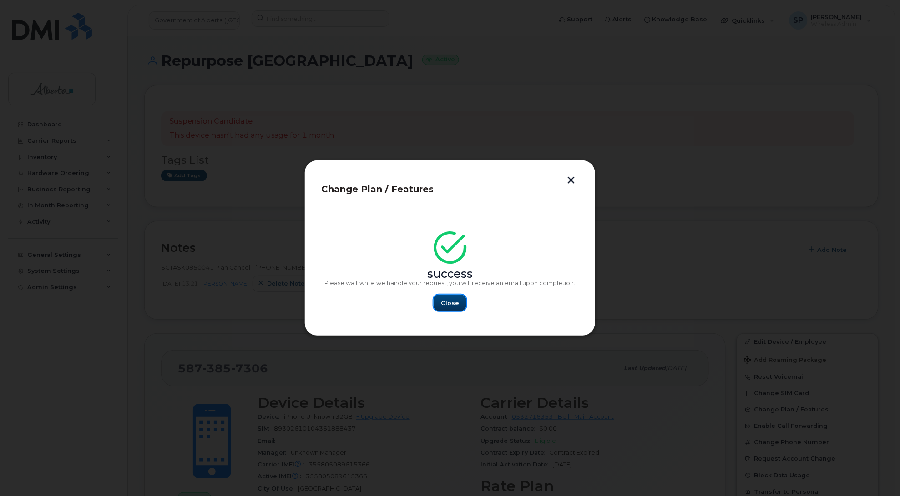
click at [442, 308] on button "Close" at bounding box center [450, 303] width 33 height 16
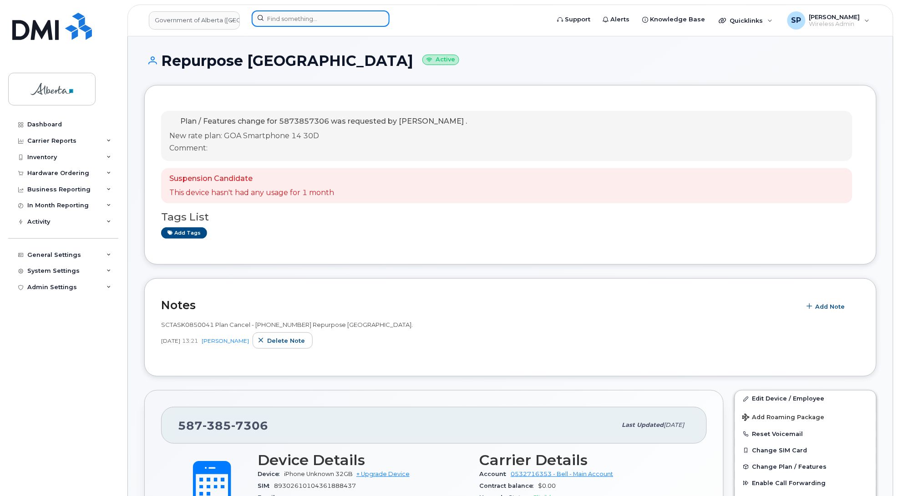
click at [297, 10] on input at bounding box center [321, 18] width 138 height 16
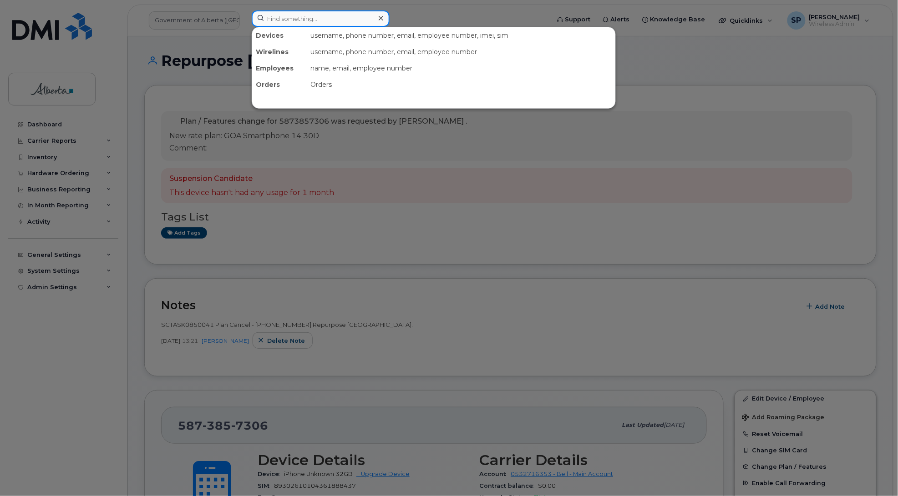
paste input "5873857197"
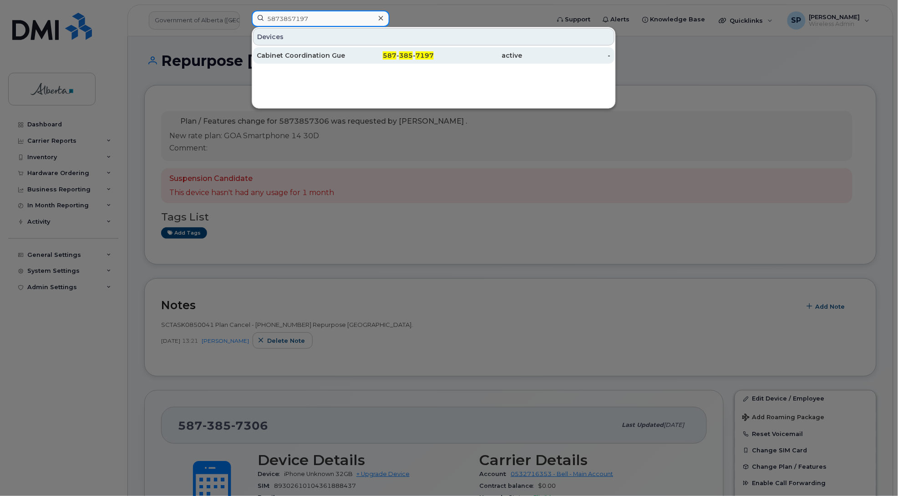
type input "5873857197"
click at [277, 61] on div "Cabinet Coordination Guest 04" at bounding box center [301, 55] width 89 height 16
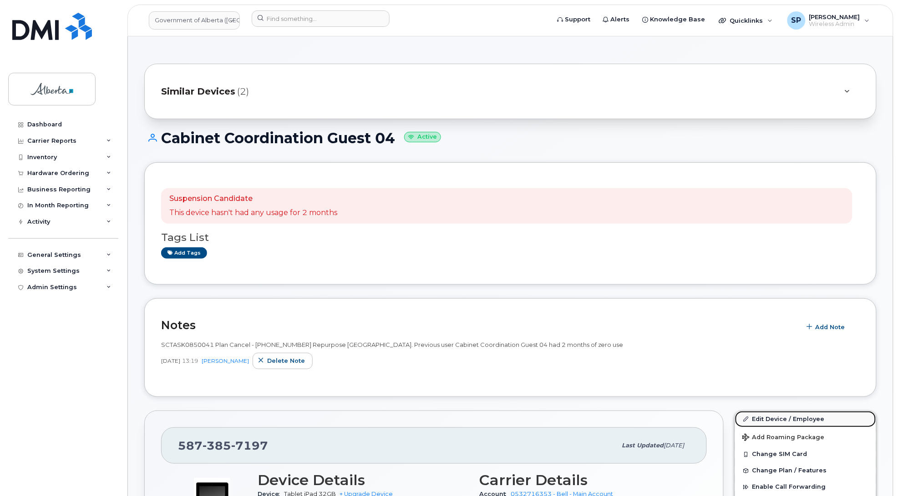
click at [780, 420] on link "Edit Device / Employee" at bounding box center [805, 419] width 141 height 16
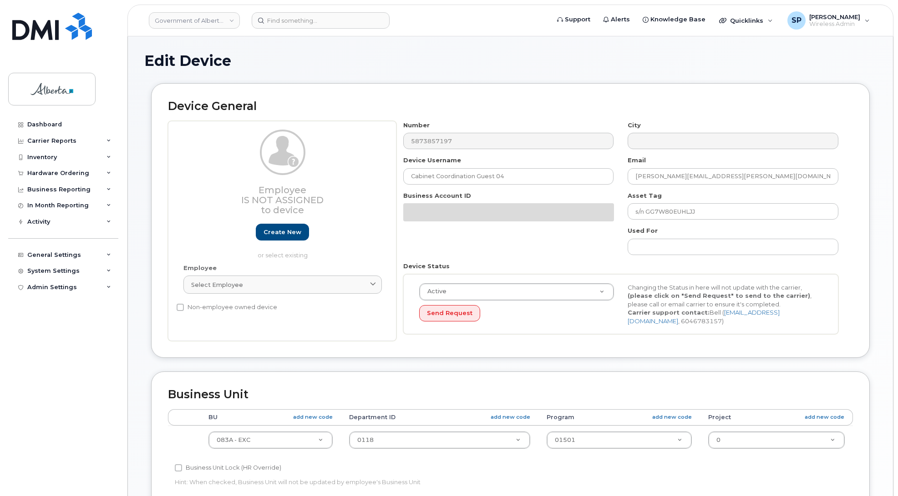
select select "4733126"
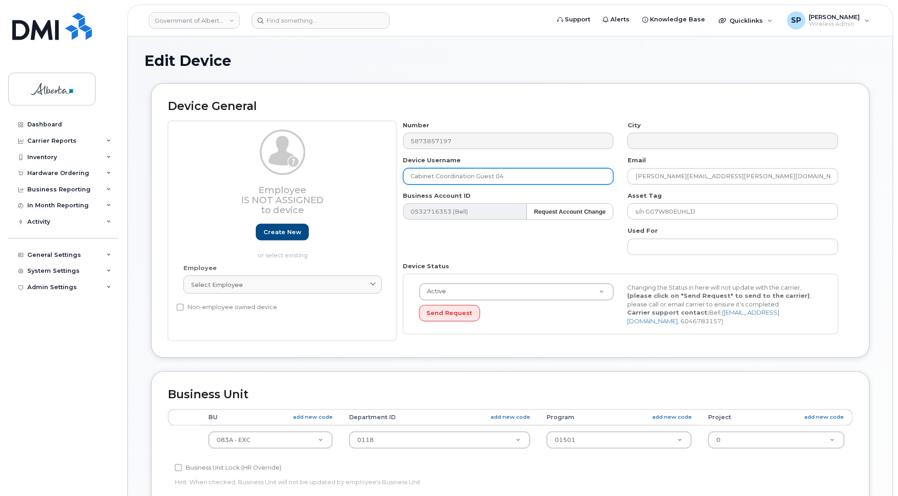
drag, startPoint x: 480, startPoint y: 176, endPoint x: 353, endPoint y: 187, distance: 127.4
click at [353, 187] on div "Employee Is not assigned to device Create new or select existing Employee Selec…" at bounding box center [510, 231] width 685 height 221
type input "Repurpose [GEOGRAPHIC_DATA]"
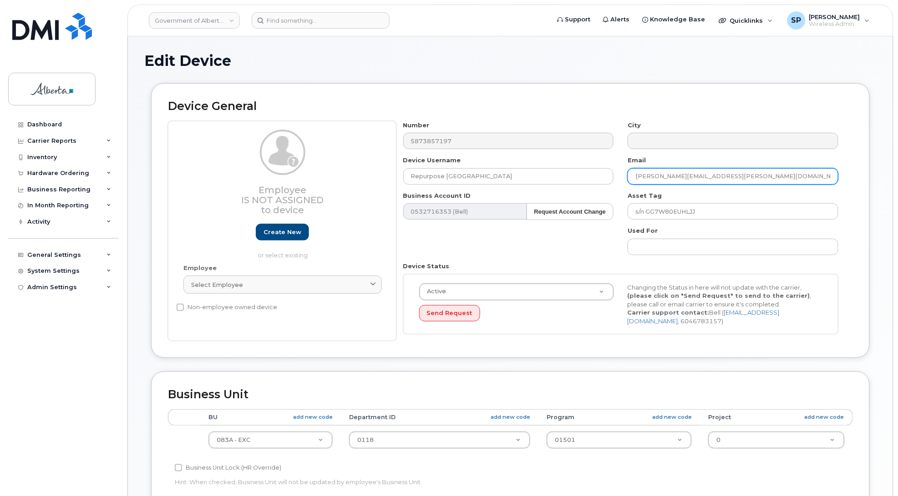
drag, startPoint x: 663, startPoint y: 178, endPoint x: 619, endPoint y: 181, distance: 44.7
click at [619, 181] on div "Number 5873857197 City Device Username Repurpose Edmonton Email Ashlea.Anthony@…" at bounding box center [620, 231] width 449 height 221
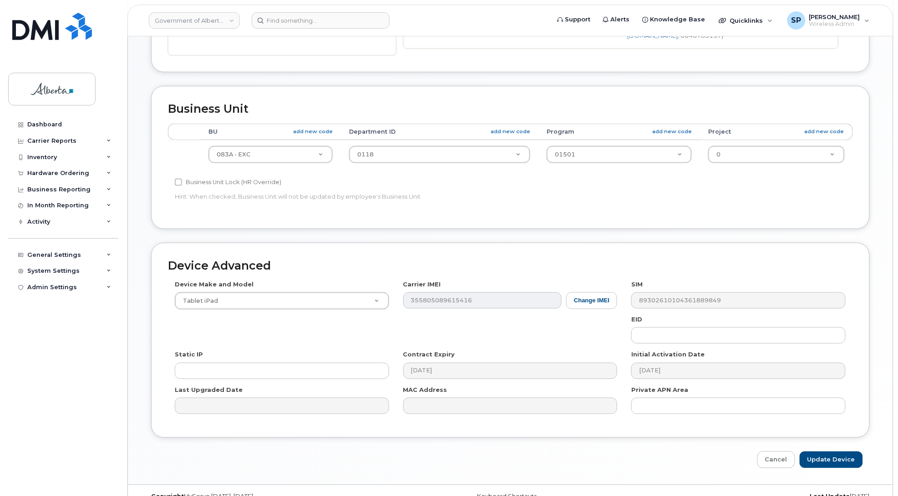
scroll to position [305, 0]
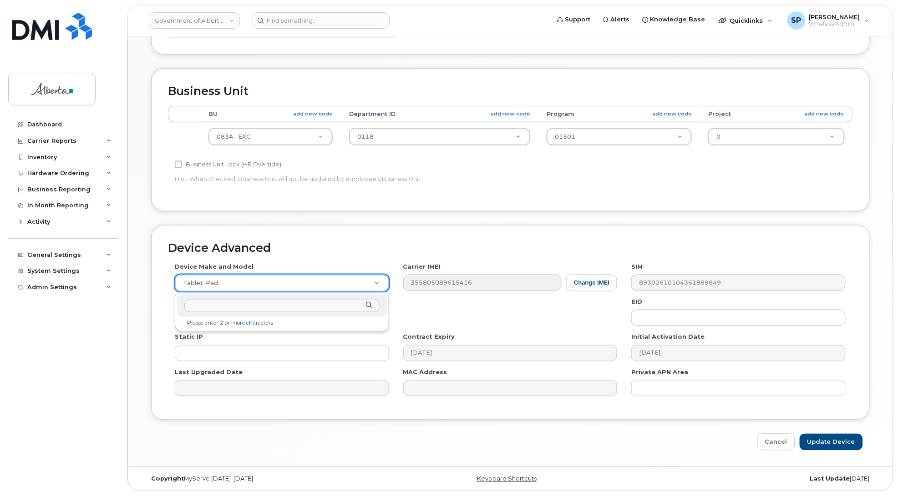
click at [269, 319] on li "Please enter 2 or more characters" at bounding box center [282, 324] width 206 height 10
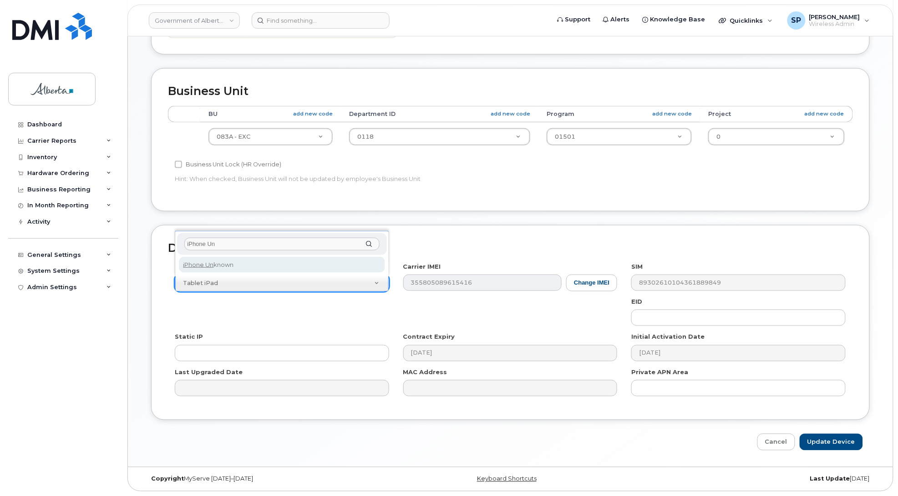
type input "iPhone Un"
select select "185"
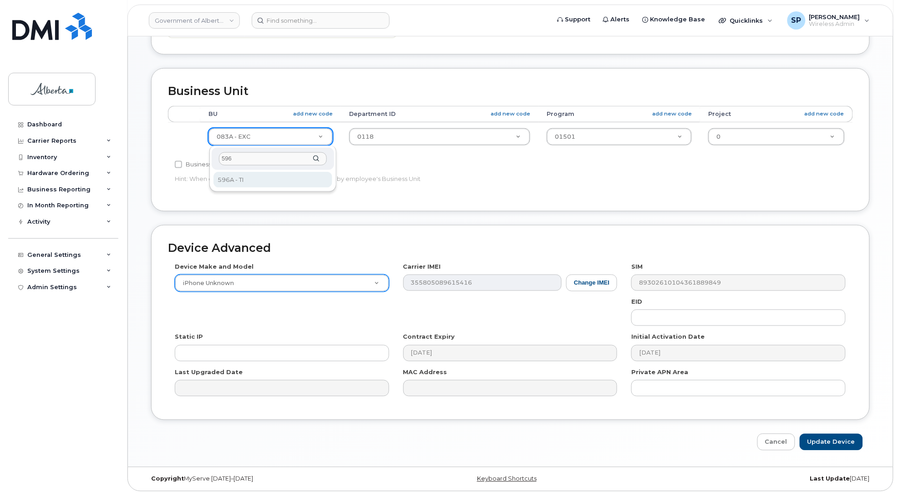
type input "596"
select select "4797729"
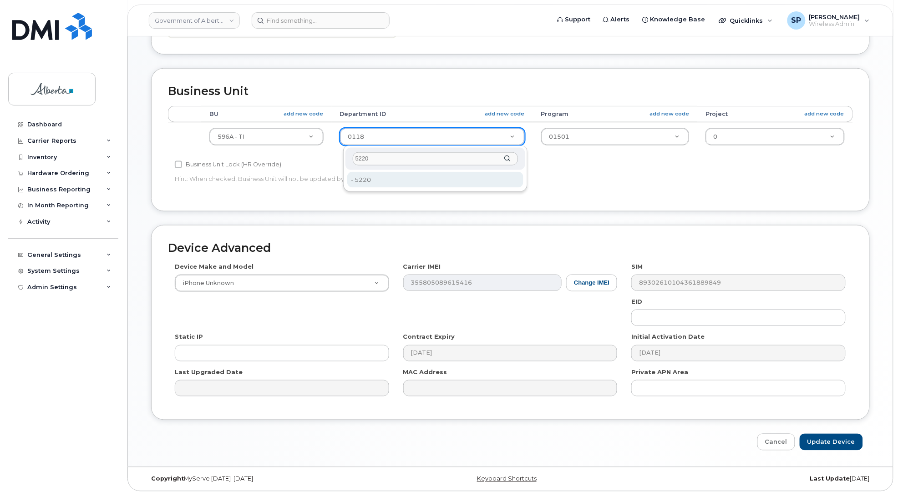
type input "5220"
type input "4802987"
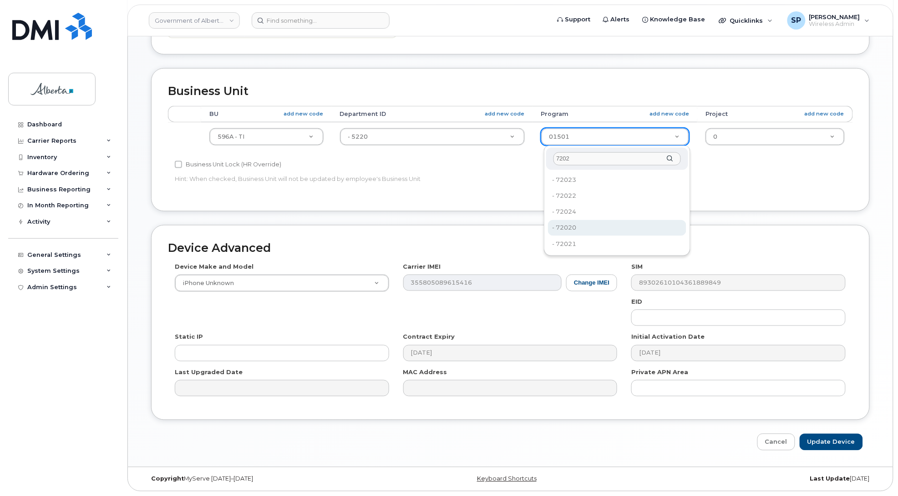
type input "7202"
type input "4803008"
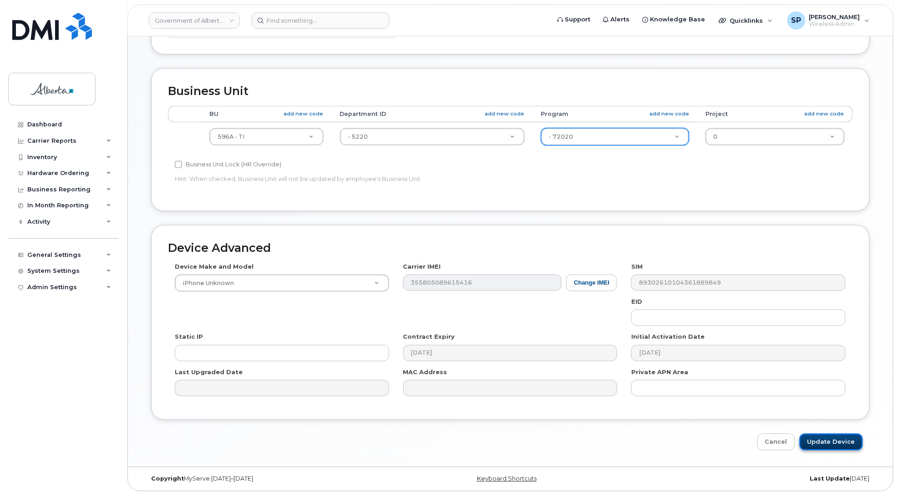
click at [829, 443] on input "Update Device" at bounding box center [830, 442] width 63 height 17
type input "Saving..."
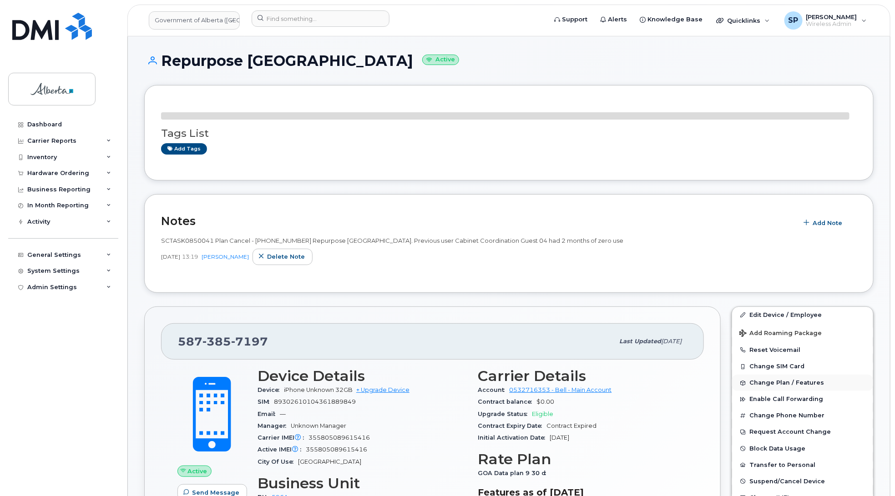
click at [794, 386] on span "Change Plan / Features" at bounding box center [786, 383] width 75 height 7
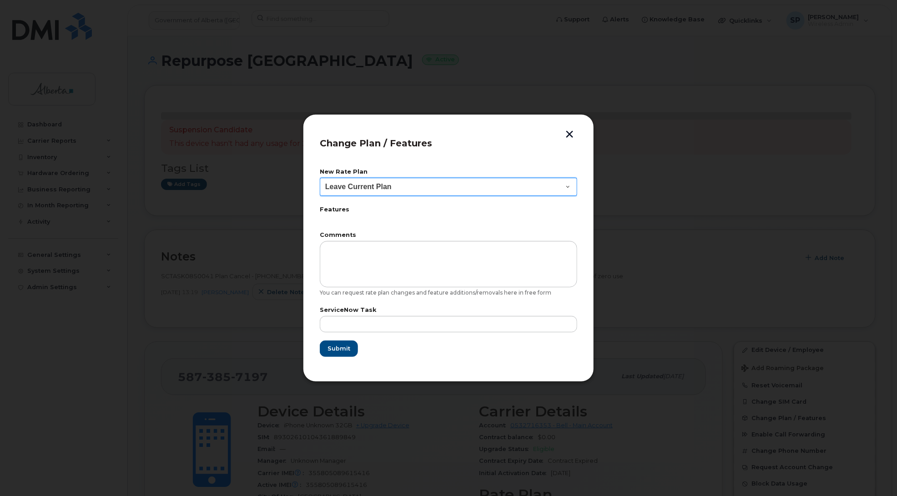
click at [376, 187] on select "Leave Current Plan GOA - Voice Plan 5 GOA Smartphone 14 30D GOA Unlimited Smart…" at bounding box center [448, 187] width 257 height 18
select select "2483362"
click at [320, 178] on select "Leave Current Plan GOA - Voice Plan 5 GOA Smartphone 14 30D GOA Unlimited Smart…" at bounding box center [448, 187] width 257 height 18
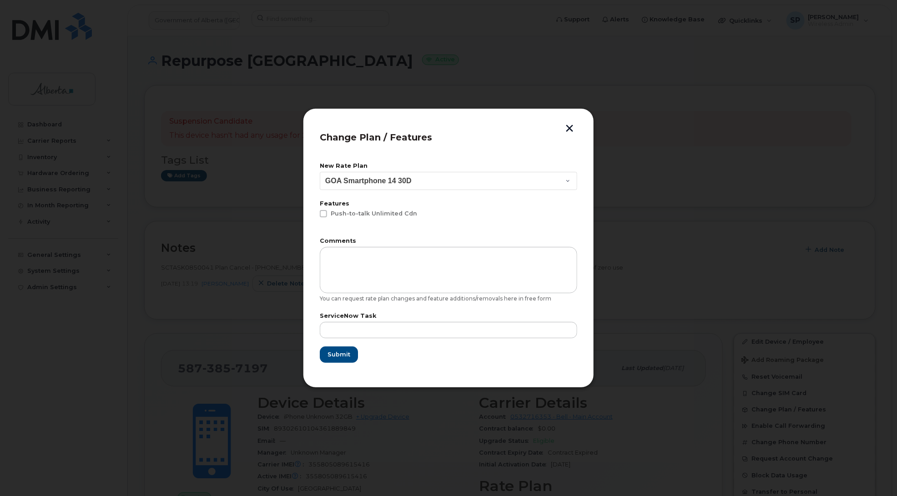
click at [355, 320] on div "ServiceNow Task" at bounding box center [448, 325] width 257 height 25
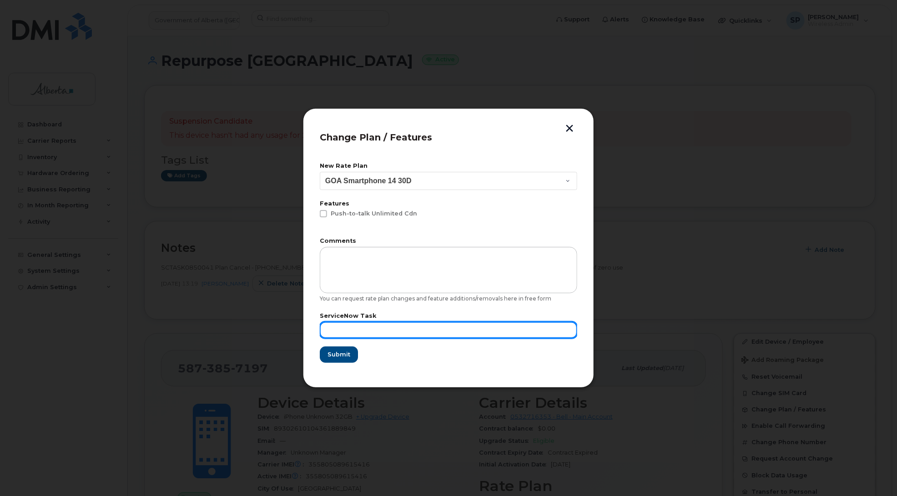
click at [362, 328] on input "text" at bounding box center [448, 330] width 257 height 16
paste input "SCTASK0850041"
type input "SCTASK0850041"
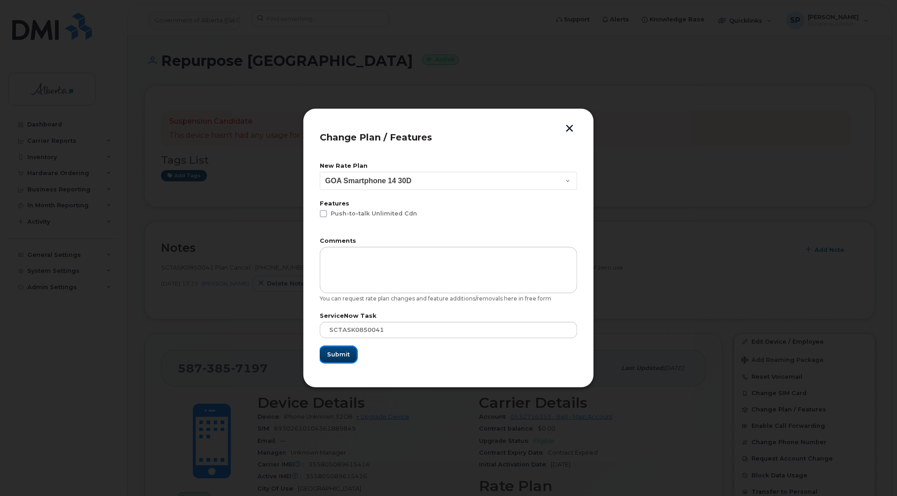
click at [346, 356] on span "Submit" at bounding box center [338, 354] width 23 height 9
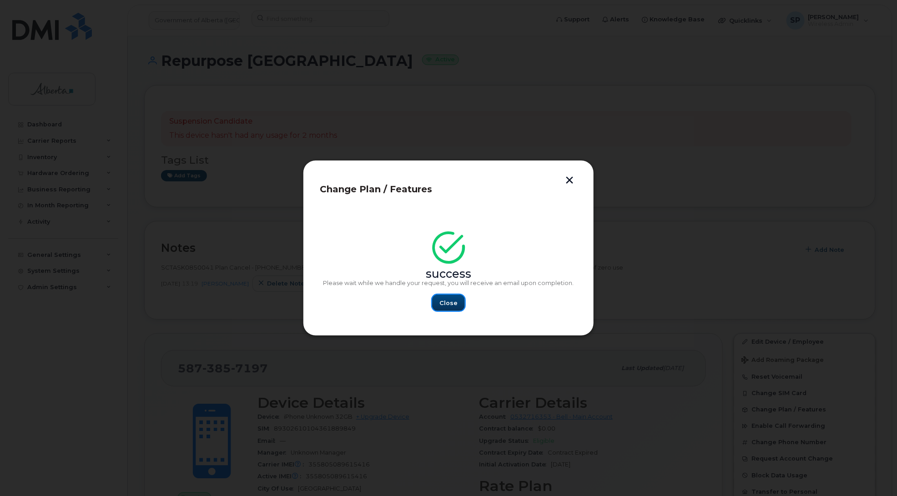
click at [449, 301] on span "Close" at bounding box center [448, 303] width 18 height 9
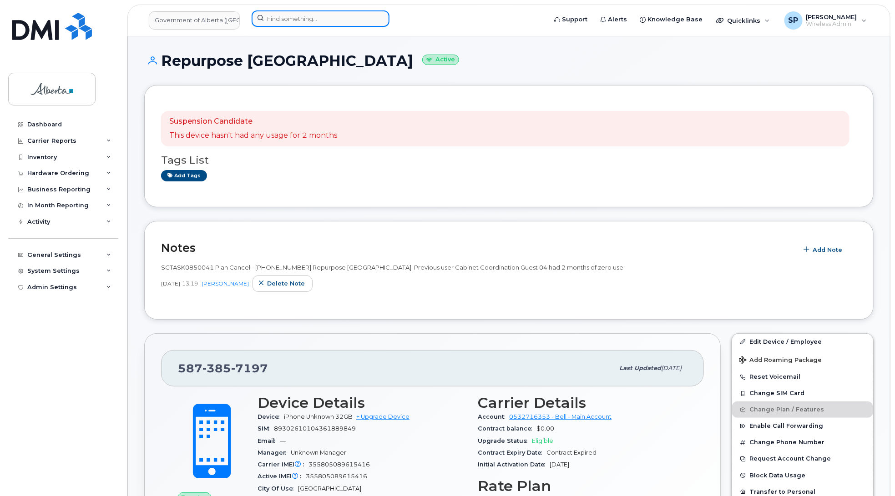
click at [317, 23] on input at bounding box center [321, 18] width 138 height 16
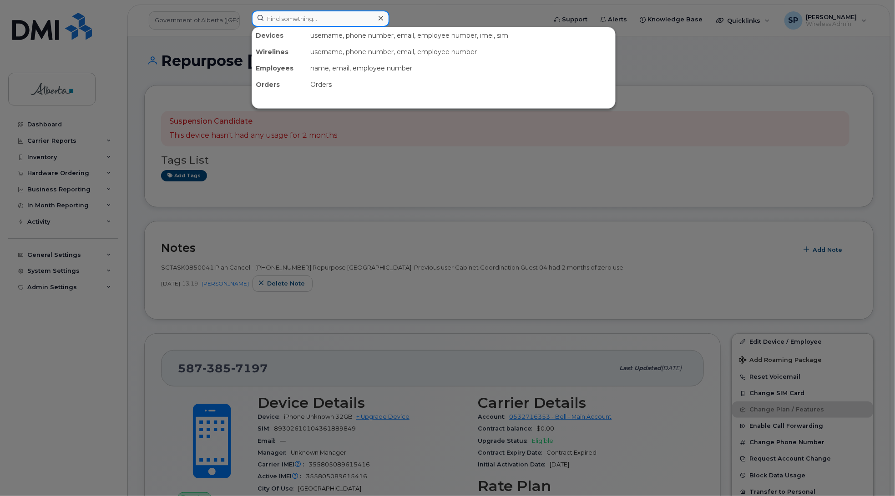
paste input "5873857196"
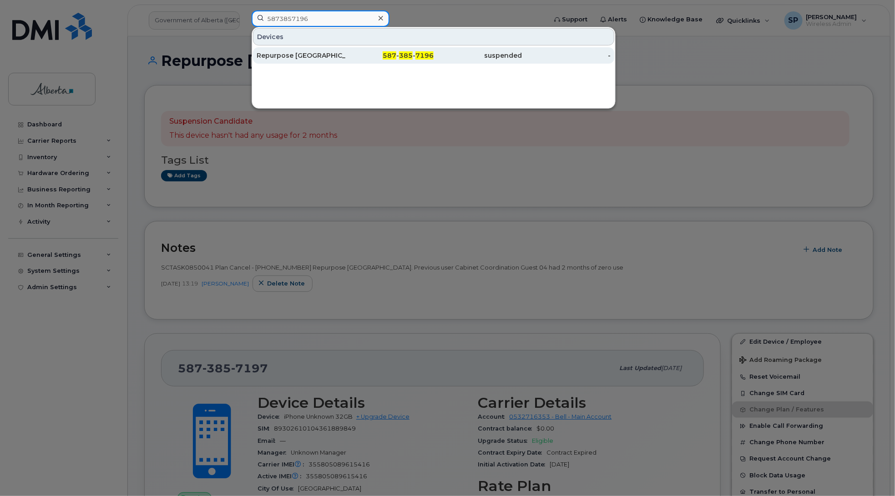
type input "5873857196"
click at [322, 57] on div "Repurpose [GEOGRAPHIC_DATA]" at bounding box center [301, 55] width 89 height 9
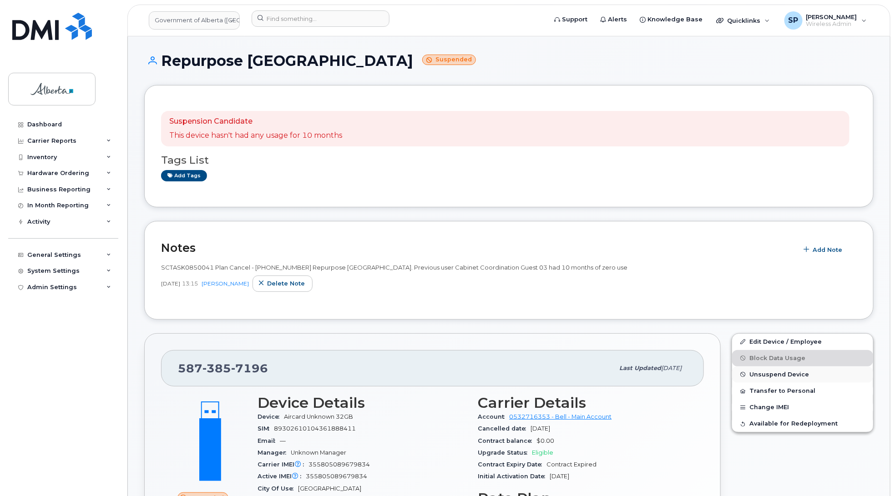
click at [776, 376] on span "Unsuspend Device" at bounding box center [779, 374] width 60 height 7
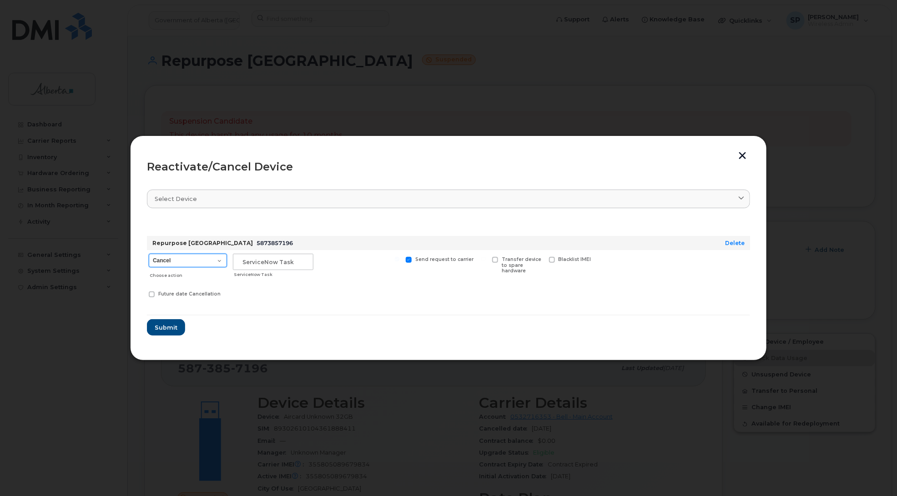
click at [180, 264] on select "Cancel Suspend - Extend Suspension Reactivate" at bounding box center [188, 261] width 78 height 14
select select "[object Object]"
click at [149, 254] on select "Cancel Suspend - Extend Suspension Reactivate" at bounding box center [188, 261] width 78 height 14
click at [260, 266] on input "text" at bounding box center [273, 262] width 81 height 16
paste input "SCTASK0850041"
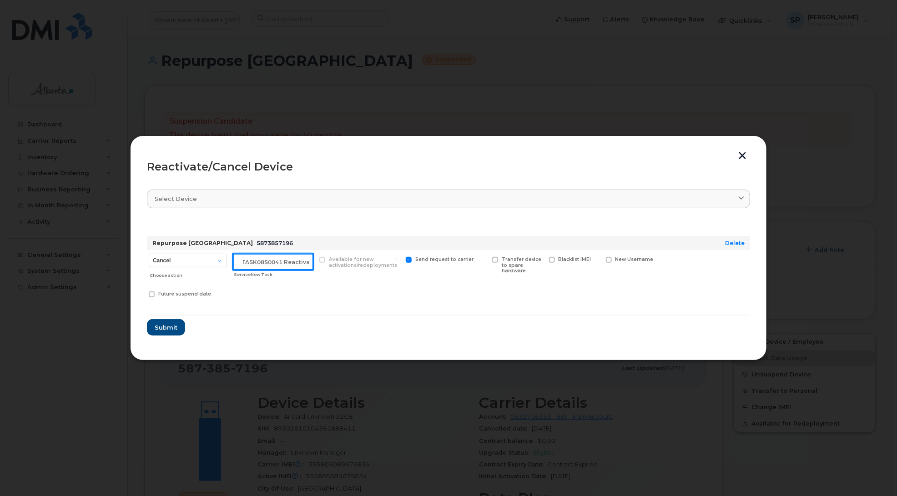
scroll to position [0, 13]
type input "SCTASK0850041 Reactivate"
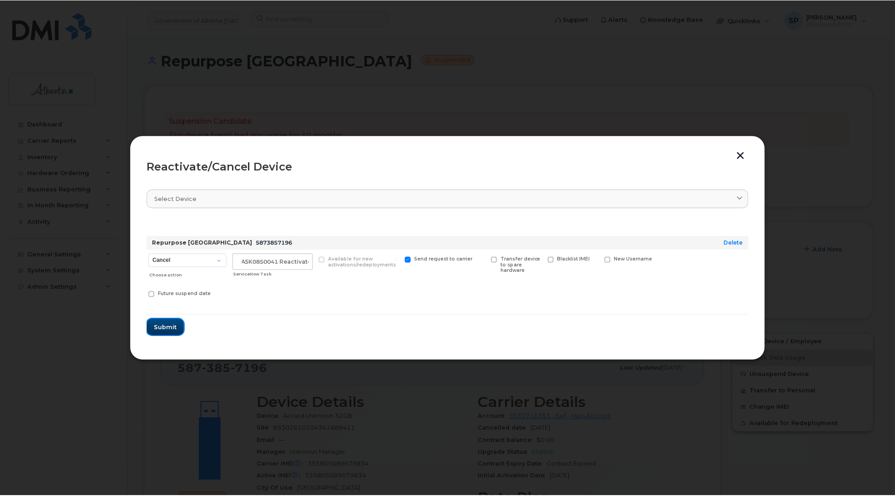
scroll to position [0, 0]
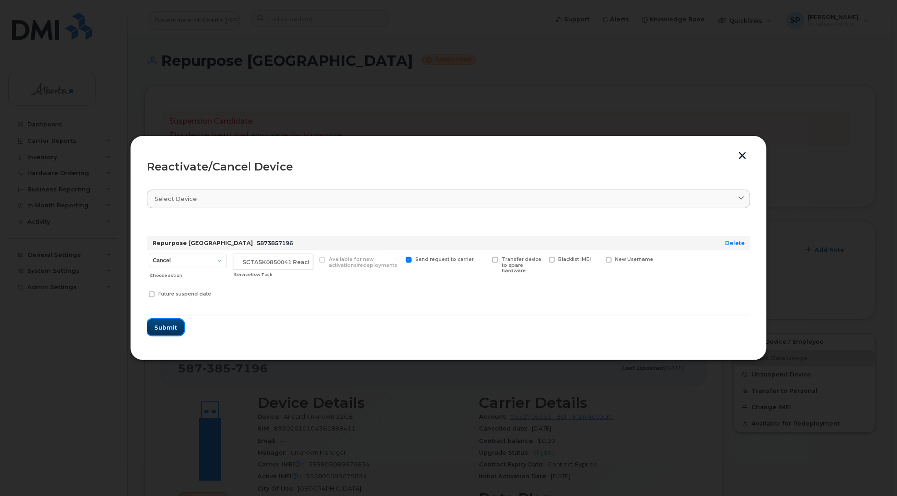
click at [169, 328] on span "Submit" at bounding box center [165, 327] width 23 height 9
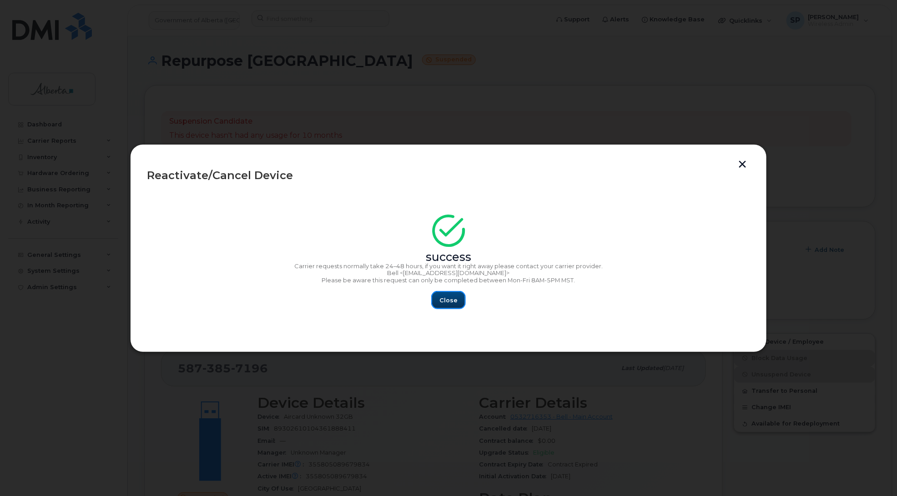
click at [443, 299] on span "Close" at bounding box center [448, 300] width 18 height 9
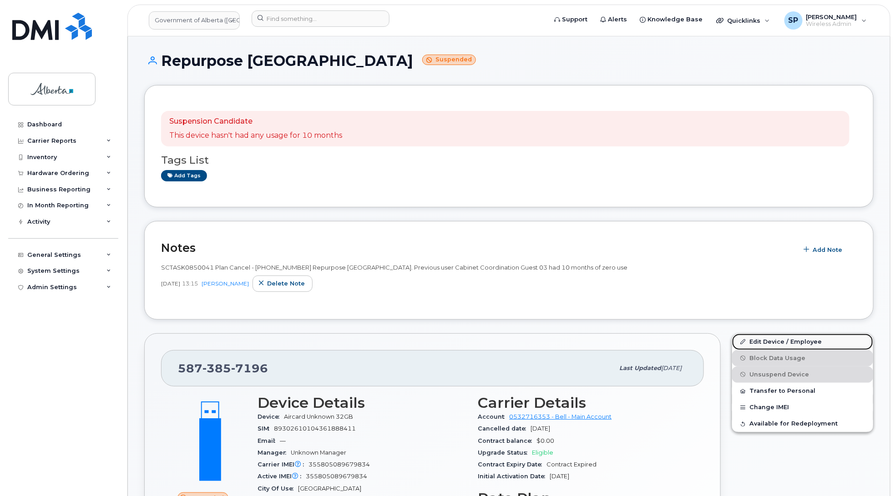
click at [757, 341] on link "Edit Device / Employee" at bounding box center [802, 342] width 141 height 16
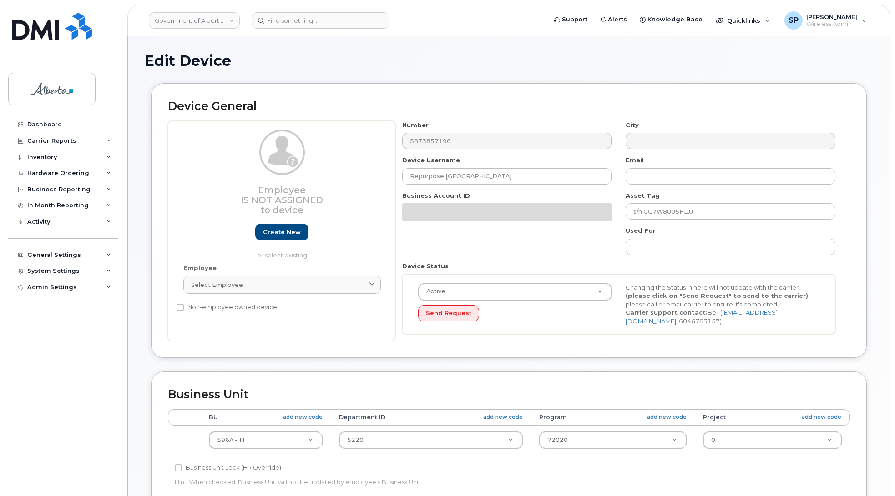
select select "4797729"
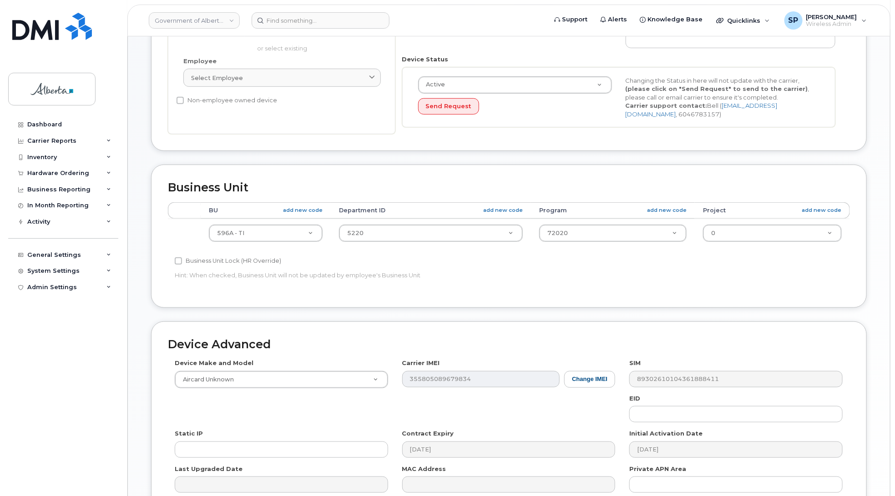
scroll to position [250, 0]
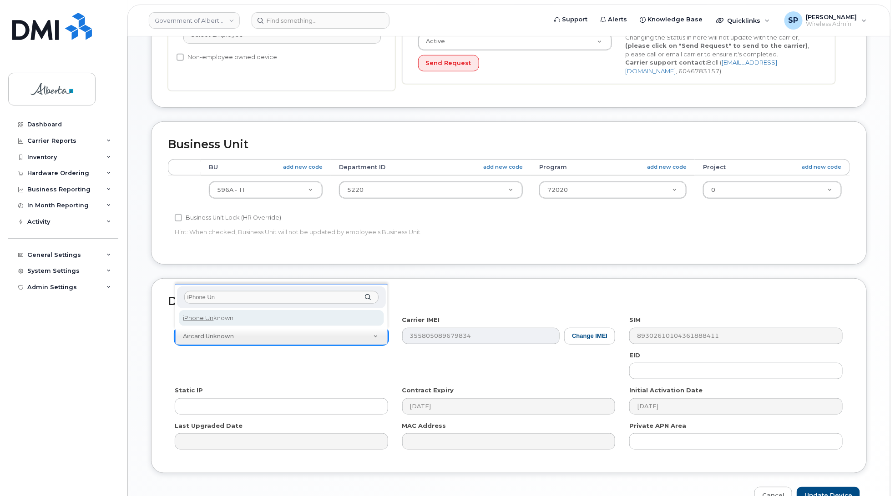
type input "iPhone Un"
select select "185"
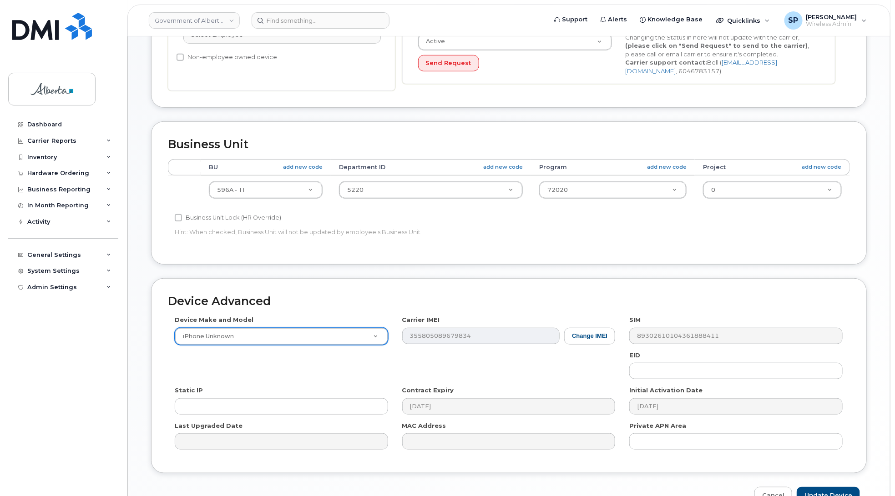
scroll to position [305, 0]
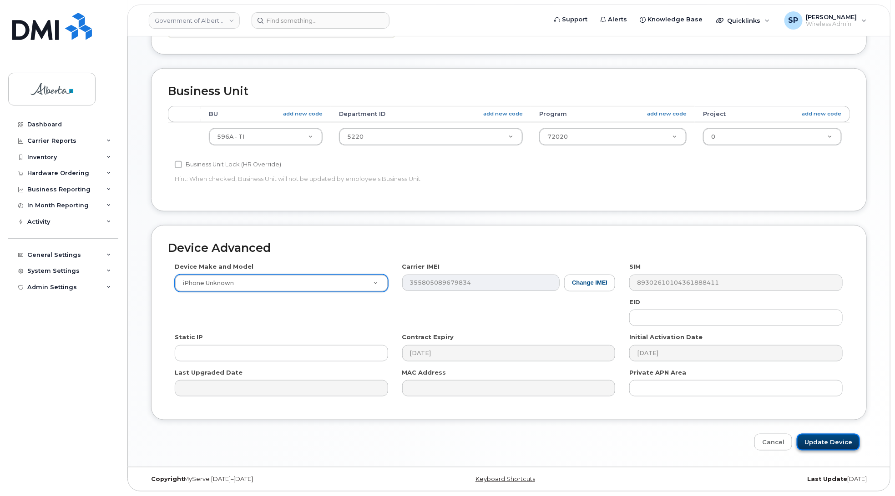
click at [835, 442] on input "Update Device" at bounding box center [828, 442] width 63 height 17
type input "Saving..."
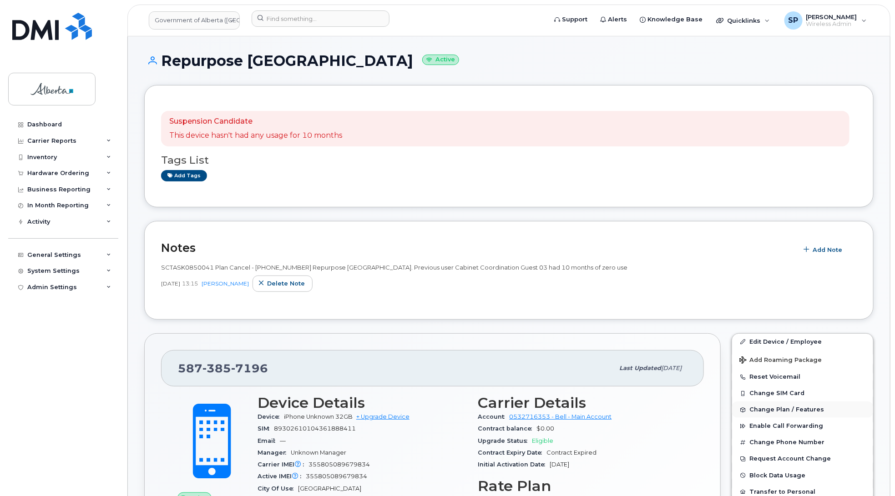
click at [791, 409] on span "Change Plan / Features" at bounding box center [786, 410] width 75 height 7
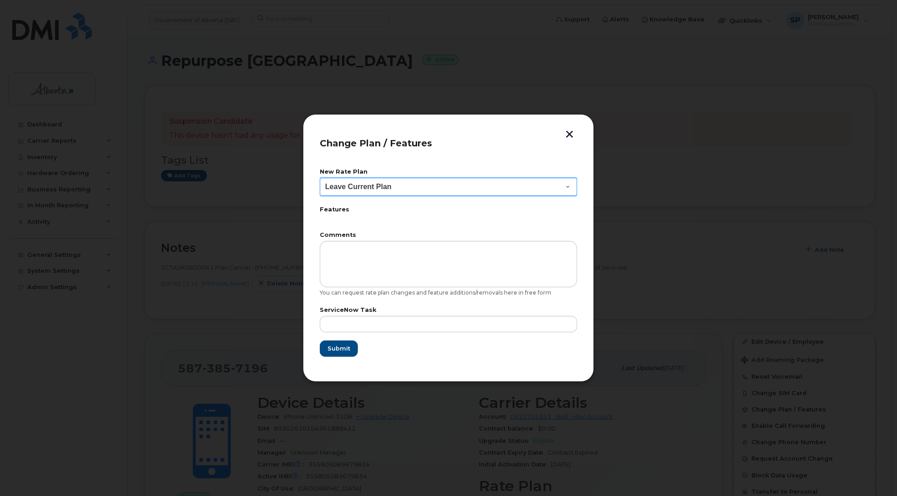
click at [356, 187] on select "Leave Current Plan GOA - Voice Plan 5 GOA Smartphone 14 30D GOA Unlimited Smart…" at bounding box center [448, 187] width 257 height 18
select select "2483362"
click at [320, 178] on select "Leave Current Plan GOA - Voice Plan 5 GOA Smartphone 14 30D GOA Unlimited Smart…" at bounding box center [448, 187] width 257 height 18
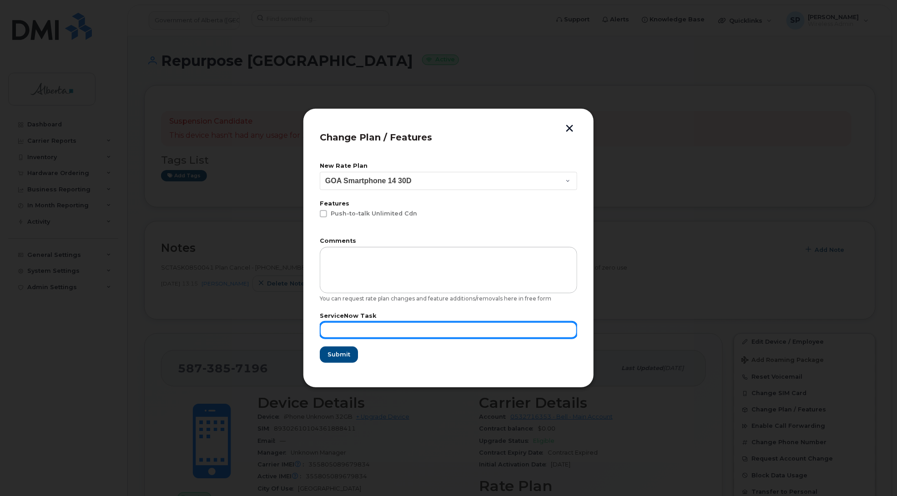
click at [393, 322] on input "text" at bounding box center [448, 330] width 257 height 16
paste input "SCTASK0850041"
type input "SCTASK0850041"
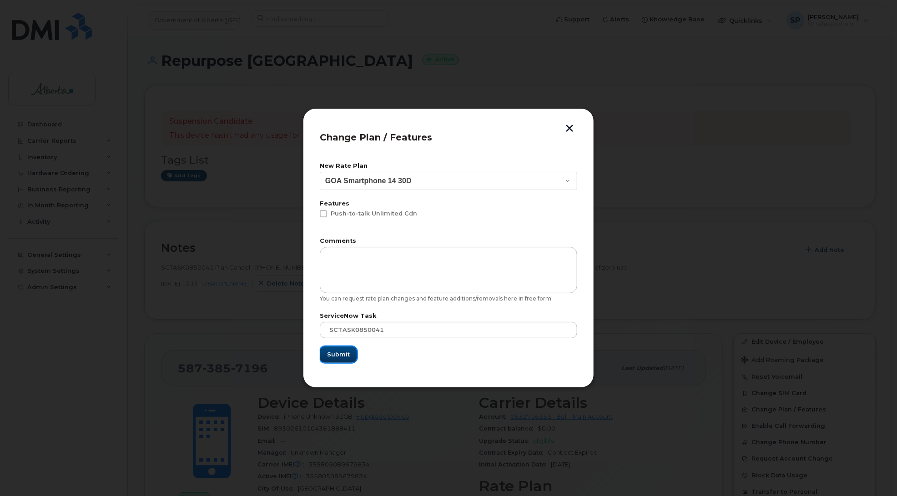
click at [339, 353] on span "Submit" at bounding box center [338, 354] width 23 height 9
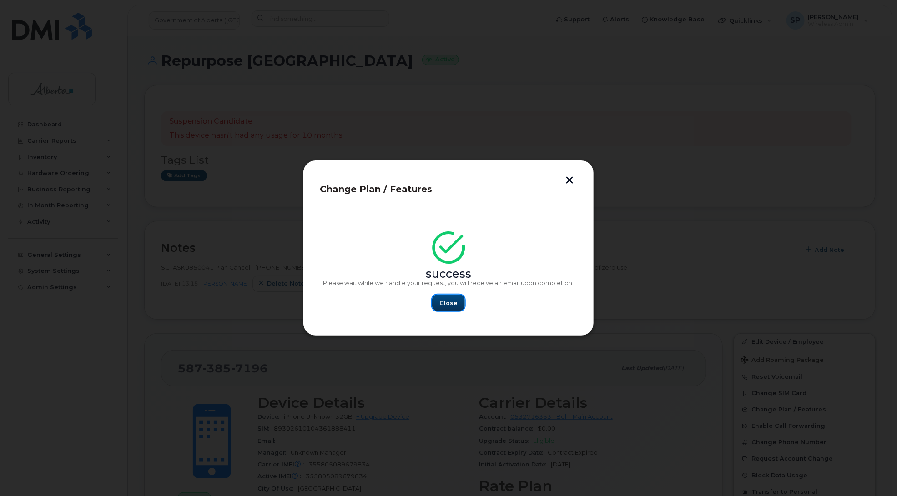
click at [447, 299] on span "Close" at bounding box center [448, 303] width 18 height 9
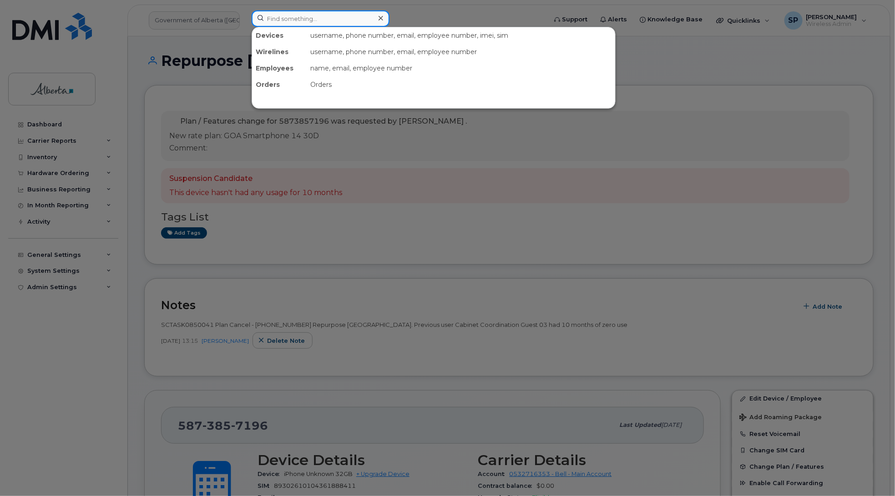
click at [280, 11] on input at bounding box center [321, 18] width 138 height 16
paste input "5873857194"
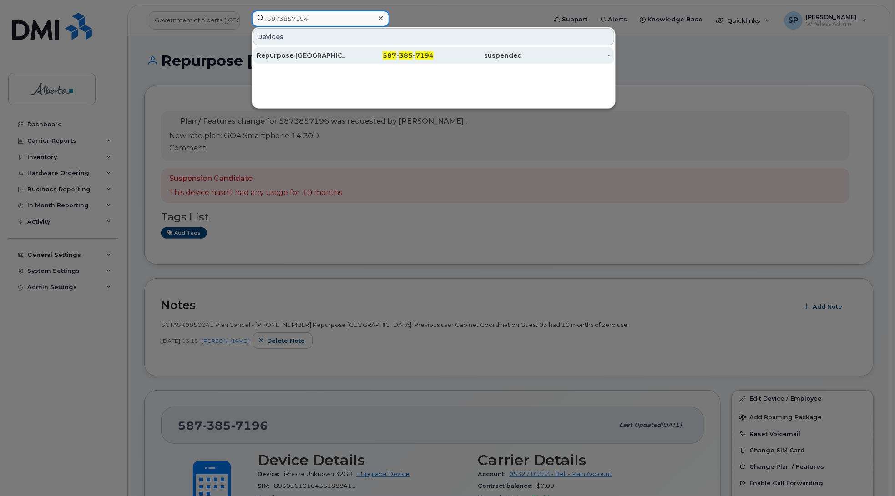
type input "5873857194"
click at [290, 60] on div "Repurpose [GEOGRAPHIC_DATA]" at bounding box center [301, 55] width 89 height 9
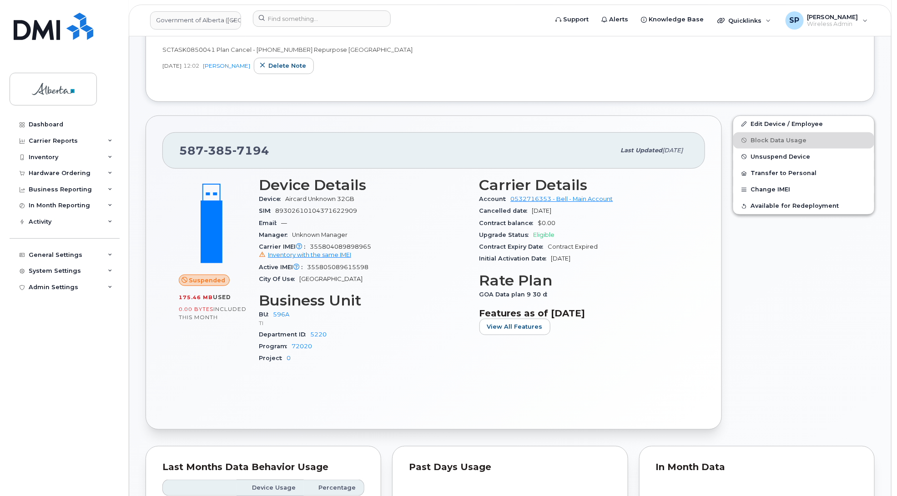
scroll to position [183, 0]
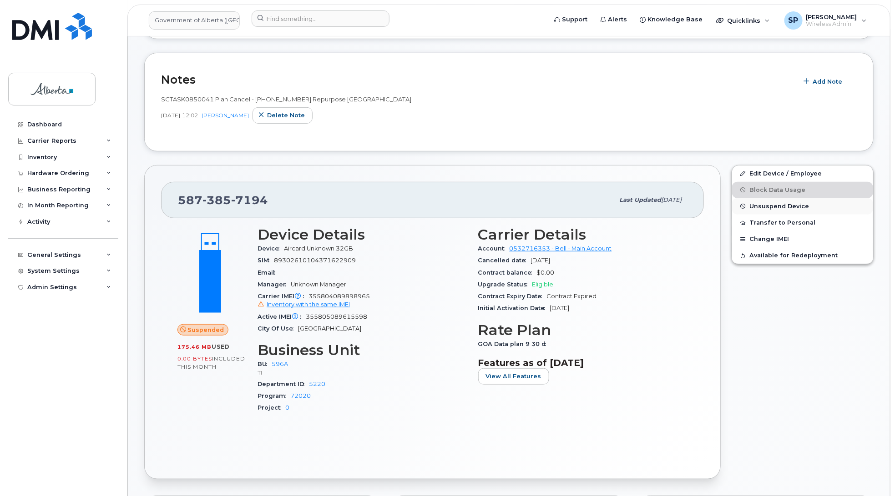
click at [765, 206] on span "Unsuspend Device" at bounding box center [779, 206] width 60 height 7
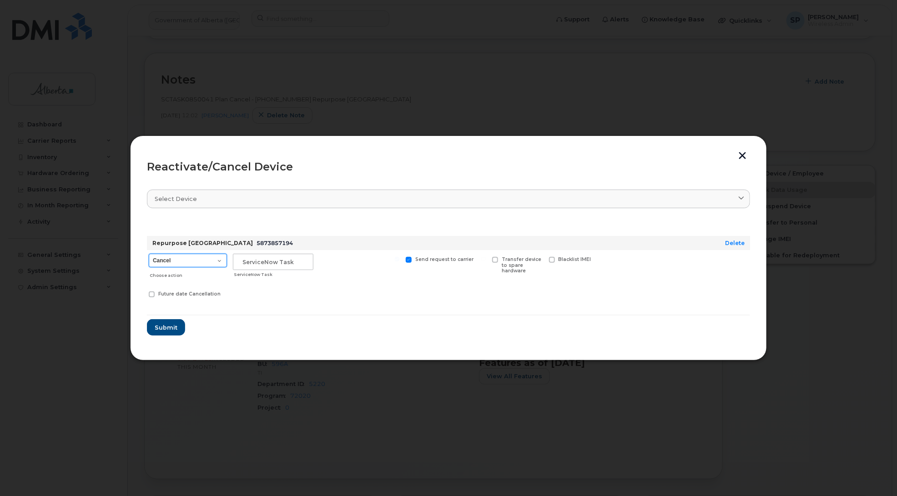
click at [180, 266] on select "Cancel Suspend - Extend Suspension Reactivate" at bounding box center [188, 261] width 78 height 14
select select "[object Object]"
click at [149, 254] on select "Cancel Suspend - Extend Suspension Reactivate" at bounding box center [188, 261] width 78 height 14
click at [272, 258] on input "text" at bounding box center [273, 262] width 81 height 16
paste input "SCTASK0850041"
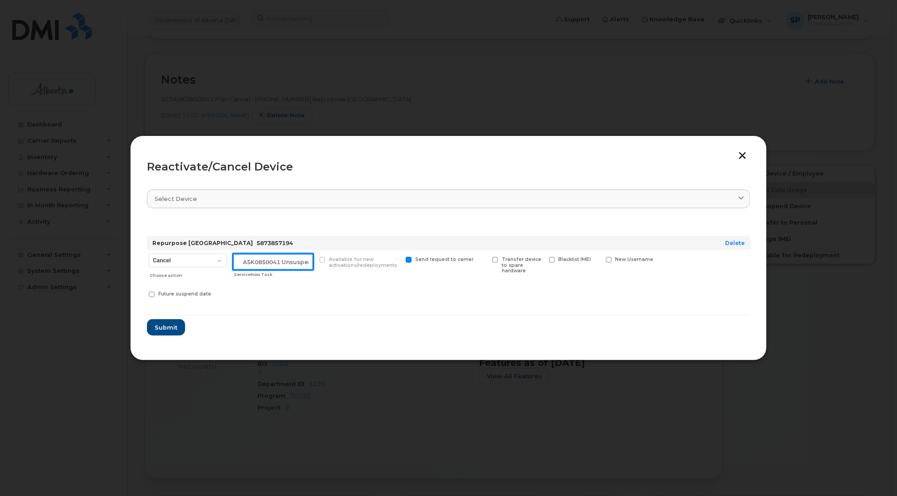
scroll to position [0, 15]
type input "SCTASK0850041 Unsuspend"
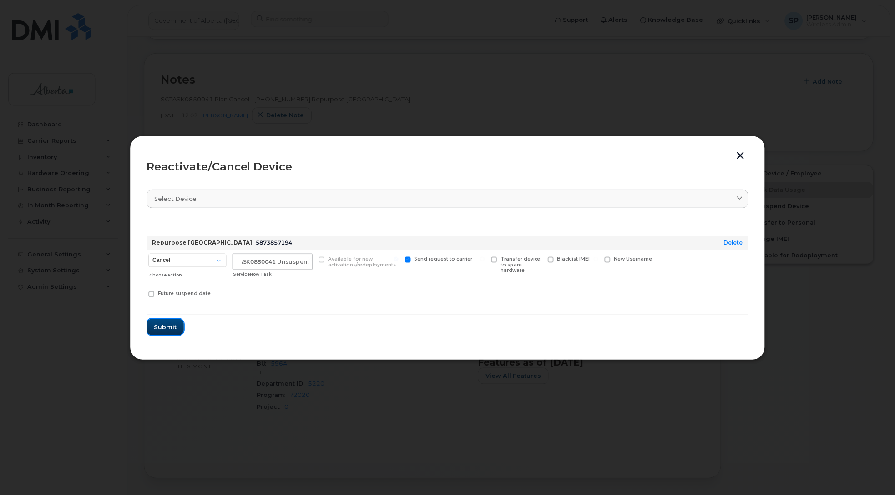
scroll to position [0, 0]
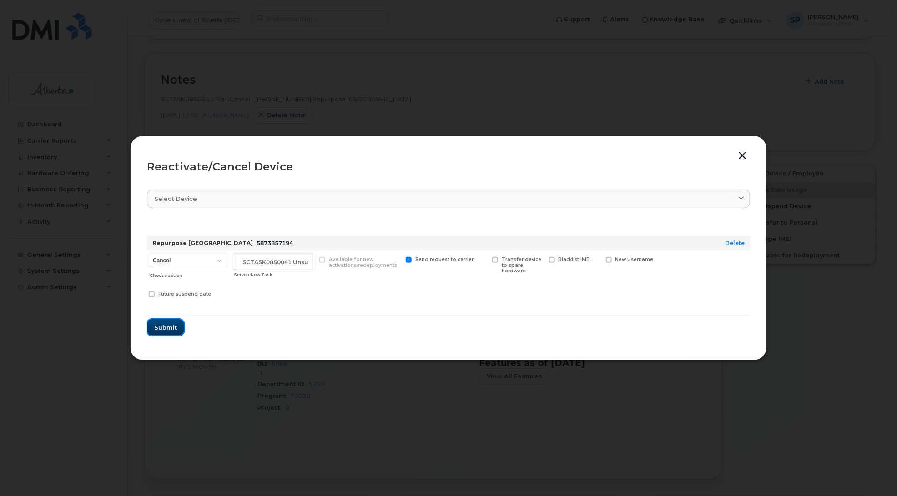
click at [162, 326] on span "Submit" at bounding box center [165, 327] width 23 height 9
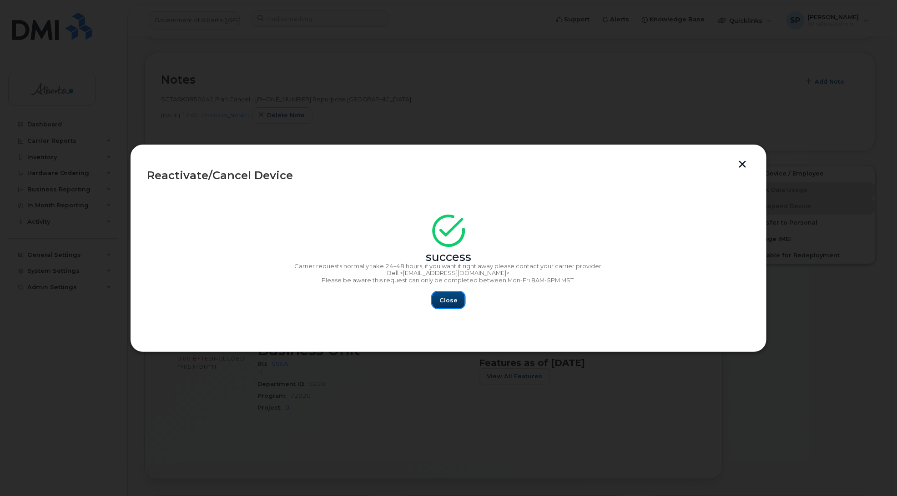
click at [451, 303] on span "Close" at bounding box center [448, 300] width 18 height 9
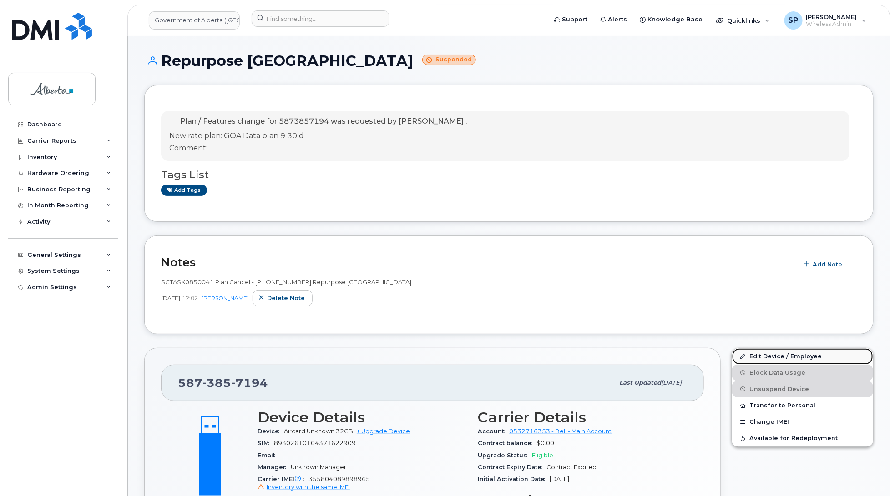
click at [764, 358] on link "Edit Device / Employee" at bounding box center [802, 356] width 141 height 16
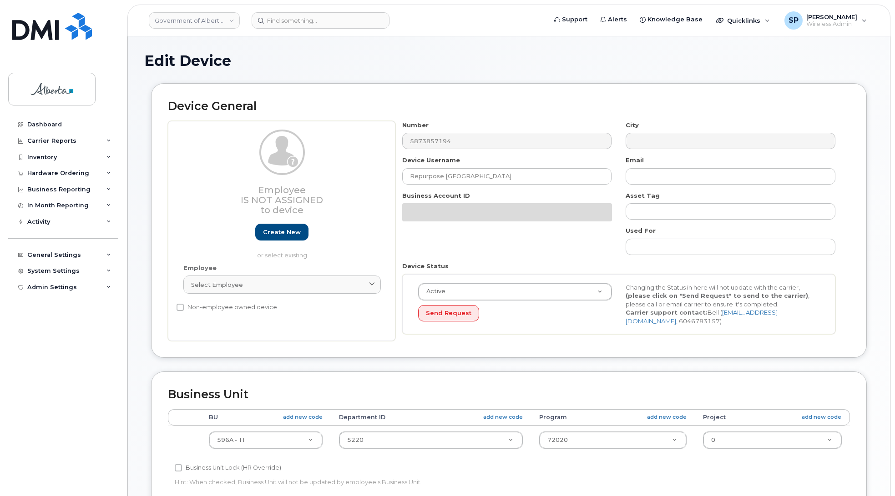
select select "4797729"
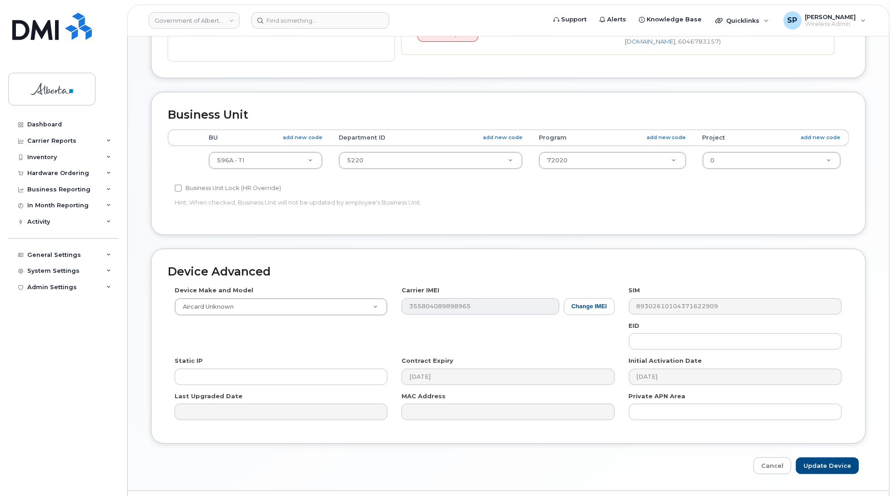
scroll to position [292, 0]
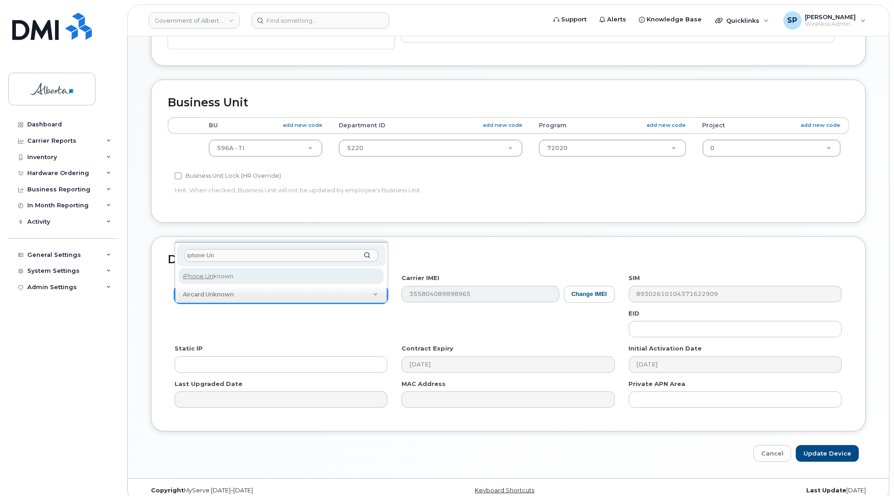
type input "iphone Un"
select select "185"
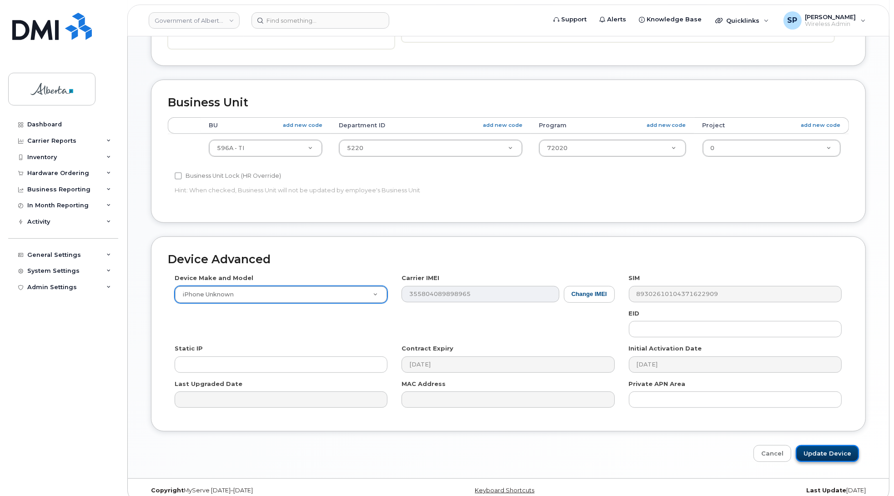
click at [808, 455] on input "Update Device" at bounding box center [827, 453] width 63 height 17
type input "Saving..."
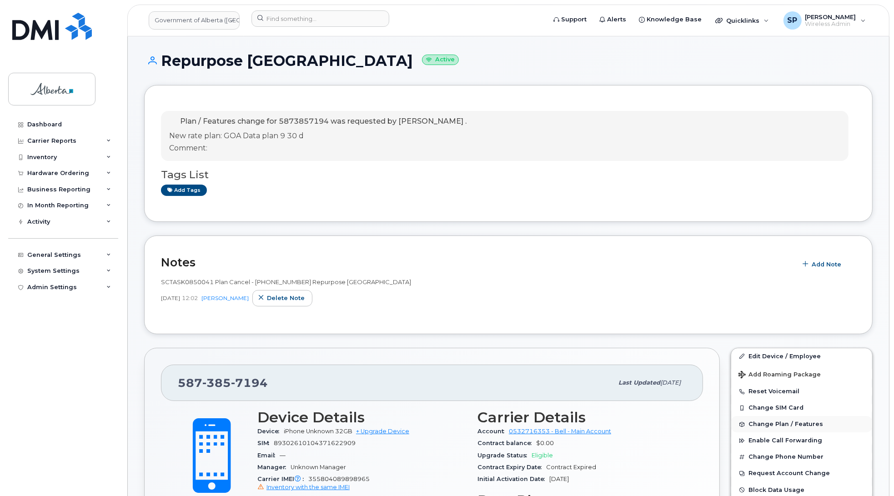
click at [804, 424] on span "Change Plan / Features" at bounding box center [786, 424] width 75 height 7
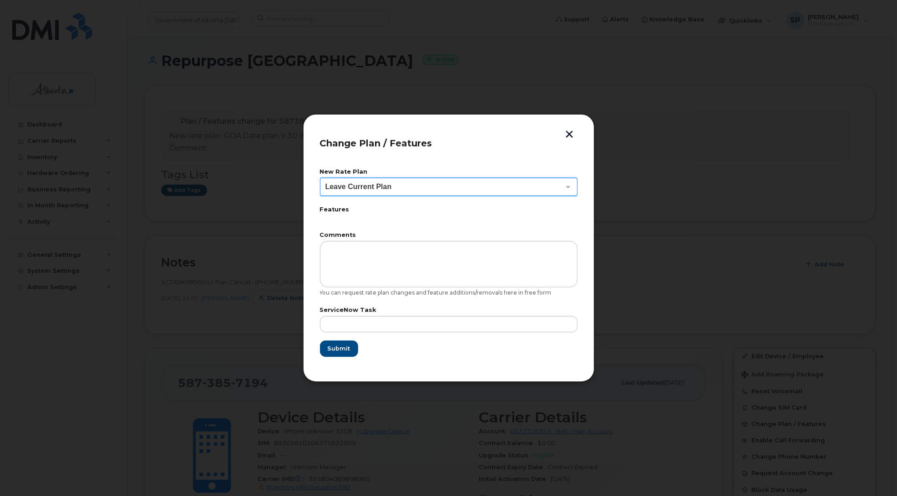
click at [374, 188] on select "Leave Current Plan GOA - Voice Plan 5 GOA Smartphone 14 30D GOA Unlimited Smart…" at bounding box center [448, 187] width 257 height 18
select select "2483362"
click at [320, 178] on select "Leave Current Plan GOA - Voice Plan 5 GOA Smartphone 14 30D GOA Unlimited Smart…" at bounding box center [448, 187] width 257 height 18
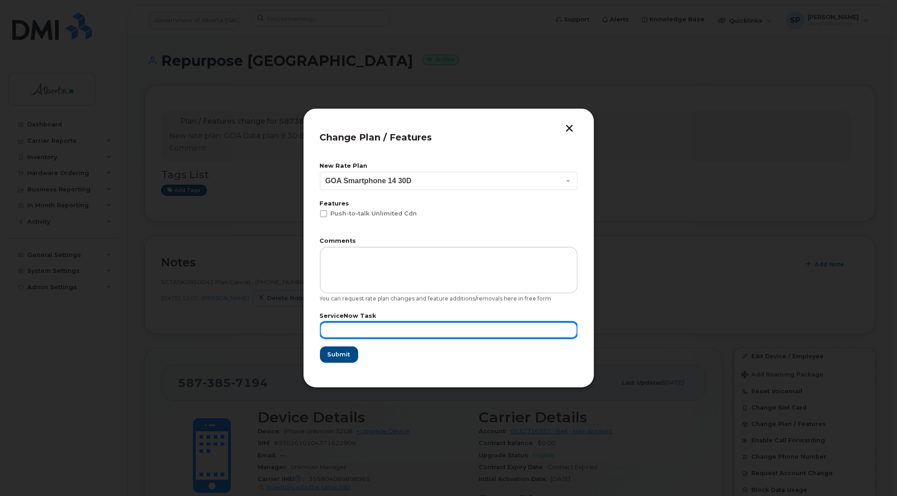
click at [367, 328] on input "text" at bounding box center [448, 330] width 257 height 16
paste input "SCTASK0850041"
type input "SCTASK0850041 Unsuspend"
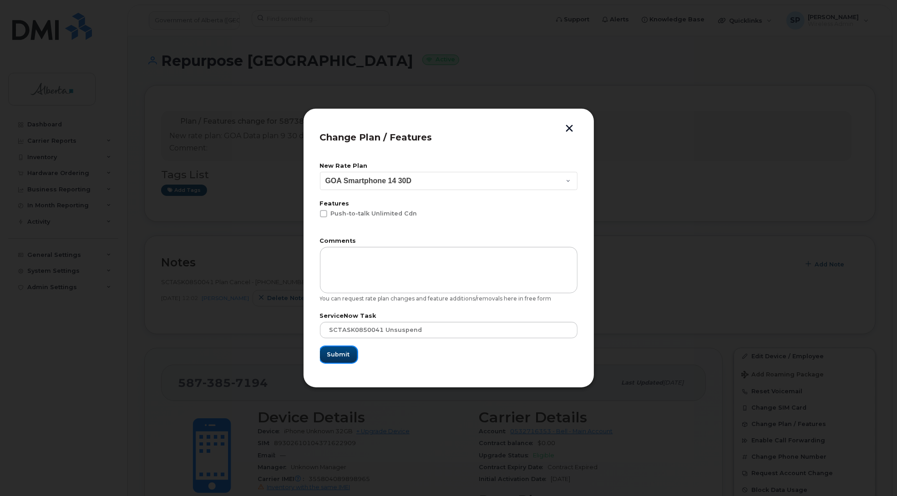
click at [331, 357] on span "Submit" at bounding box center [338, 354] width 23 height 9
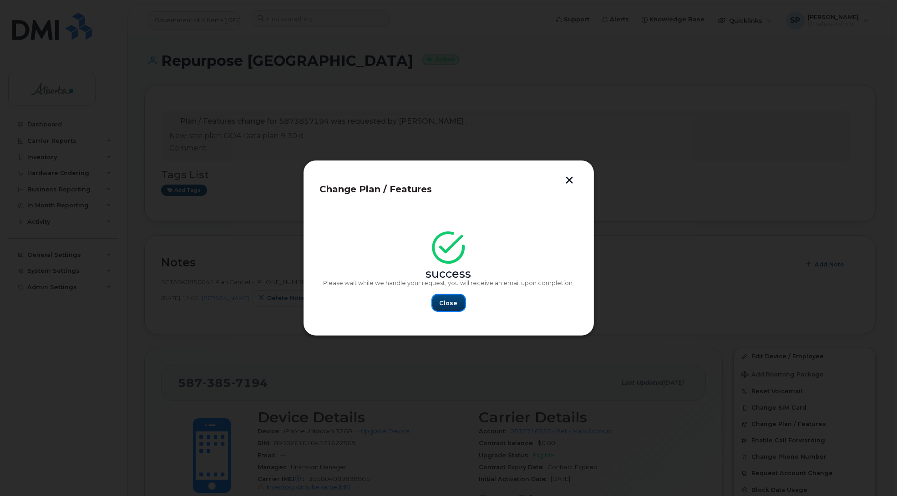
click at [442, 301] on span "Close" at bounding box center [448, 303] width 18 height 9
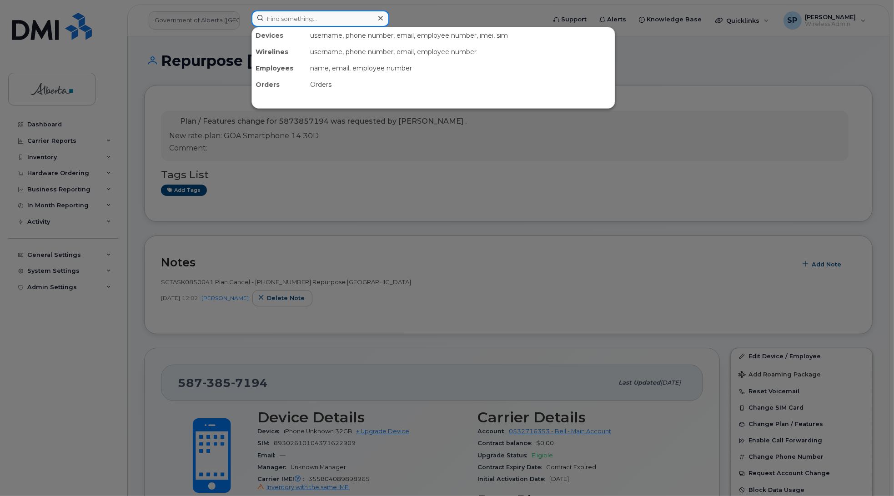
click at [289, 14] on input at bounding box center [321, 18] width 138 height 16
paste input "5873859621"
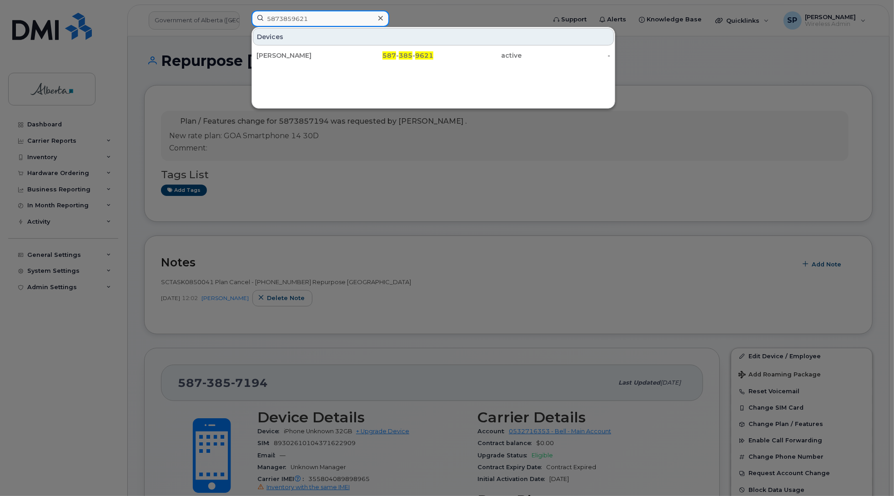
type input "5873859621"
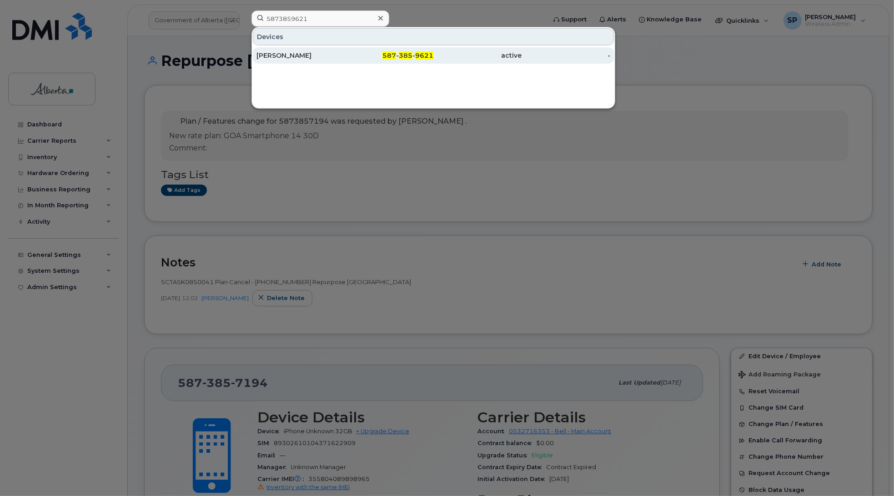
click at [287, 55] on div "[PERSON_NAME]" at bounding box center [301, 55] width 89 height 9
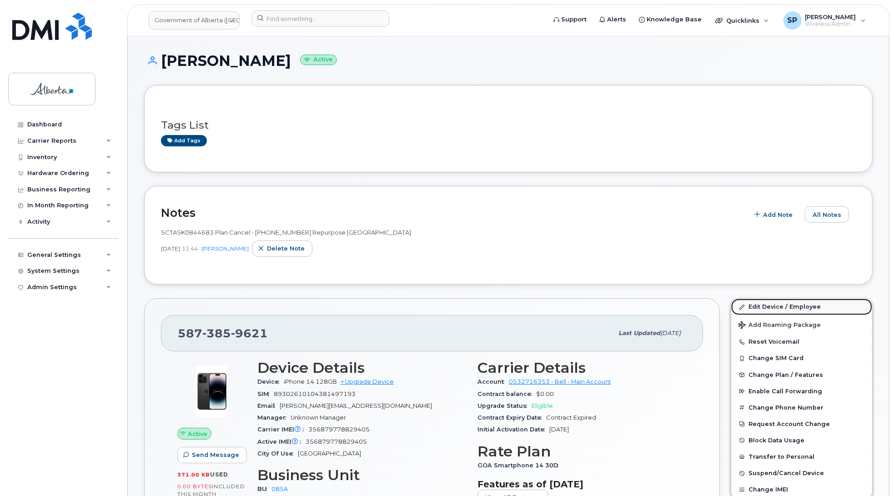
click at [757, 308] on link "Edit Device / Employee" at bounding box center [802, 307] width 141 height 16
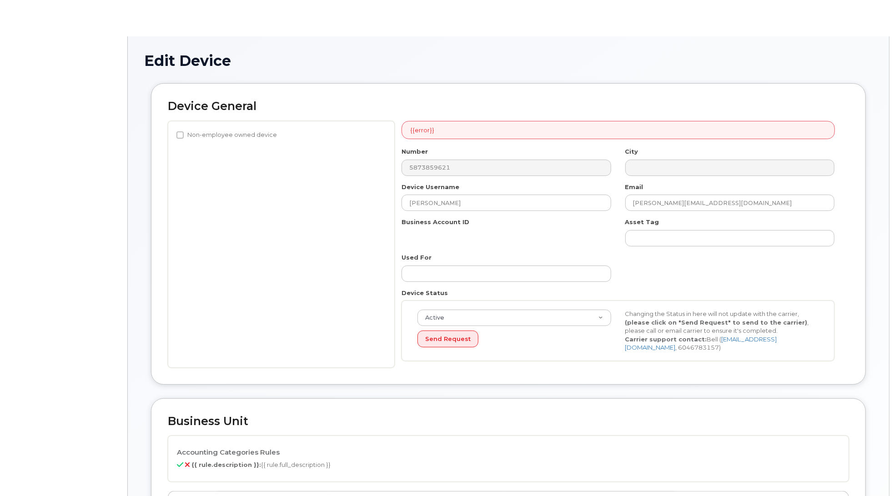
select select "4749745"
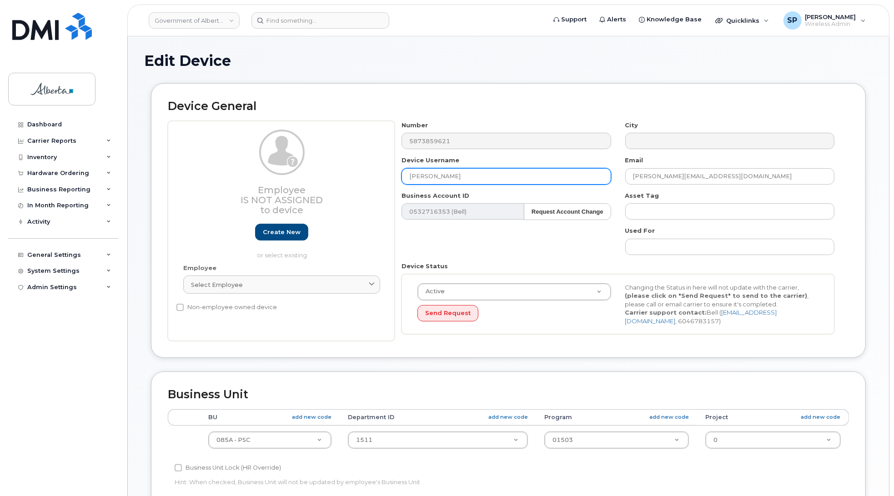
drag, startPoint x: 459, startPoint y: 177, endPoint x: 356, endPoint y: 174, distance: 102.4
click at [356, 174] on div "Employee Is not assigned to device Create new or select existing Employee Selec…" at bounding box center [508, 231] width 681 height 221
type input "Repurpose [GEOGRAPHIC_DATA]"
drag, startPoint x: 708, startPoint y: 174, endPoint x: 599, endPoint y: 173, distance: 109.6
click at [599, 173] on div "Number 5873859621 City Device Username Repurpose [GEOGRAPHIC_DATA] Email [PERSO…" at bounding box center [618, 231] width 447 height 221
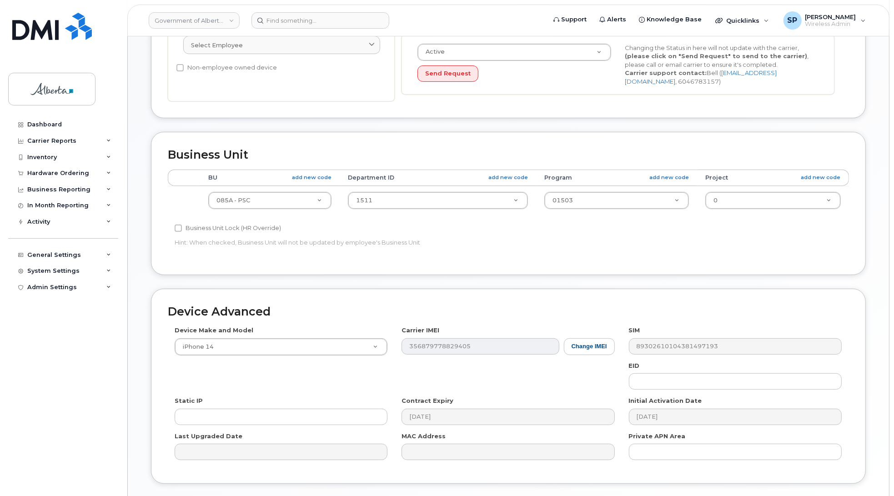
scroll to position [242, 0]
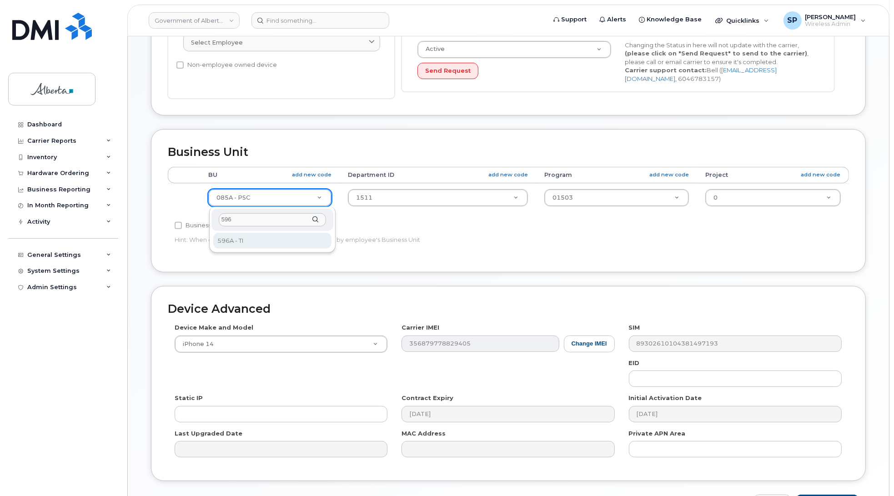
type input "596"
select select "4797729"
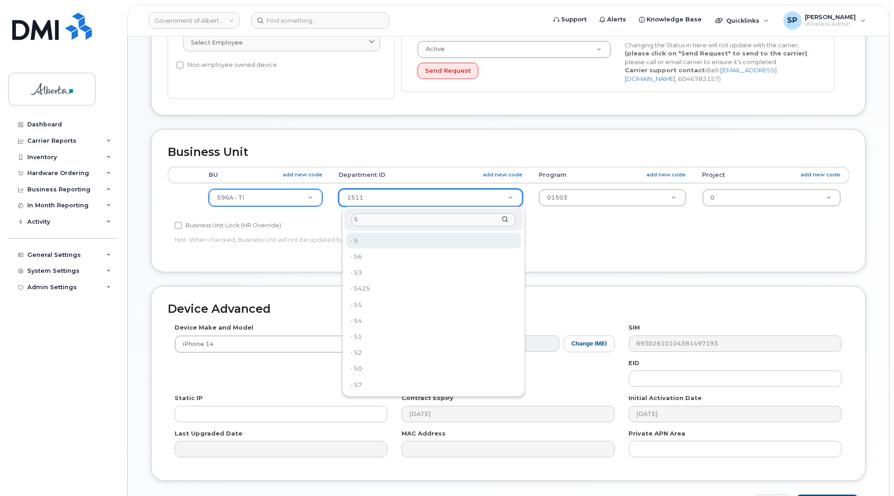
click at [383, 222] on input "5" at bounding box center [434, 219] width 164 height 13
type input "5220"
type input "4802987"
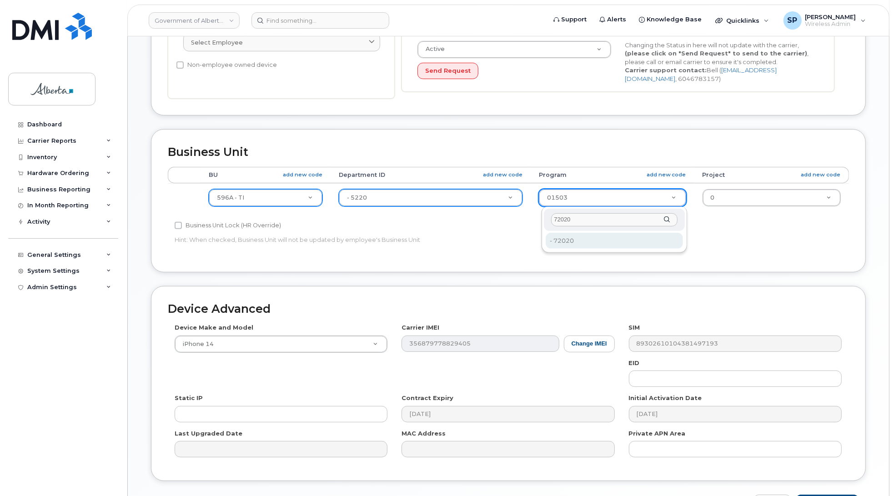
type input "72020"
type input "4803008"
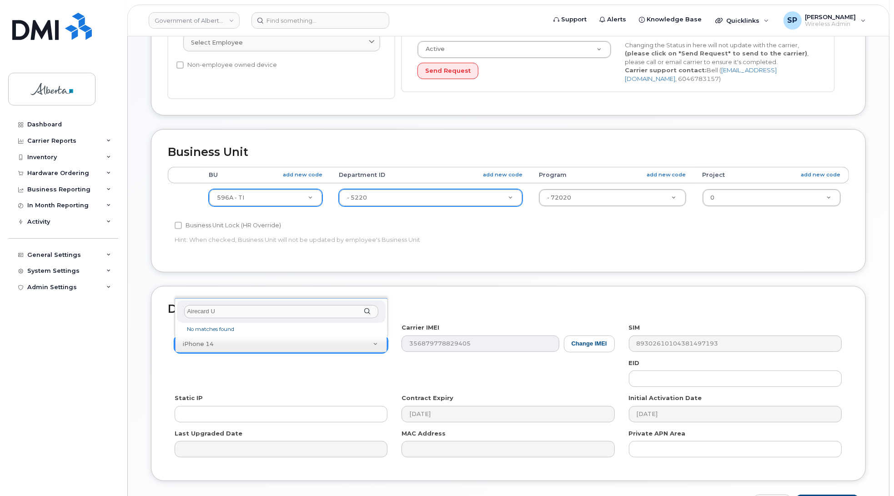
click at [198, 311] on input "Airecard U" at bounding box center [281, 311] width 194 height 13
type input "Aircard U"
select select "971"
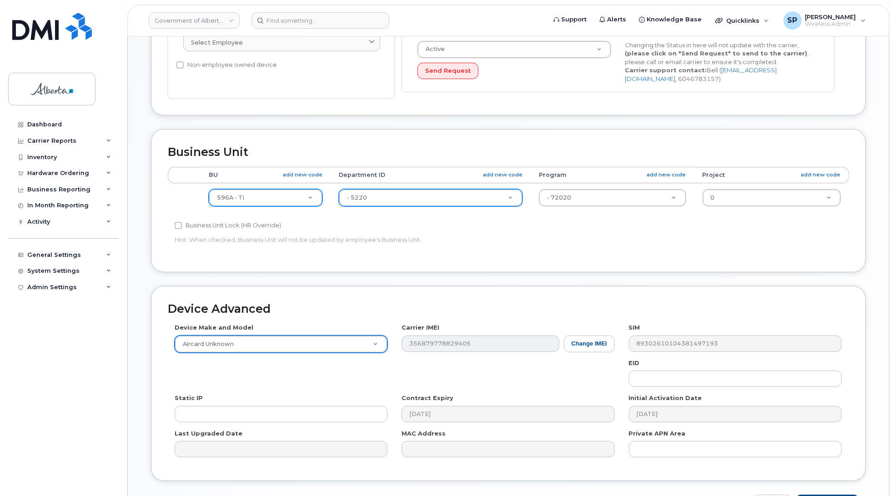
type input "%"
type input "%$"
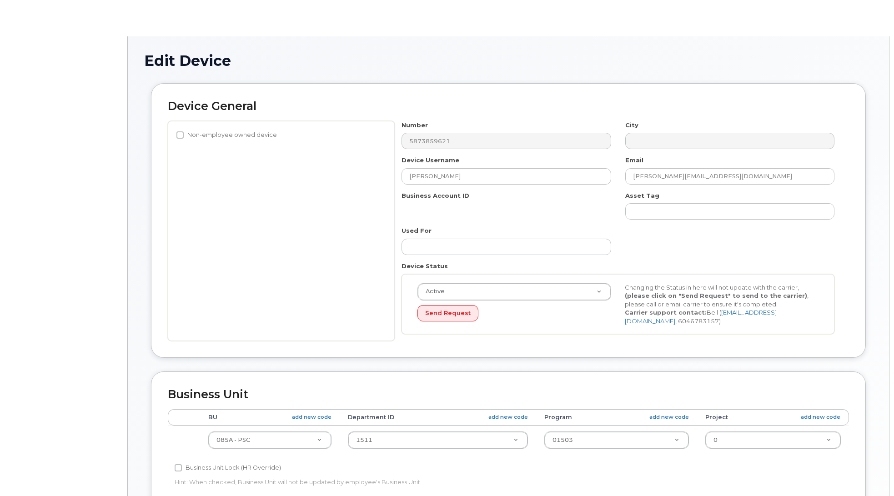
select select "4749745"
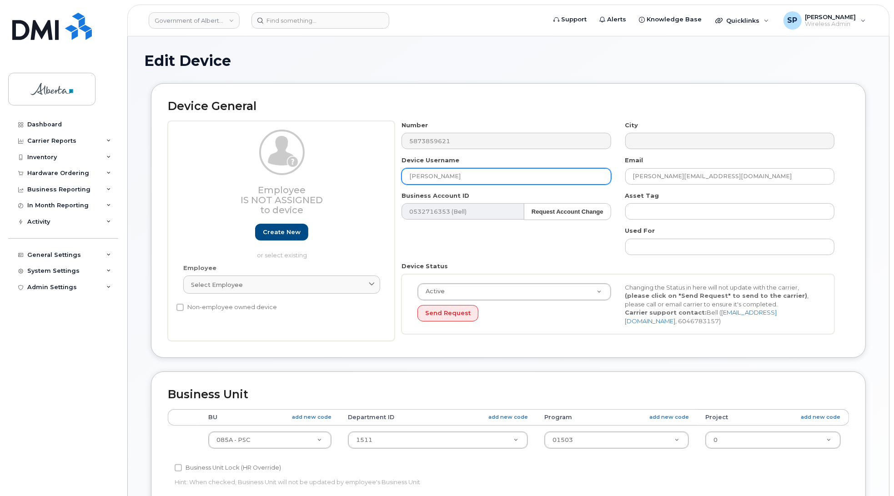
drag, startPoint x: 458, startPoint y: 177, endPoint x: 348, endPoint y: 183, distance: 109.3
click at [348, 183] on div "Employee Is not assigned to device Create new or select existing Employee Selec…" at bounding box center [508, 231] width 681 height 221
type input "Repurpose [GEOGRAPHIC_DATA]"
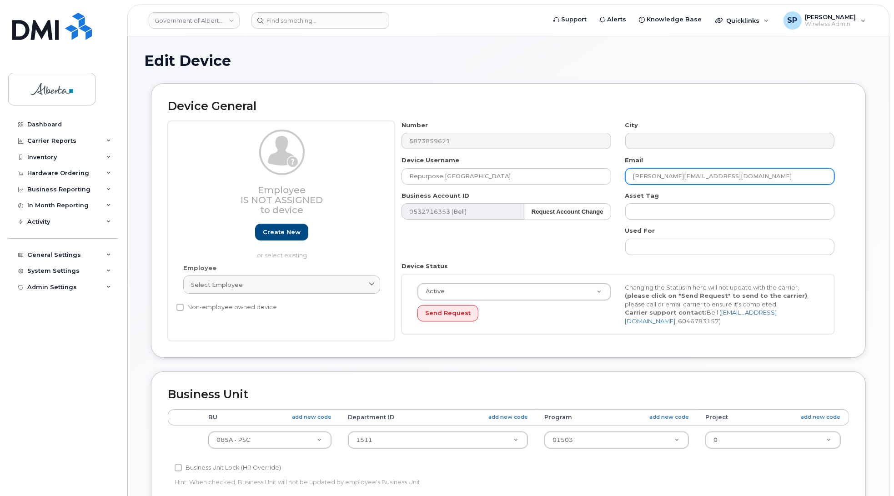
drag, startPoint x: 736, startPoint y: 175, endPoint x: 620, endPoint y: 182, distance: 116.2
click at [620, 182] on div "Email [PERSON_NAME][EMAIL_ADDRESS][DOMAIN_NAME]" at bounding box center [730, 170] width 223 height 29
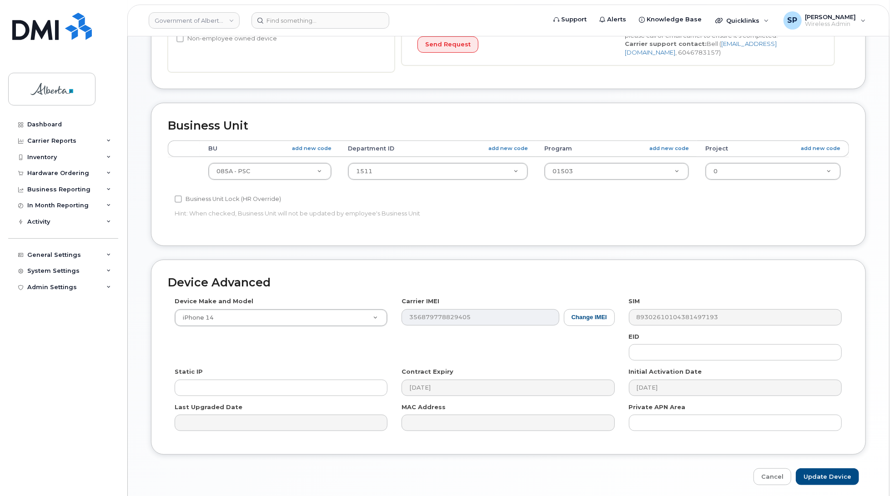
scroll to position [278, 0]
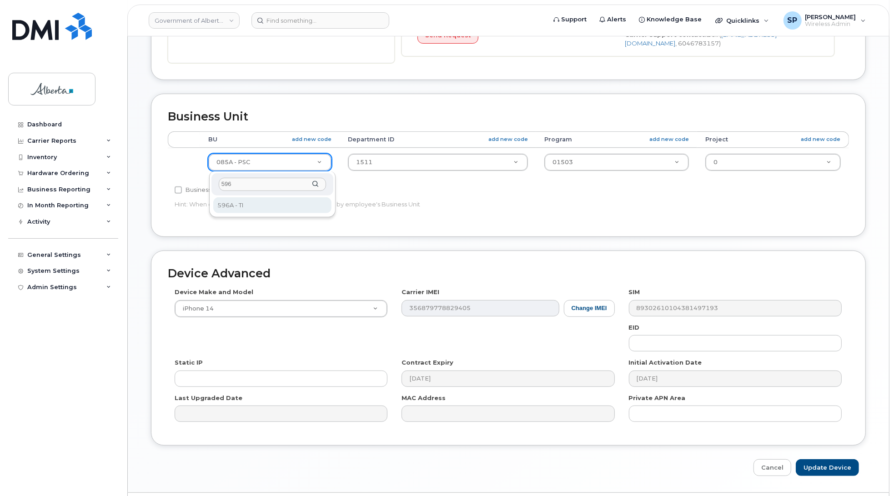
type input "596"
select select "4797729"
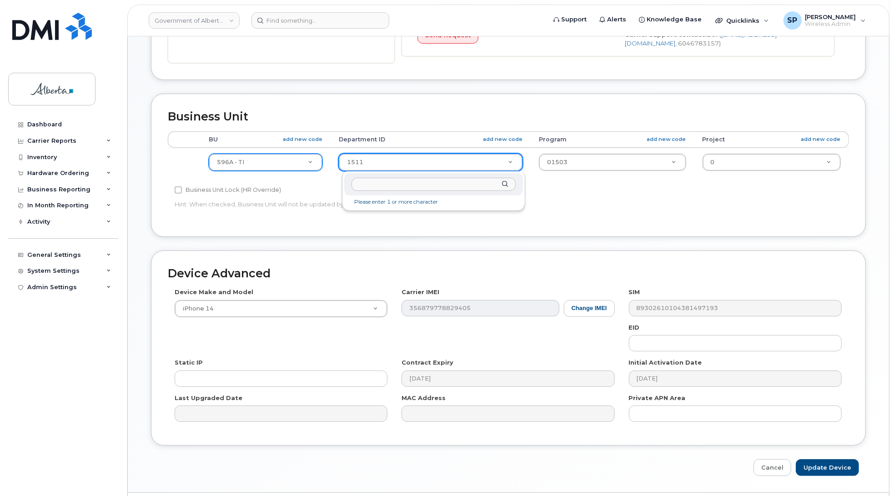
drag, startPoint x: 388, startPoint y: 164, endPoint x: 321, endPoint y: 165, distance: 66.9
type input "5220"
type input "4802987"
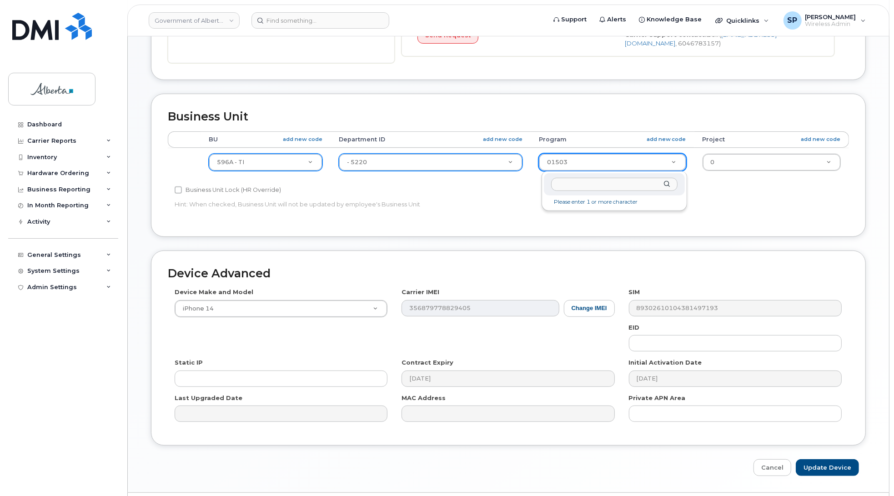
drag, startPoint x: 579, startPoint y: 161, endPoint x: 523, endPoint y: 163, distance: 55.5
type input "07020"
type input "35257938"
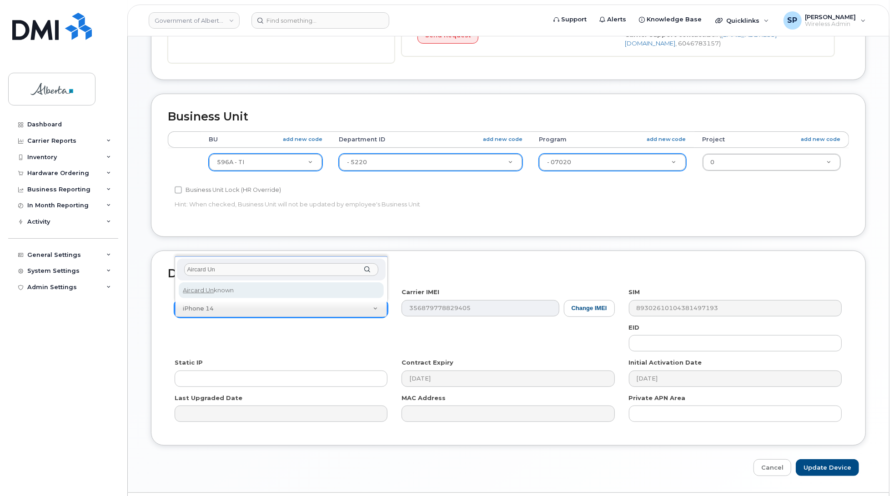
type input "Aircard Un"
select select "971"
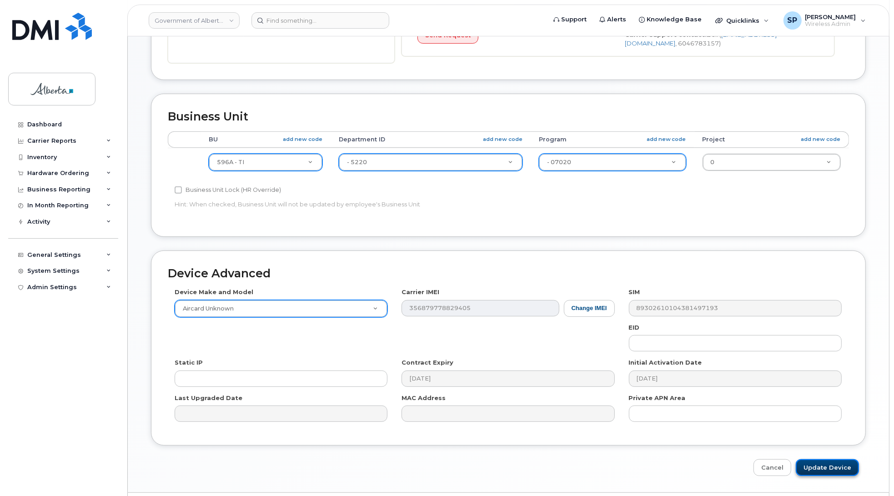
click at [825, 472] on input "Update Device" at bounding box center [827, 467] width 63 height 17
type input "Saving..."
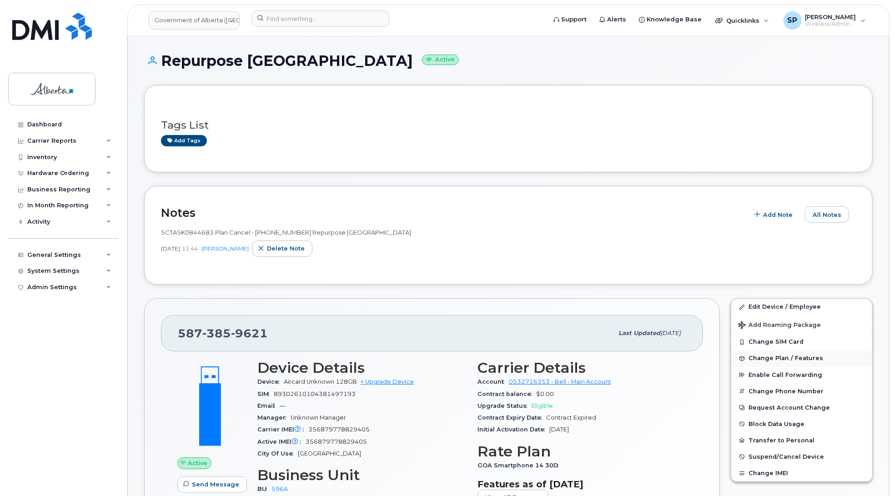
click at [772, 362] on span "Change Plan / Features" at bounding box center [786, 358] width 75 height 7
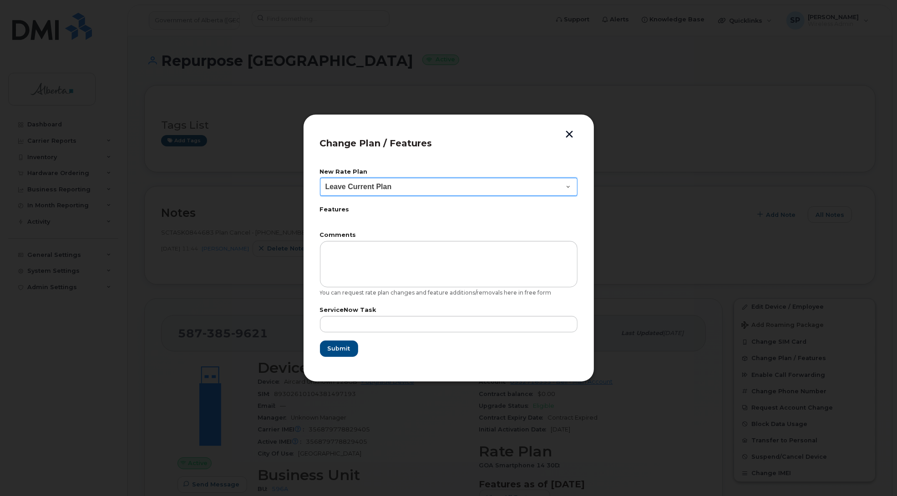
drag, startPoint x: 381, startPoint y: 187, endPoint x: 385, endPoint y: 194, distance: 8.8
click at [381, 187] on select "Leave Current Plan GOA Data plan 9 30 d GOA–Unlimited Data Plan 9" at bounding box center [448, 187] width 257 height 18
select select "1790211"
click at [320, 178] on select "Leave Current Plan GOA Data plan 9 30 d GOA–Unlimited Data Plan 9" at bounding box center [448, 187] width 257 height 18
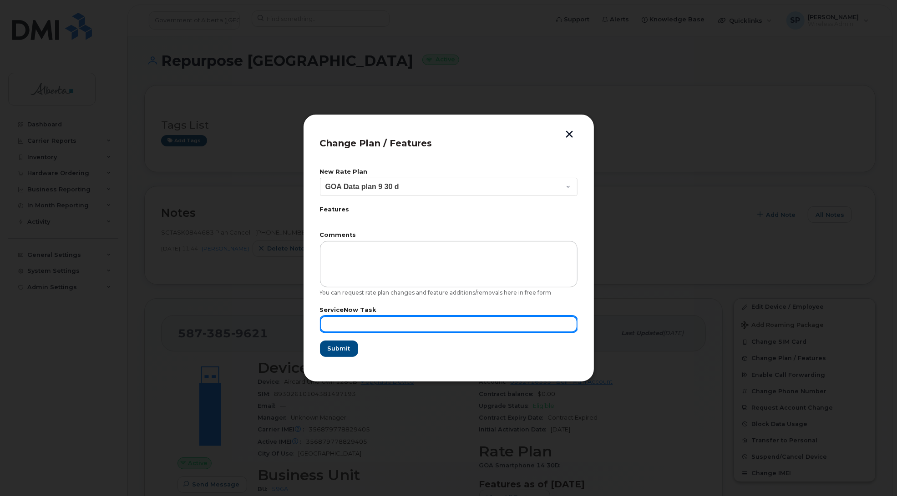
click at [364, 319] on input "text" at bounding box center [448, 324] width 257 height 16
paste input "SCTASK0844683"
type input "SCTASK0844683"
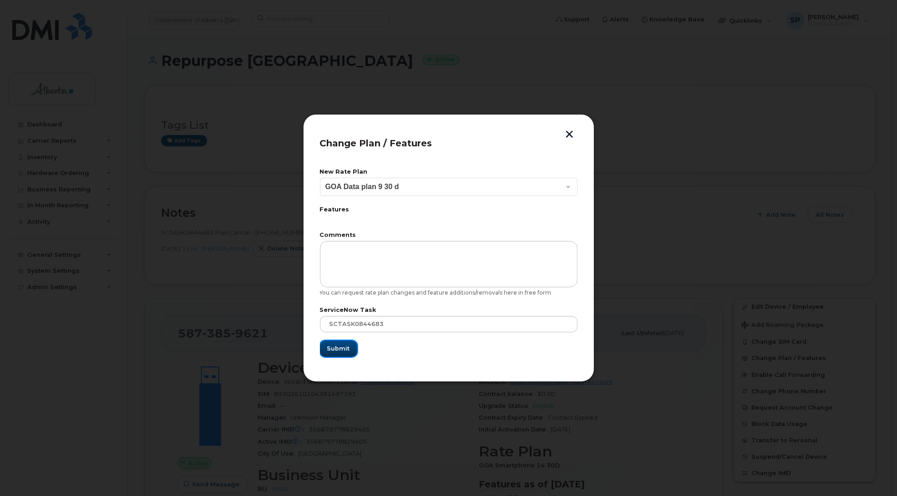
click at [336, 347] on span "Submit" at bounding box center [338, 348] width 23 height 9
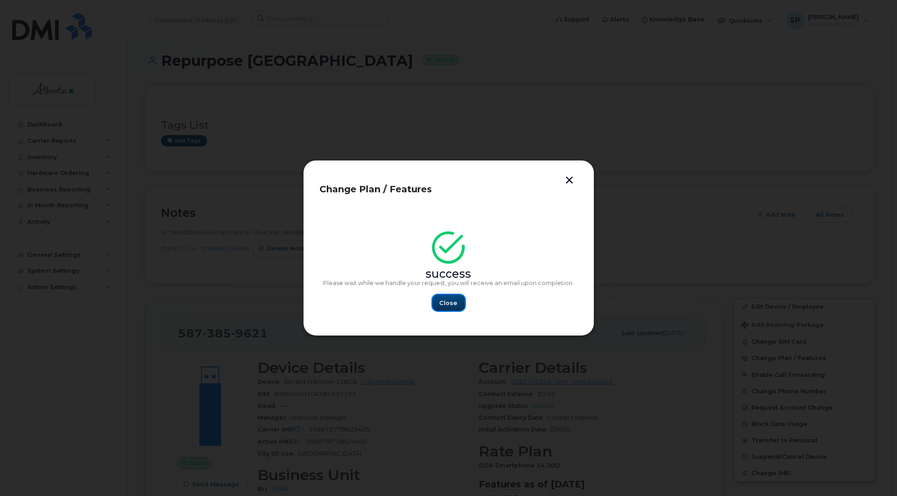
click at [452, 301] on span "Close" at bounding box center [448, 303] width 18 height 9
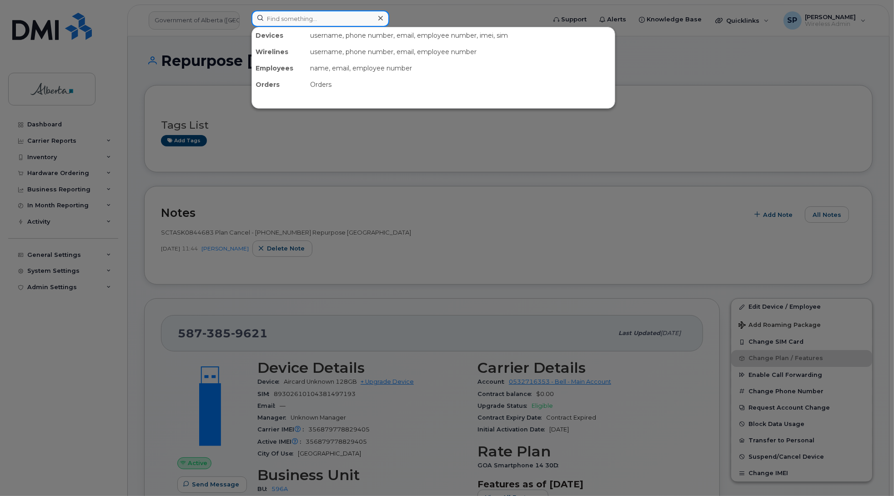
click at [322, 18] on input at bounding box center [321, 18] width 138 height 16
paste input "5873982624"
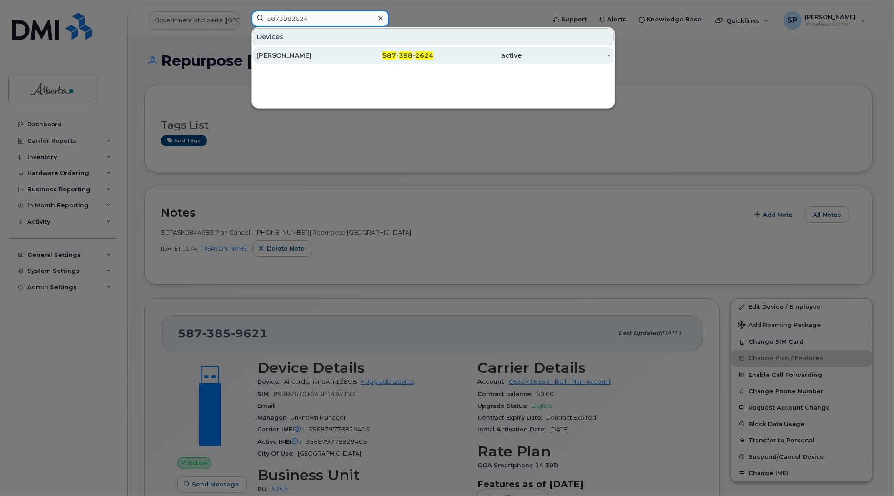
type input "5873982624"
click at [293, 55] on div "[PERSON_NAME]" at bounding box center [301, 55] width 89 height 9
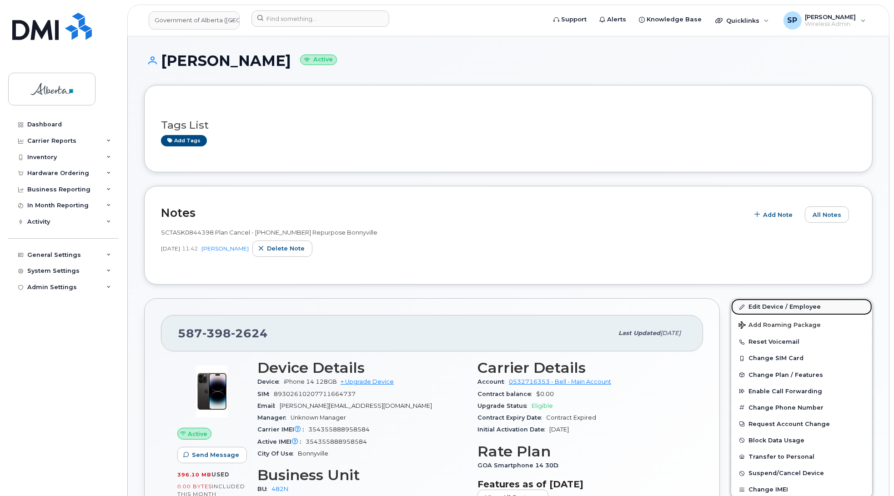
click at [768, 308] on link "Edit Device / Employee" at bounding box center [802, 307] width 141 height 16
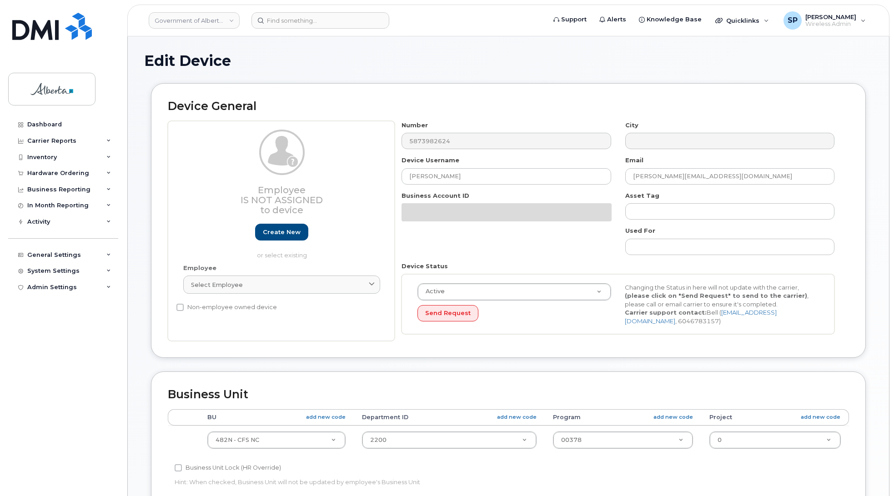
select select "4749731"
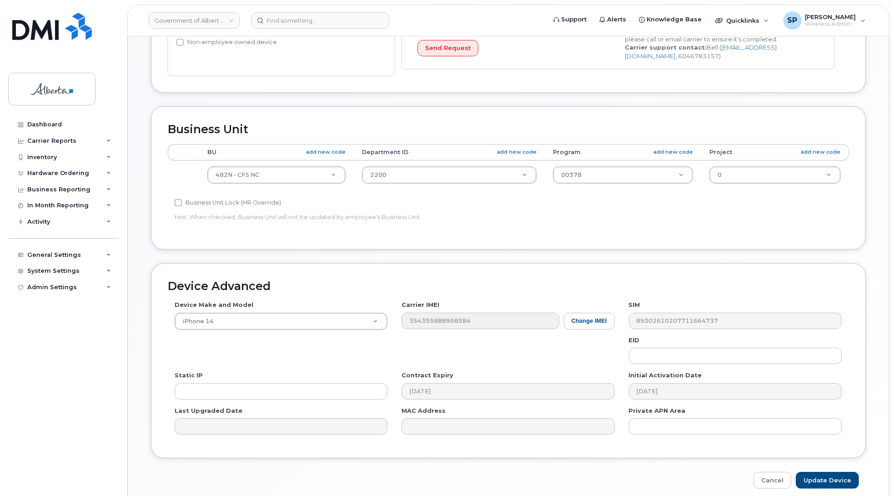
scroll to position [305, 0]
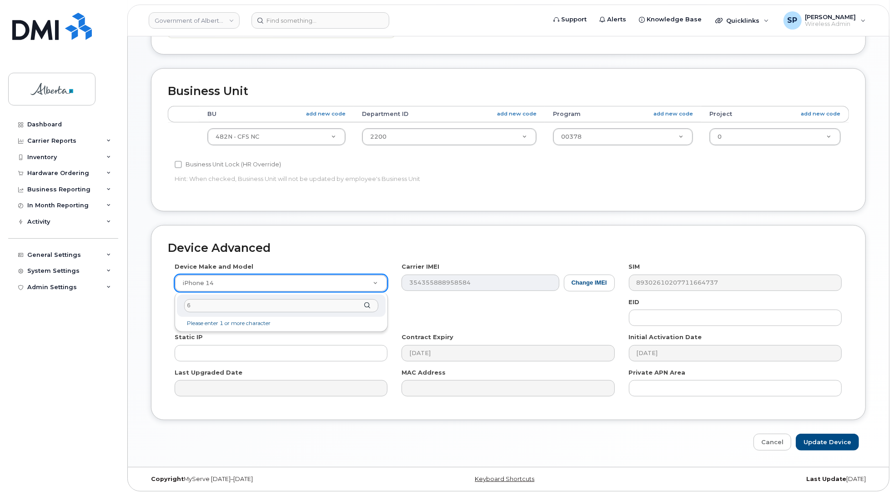
drag, startPoint x: 196, startPoint y: 306, endPoint x: 162, endPoint y: 303, distance: 33.8
click at [162, 303] on body "Government of Alberta (GOA) Support Alerts Knowledge Base Quicklinks Suspend / …" at bounding box center [447, 97] width 894 height 800
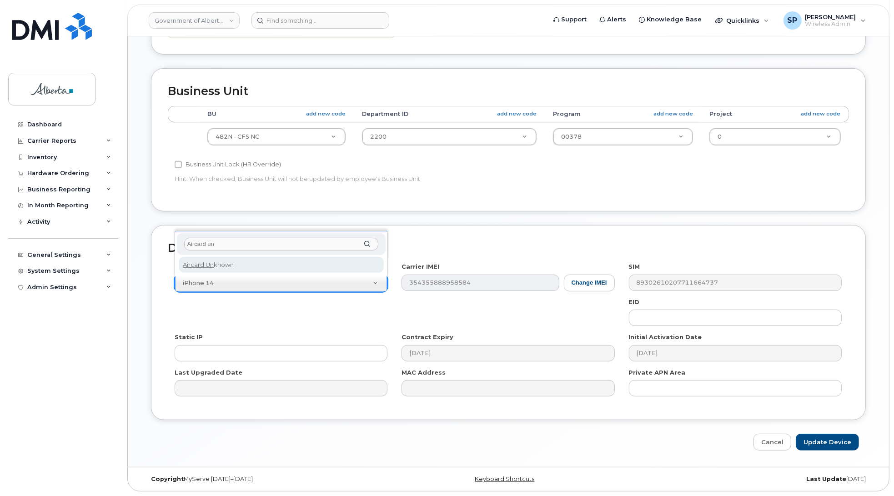
type input "Aircard un"
select select "971"
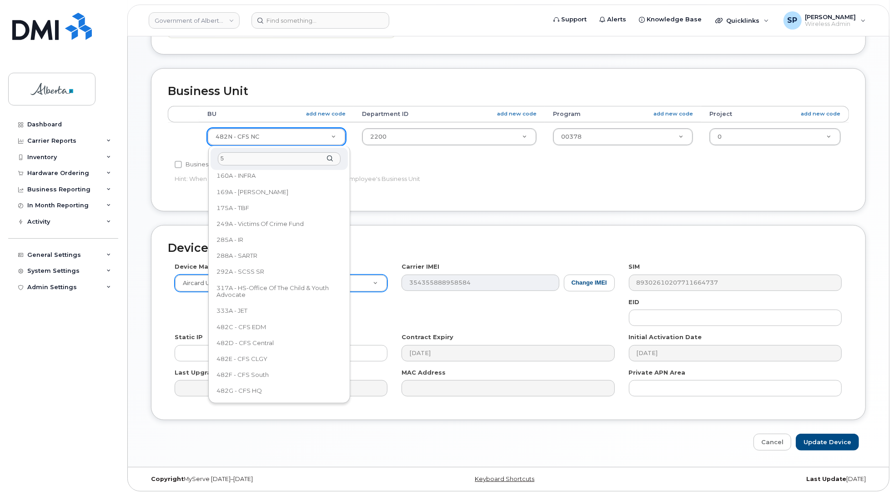
scroll to position [0, 0]
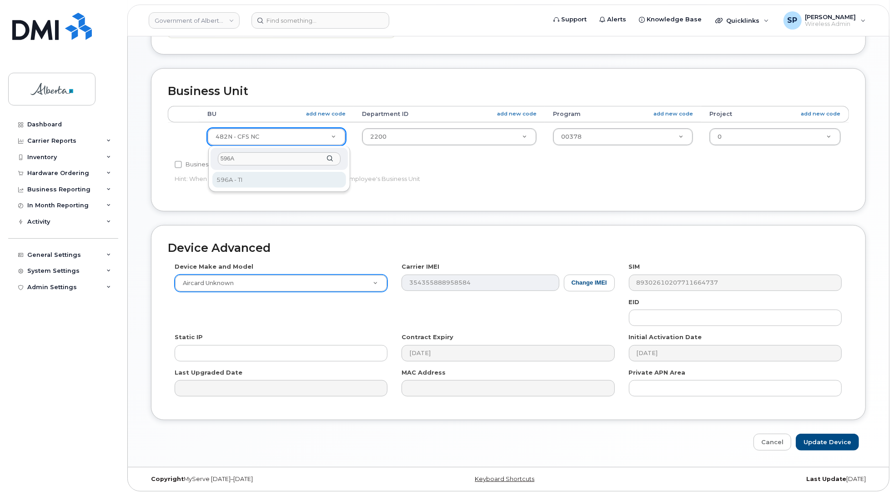
type input "596A"
select select "4797729"
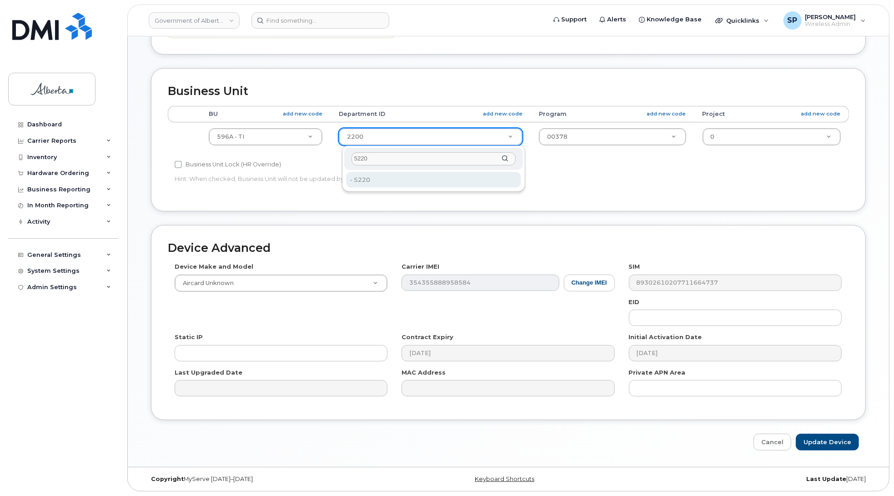
type input "5220"
type input "4802987"
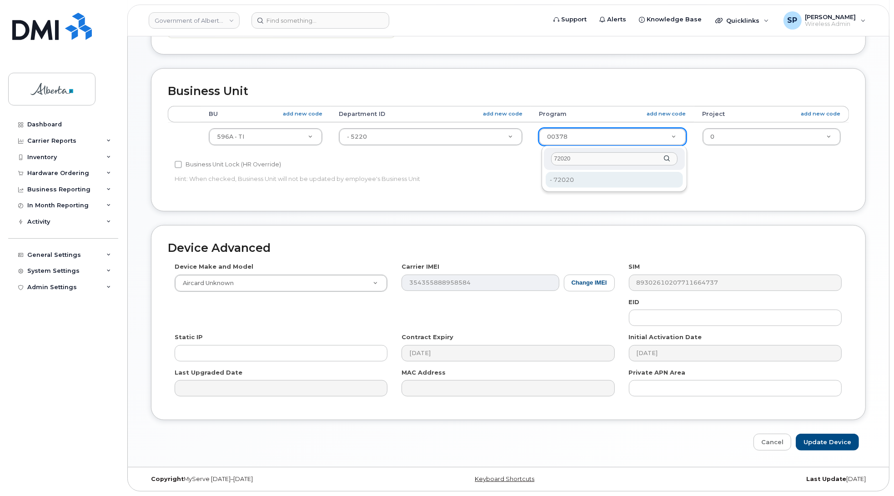
type input "72020"
type input "4803008"
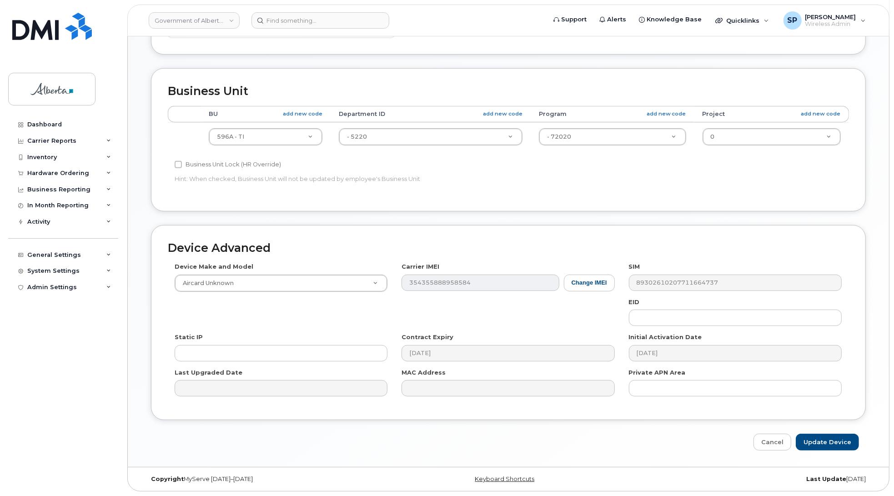
drag, startPoint x: 893, startPoint y: 406, endPoint x: 896, endPoint y: 343, distance: 63.3
click at [894, 343] on html "Government of Alberta (GOA) Support Alerts Knowledge Base Quicklinks Suspend / …" at bounding box center [447, 97] width 894 height 800
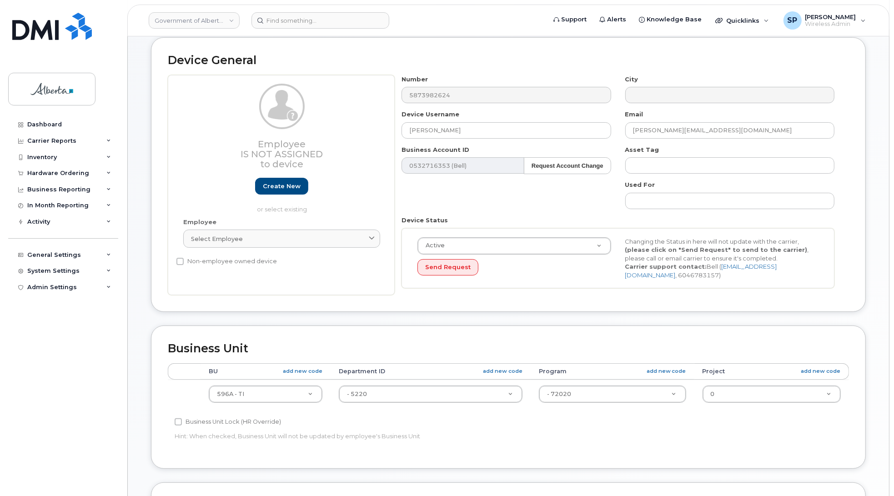
scroll to position [44, 0]
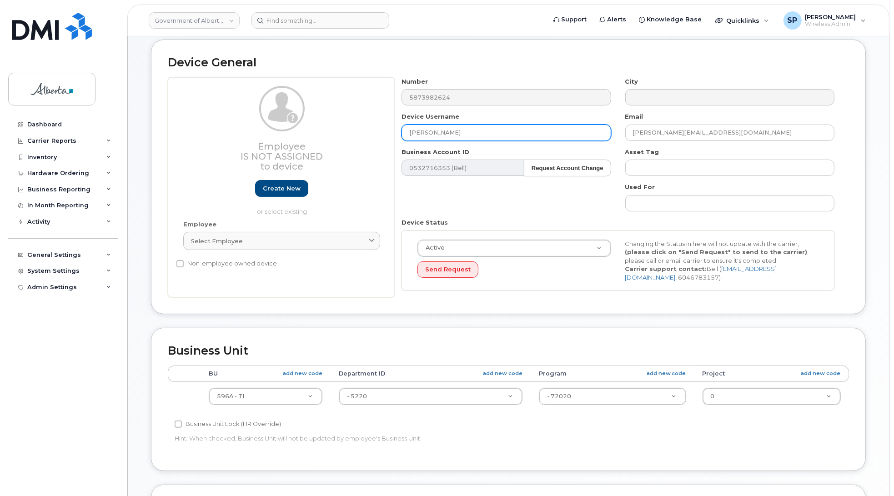
drag, startPoint x: 456, startPoint y: 131, endPoint x: 346, endPoint y: 129, distance: 110.1
click at [346, 130] on div "Employee Is not assigned to device Create new or select existing Employee Selec…" at bounding box center [508, 187] width 681 height 221
paste input "Repurpose Bonnyville"
type input "Repurpose Bonnyville"
drag, startPoint x: 716, startPoint y: 133, endPoint x: 595, endPoint y: 139, distance: 120.7
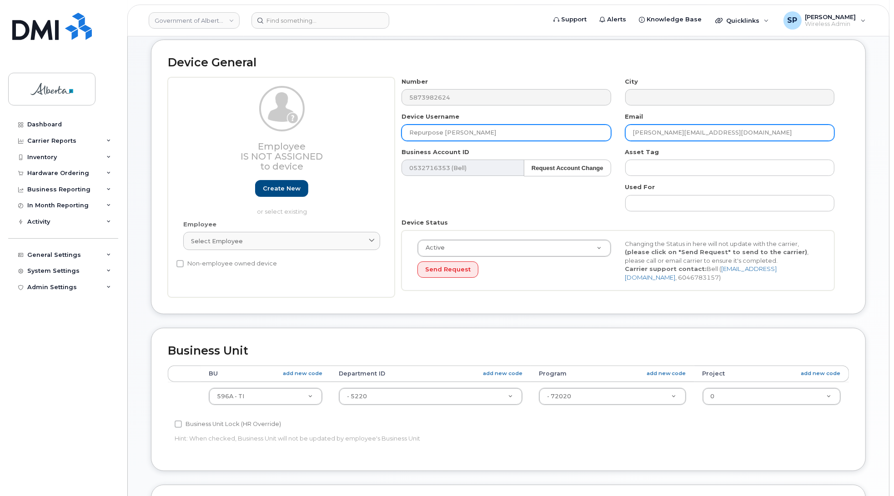
click at [595, 139] on div "Number 5873982624 City Device Username Repurpose Bonnyville Email Trista.Chilee…" at bounding box center [618, 187] width 447 height 221
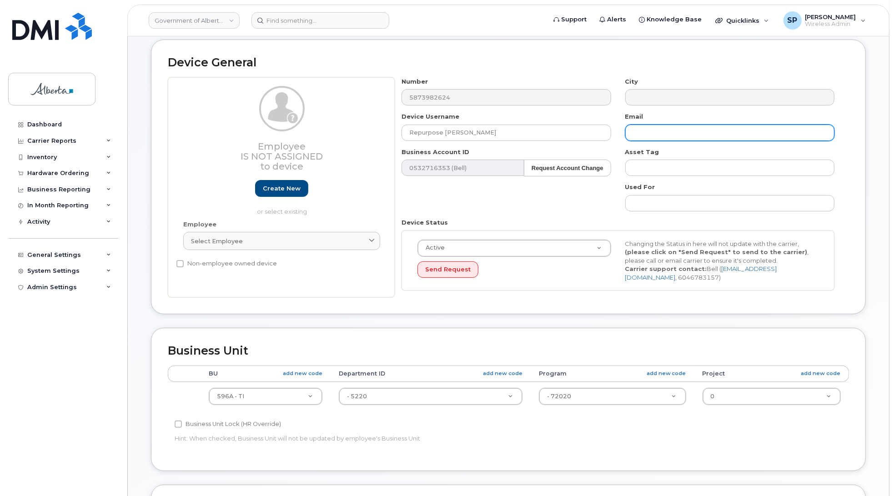
scroll to position [305, 0]
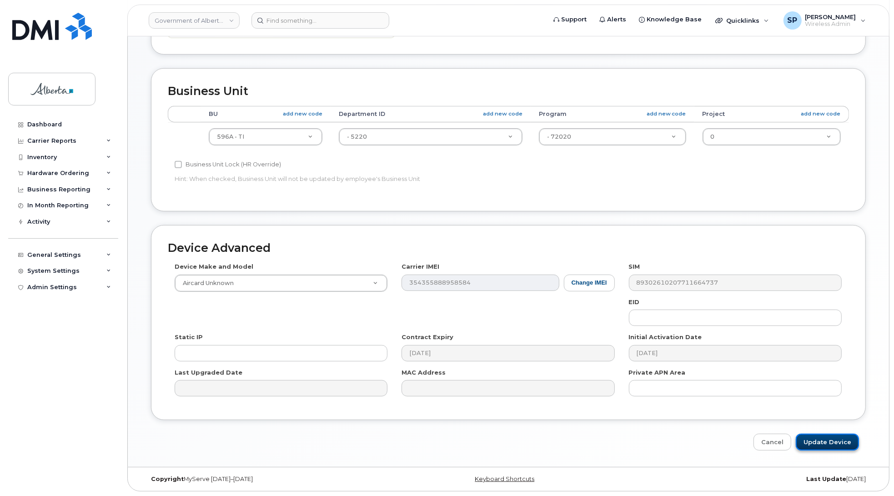
click at [832, 444] on input "Update Device" at bounding box center [827, 442] width 63 height 17
type input "Saving..."
